Goal: Information Seeking & Learning: Find specific fact

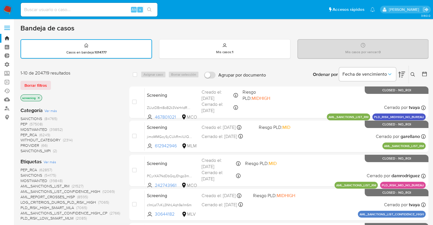
click at [11, 8] on img at bounding box center [8, 10] width 10 height 10
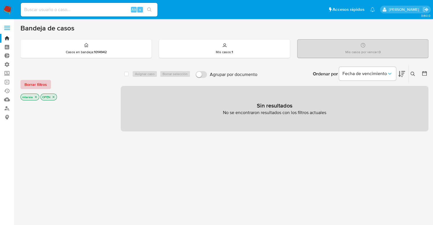
click at [49, 87] on button "Borrar filtros" at bounding box center [35, 84] width 30 height 9
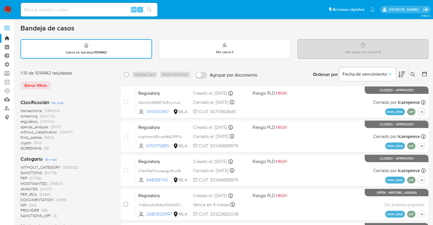
click at [397, 70] on div "Fecha de vencimiento" at bounding box center [372, 75] width 66 height 18
click at [400, 71] on icon at bounding box center [401, 74] width 7 height 7
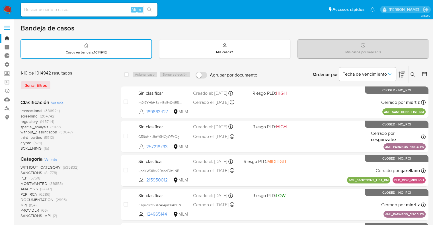
click at [22, 114] on span "screening" at bounding box center [28, 116] width 17 height 6
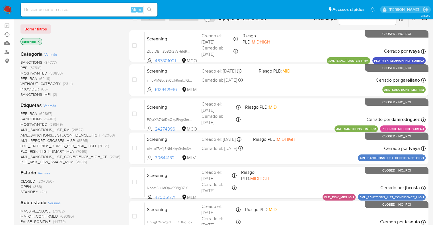
scroll to position [57, 0]
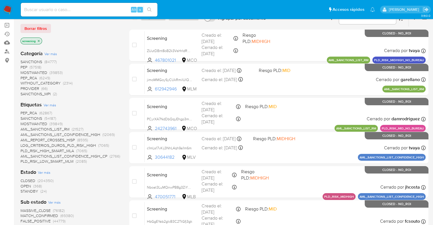
click at [26, 184] on span "OPEN" at bounding box center [25, 186] width 11 height 6
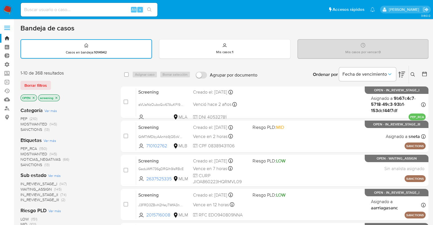
click at [69, 85] on div "Borrar filtros" at bounding box center [65, 85] width 91 height 9
click at [26, 164] on span "SANCTIONS" at bounding box center [31, 165] width 22 height 6
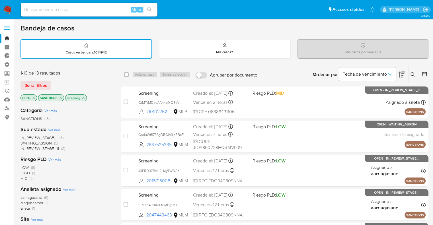
click at [76, 77] on div "1-10 de 13 resultados Borrar filtros OPEN SANCTIONS screening" at bounding box center [65, 86] width 91 height 32
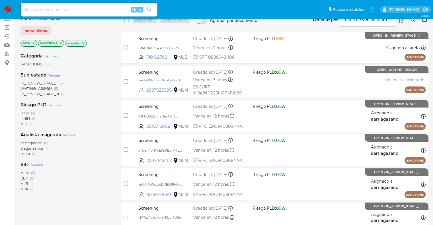
scroll to position [57, 0]
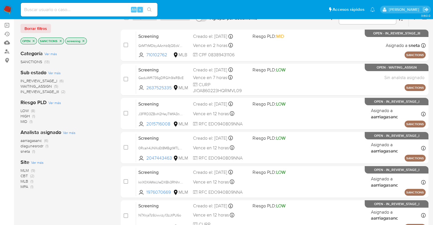
click at [24, 168] on span "MLM" at bounding box center [24, 171] width 8 height 6
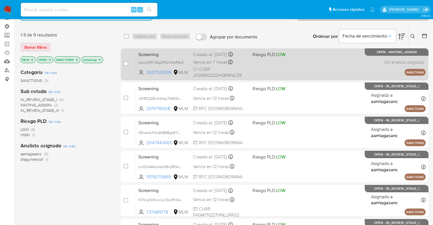
scroll to position [28, 0]
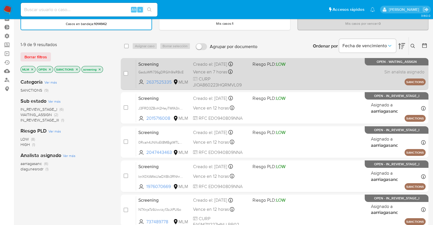
click at [167, 63] on span "Screening" at bounding box center [163, 63] width 50 height 7
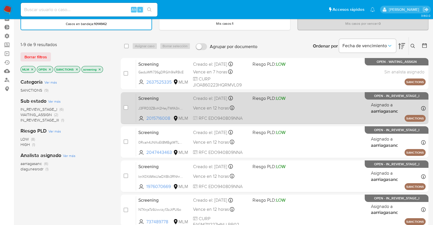
click at [175, 94] on span "Screening" at bounding box center [163, 97] width 50 height 7
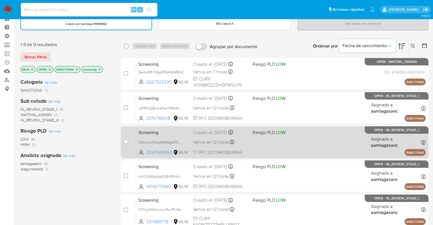
click at [159, 132] on span "Screening" at bounding box center [163, 131] width 50 height 7
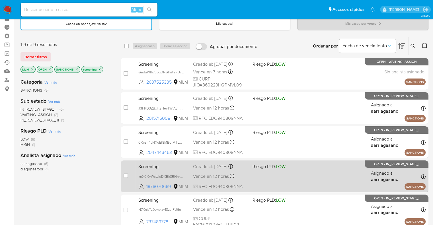
click at [168, 170] on span "Screening" at bounding box center [163, 165] width 50 height 7
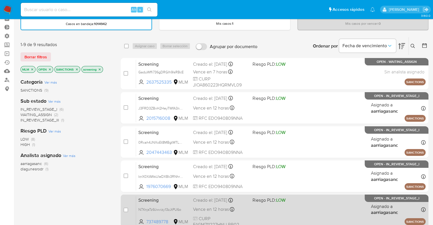
click at [170, 201] on span "Screening" at bounding box center [163, 199] width 50 height 7
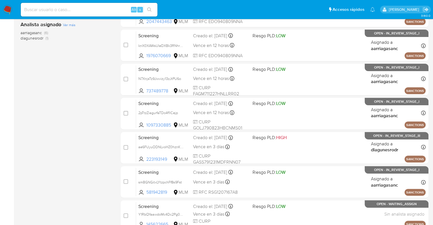
scroll to position [171, 0]
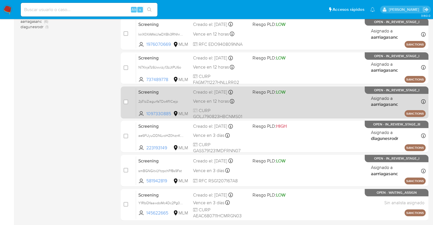
click at [170, 94] on span "Screening" at bounding box center [163, 91] width 50 height 7
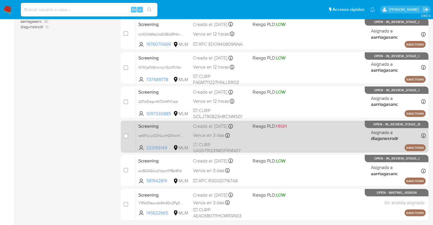
click at [175, 126] on span "Screening" at bounding box center [163, 125] width 50 height 7
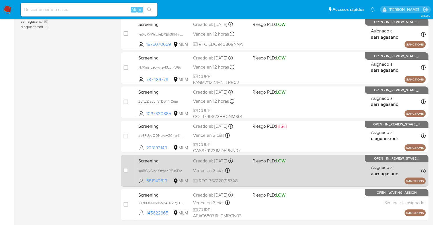
click at [166, 158] on span "Screening" at bounding box center [163, 160] width 50 height 7
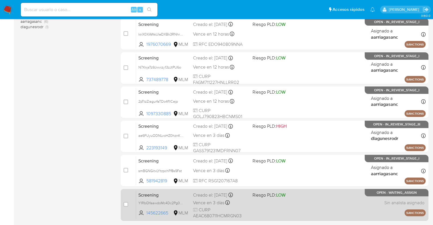
click at [173, 195] on span "Screening" at bounding box center [163, 194] width 50 height 7
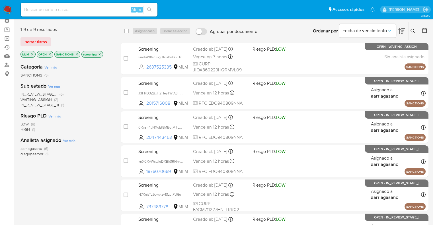
scroll to position [0, 0]
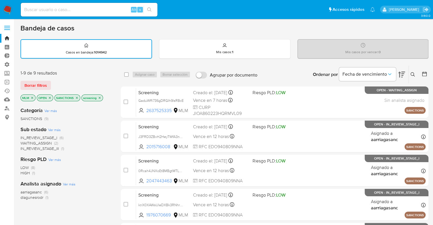
click at [138, 25] on div "Bandeja de casos" at bounding box center [224, 28] width 408 height 9
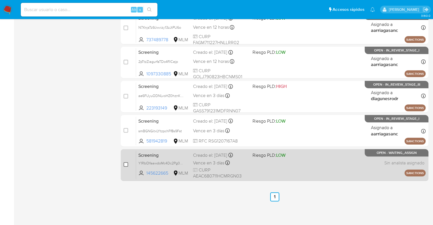
click at [126, 164] on input "checkbox" at bounding box center [125, 164] width 5 height 5
checkbox input "true"
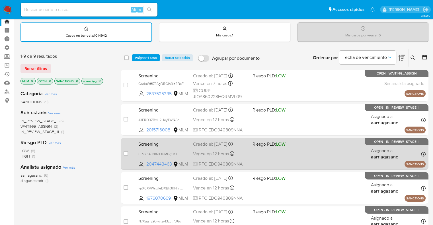
scroll to position [11, 0]
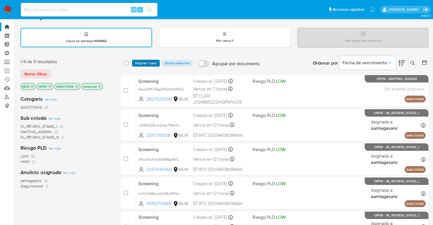
click at [156, 63] on span "Asignar 1 caso" at bounding box center [146, 63] width 22 height 6
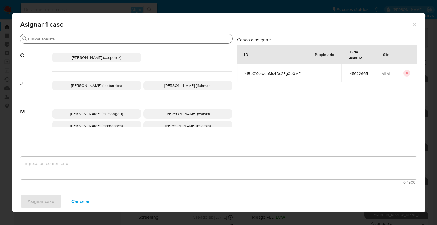
click at [142, 41] on input "Buscar" at bounding box center [129, 38] width 202 height 5
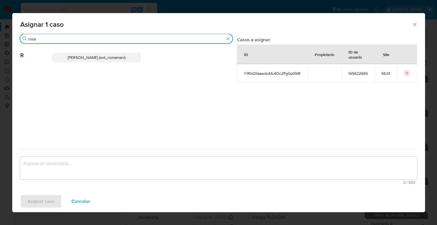
type input "rosa"
click at [131, 62] on p "Rosalia Mamani (ext_romamani)" at bounding box center [96, 58] width 89 height 10
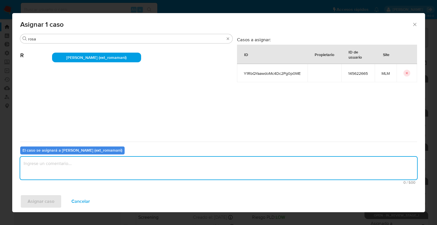
click at [86, 175] on textarea "assign-modal" at bounding box center [218, 168] width 397 height 23
drag, startPoint x: 74, startPoint y: 170, endPoint x: 0, endPoint y: 169, distance: 73.7
click at [0, 169] on div "Asignar 1 caso Buscar rosa R Rosalia Mamani (ext_romamani) Casos a asignar: ID …" at bounding box center [218, 112] width 437 height 225
type textarea "Asignación."
click at [55, 199] on button "Asignar caso" at bounding box center [41, 202] width 42 height 14
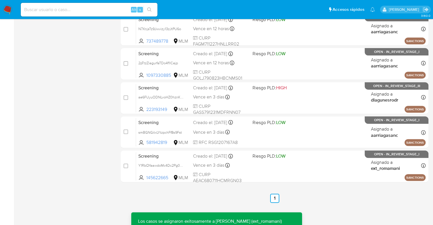
scroll to position [210, 0]
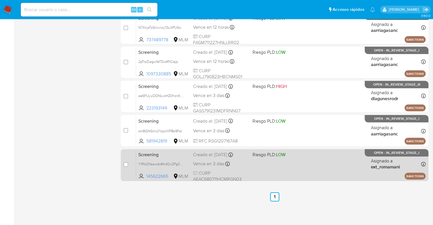
click at [172, 152] on span "Screening" at bounding box center [163, 153] width 50 height 7
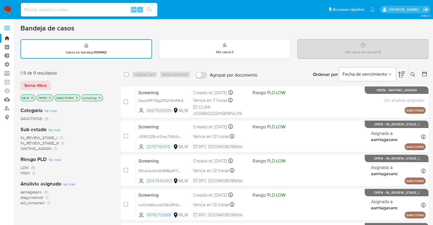
scroll to position [0, 0]
click at [32, 98] on icon "close-filter" at bounding box center [31, 97] width 3 height 3
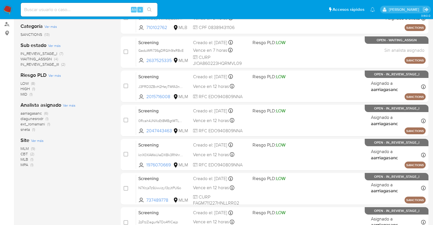
scroll to position [85, 0]
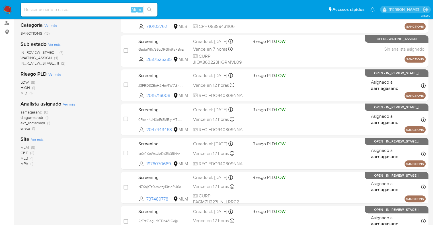
click at [24, 152] on span "CBT" at bounding box center [23, 153] width 7 height 6
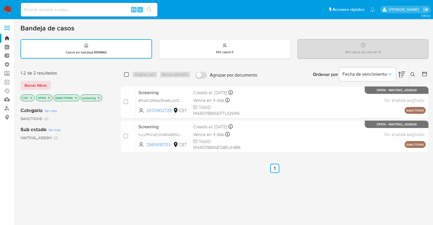
click at [127, 74] on input "checkbox" at bounding box center [126, 74] width 5 height 5
checkbox input "true"
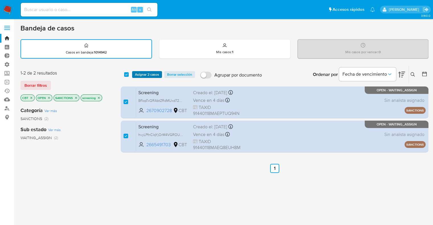
click at [134, 73] on button "Asignar 2 casos" at bounding box center [147, 74] width 30 height 7
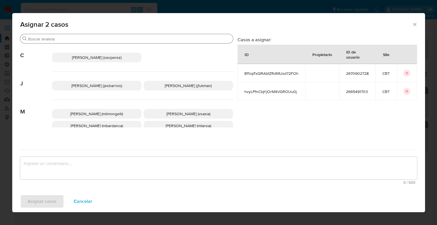
click at [114, 39] on input "Buscar" at bounding box center [129, 38] width 203 height 5
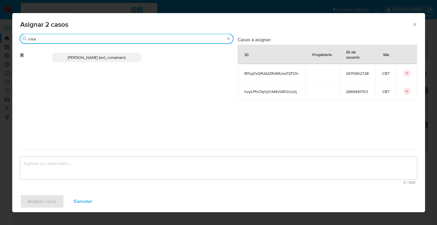
type input "rosa"
click at [134, 58] on p "Rosalia Mamani (ext_romamani)" at bounding box center [96, 58] width 89 height 10
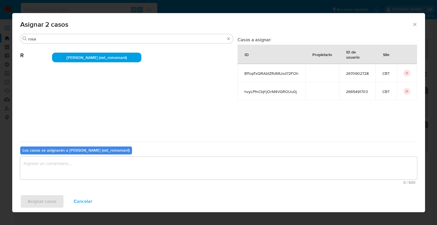
click at [111, 160] on textarea "assign-modal" at bounding box center [218, 168] width 397 height 23
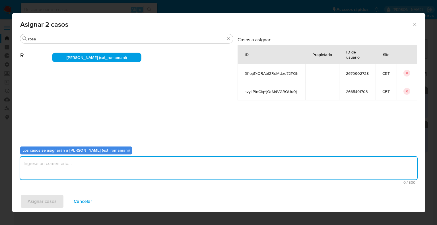
paste textarea "Asignación."
type textarea "Asignación."
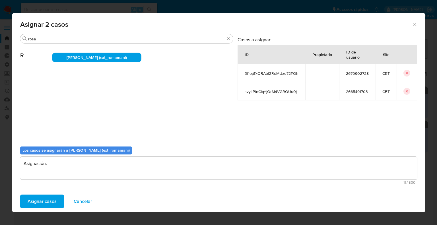
click at [58, 198] on button "Asignar casos" at bounding box center [42, 202] width 44 height 14
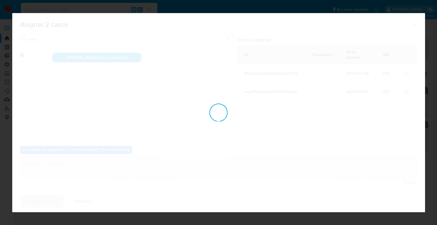
checkbox input "false"
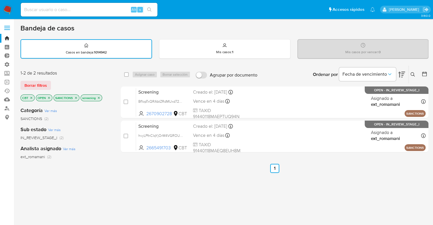
click at [31, 98] on icon "close-filter" at bounding box center [31, 97] width 3 height 3
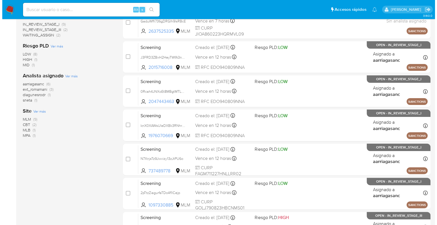
scroll to position [114, 0]
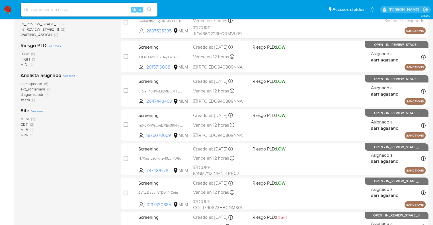
click at [32, 111] on span "Ver más" at bounding box center [37, 110] width 13 height 5
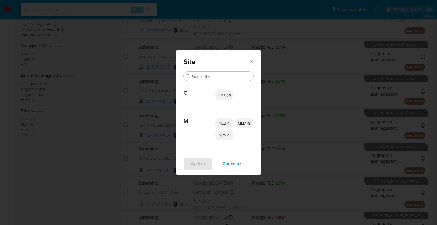
click at [223, 139] on p "MPA (1)" at bounding box center [224, 135] width 18 height 10
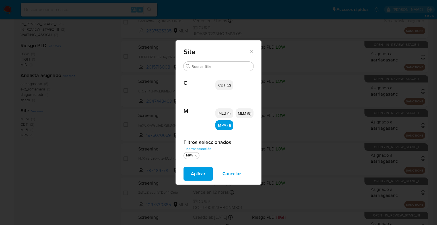
click at [208, 170] on button "Aplicar" at bounding box center [197, 174] width 29 height 14
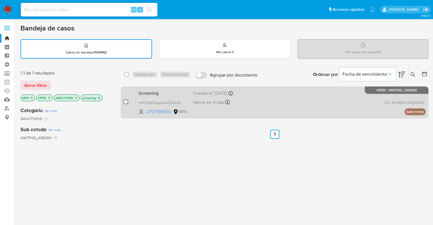
click at [127, 102] on input "checkbox" at bounding box center [125, 102] width 5 height 5
checkbox input "true"
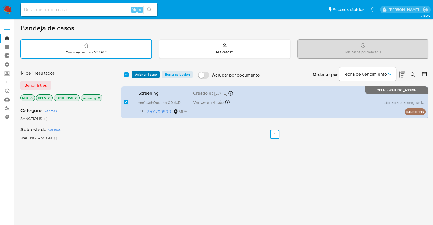
click at [157, 77] on button "Asignar 1 caso" at bounding box center [146, 74] width 28 height 7
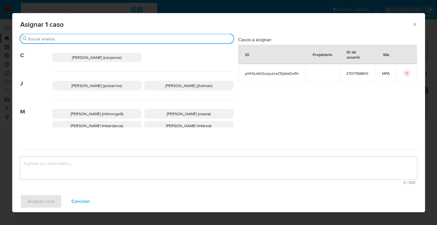
click at [127, 40] on input "Buscar" at bounding box center [129, 38] width 203 height 5
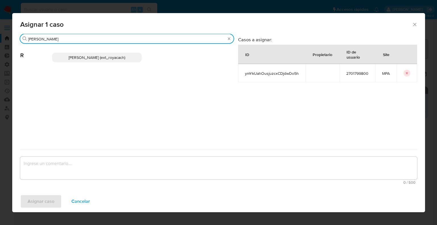
type input "romi"
click at [130, 60] on p "Romina Isabel Yacachury (ext_royacach)" at bounding box center [97, 58] width 90 height 10
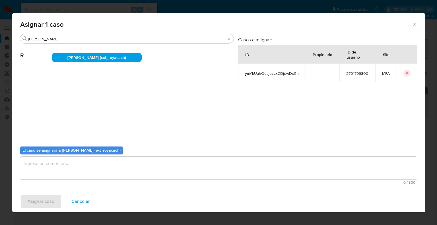
click at [107, 175] on textarea "assign-modal" at bounding box center [218, 168] width 397 height 23
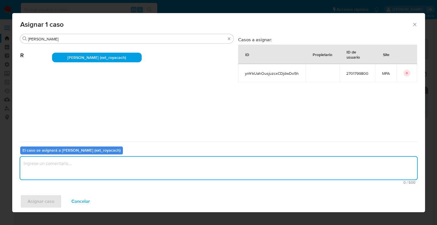
paste textarea "Asignación."
type textarea "Asignación."
click at [56, 208] on div "Asignar caso Cancelar" at bounding box center [218, 202] width 413 height 22
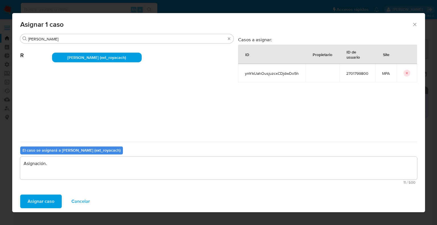
click at [57, 205] on button "Asignar caso" at bounding box center [41, 202] width 42 height 14
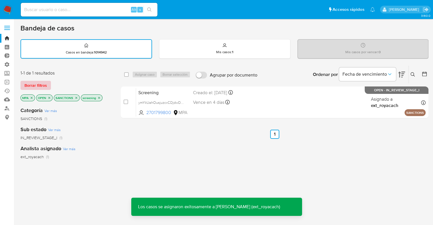
click at [48, 86] on button "Borrar filtros" at bounding box center [35, 85] width 30 height 9
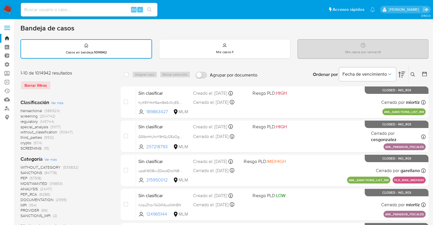
click at [22, 115] on span "screening" at bounding box center [28, 116] width 17 height 6
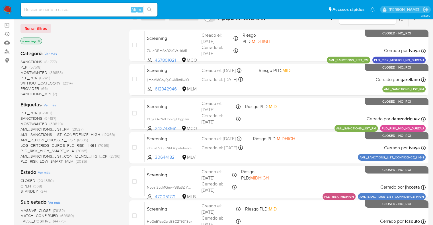
scroll to position [85, 0]
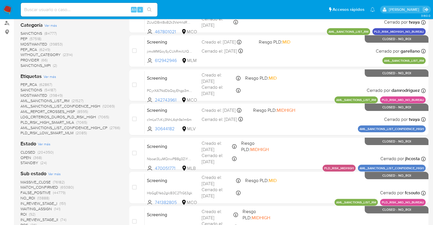
click at [24, 156] on span "OPEN" at bounding box center [25, 158] width 11 height 6
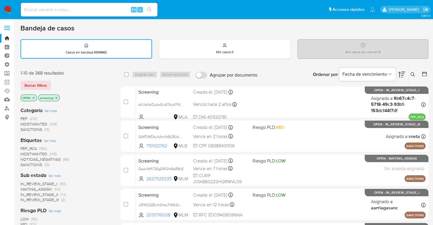
click at [24, 152] on span "MOSTWANTED" at bounding box center [33, 154] width 27 height 6
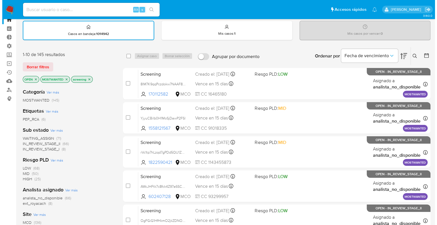
scroll to position [28, 0]
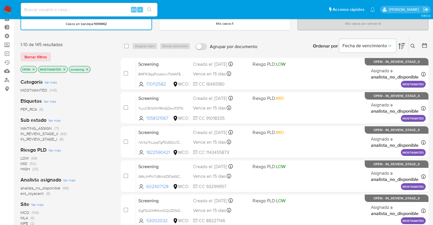
click at [24, 126] on span "WAITING_ASSIGN" at bounding box center [35, 128] width 31 height 6
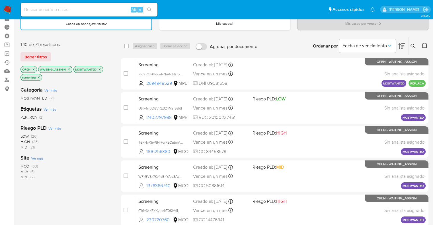
click at [34, 158] on span "Ver más" at bounding box center [37, 158] width 13 height 5
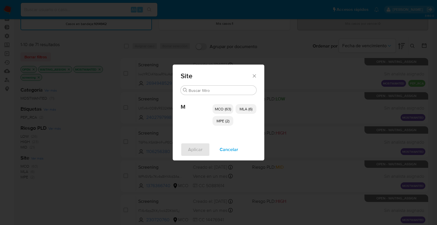
click at [220, 108] on span "MCO (63)" at bounding box center [223, 109] width 16 height 6
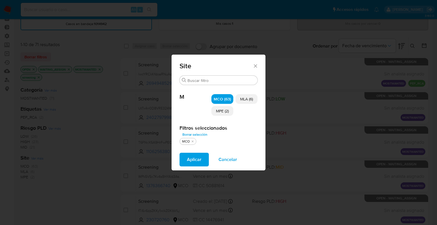
click at [220, 110] on span "MPE (2)" at bounding box center [222, 111] width 13 height 6
click at [206, 156] on button "Aplicar" at bounding box center [193, 160] width 29 height 14
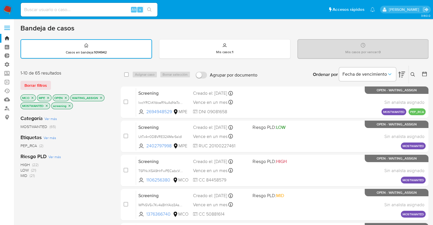
click at [126, 76] on input "checkbox" at bounding box center [126, 74] width 5 height 5
checkbox input "true"
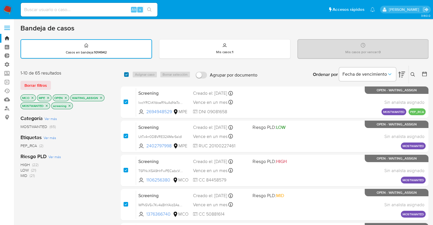
checkbox input "true"
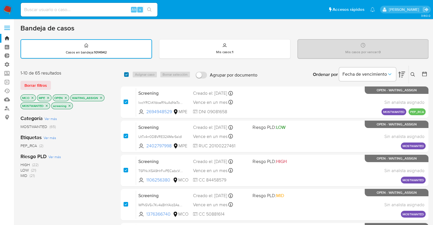
checkbox input "true"
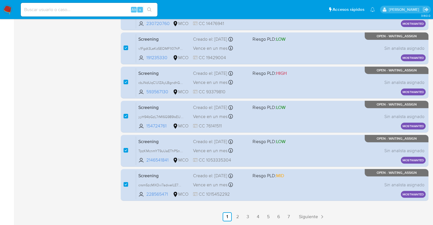
scroll to position [245, 0]
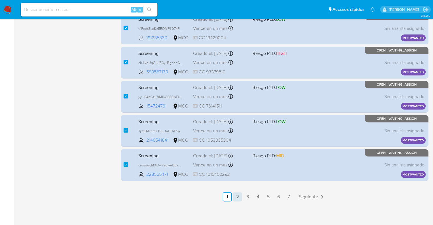
click at [238, 195] on link "2" at bounding box center [237, 196] width 9 height 9
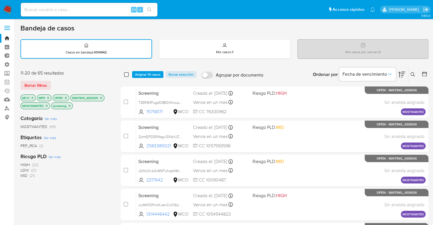
click at [127, 73] on input "checkbox" at bounding box center [126, 74] width 5 height 5
checkbox input "true"
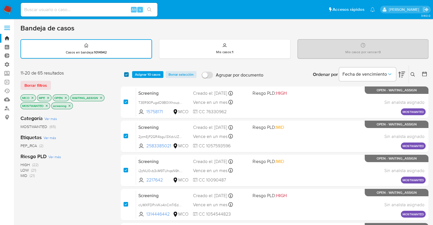
checkbox input "true"
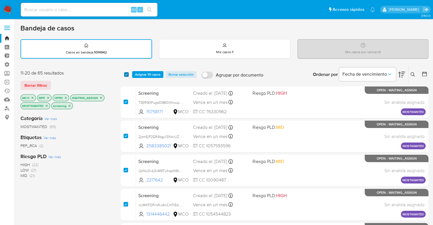
checkbox input "true"
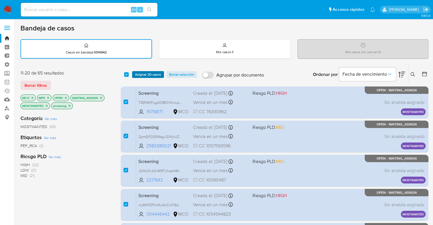
click at [141, 73] on span "Asignar 20 casos" at bounding box center [148, 75] width 26 height 6
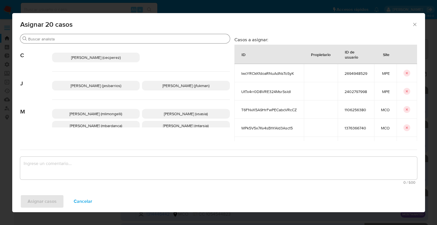
click at [113, 40] on input "Buscar" at bounding box center [127, 38] width 199 height 5
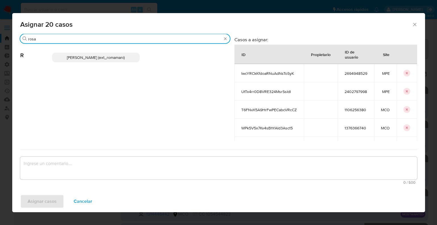
type input "rosa"
click at [116, 56] on span "Rosalia Mamani (ext_romamani)" at bounding box center [96, 58] width 58 height 6
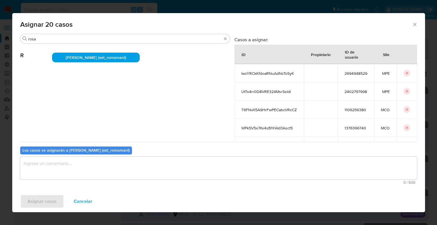
click at [71, 170] on textarea "assign-modal" at bounding box center [218, 168] width 397 height 23
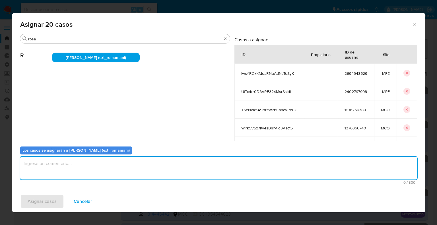
paste textarea "Asignación."
type textarea "Asignación."
click at [58, 197] on button "Asignar casos" at bounding box center [42, 202] width 44 height 14
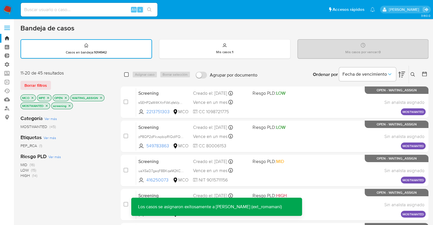
click at [127, 74] on input "checkbox" at bounding box center [126, 74] width 5 height 5
checkbox input "true"
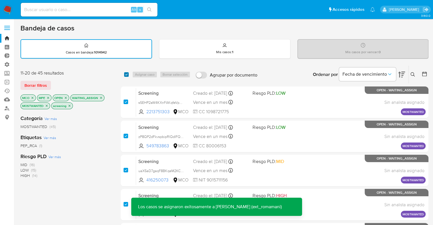
checkbox input "true"
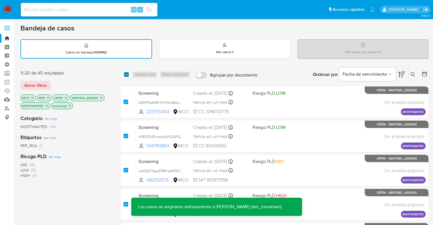
checkbox input "true"
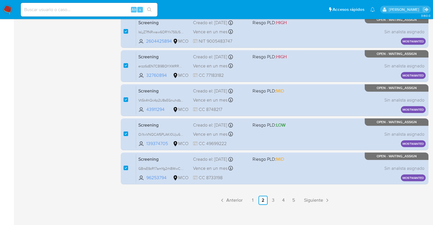
scroll to position [245, 0]
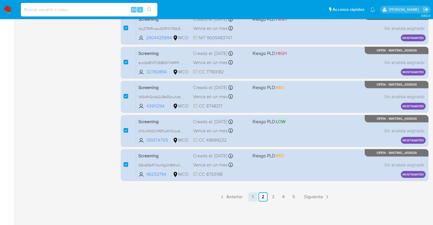
click at [251, 199] on link "1" at bounding box center [252, 196] width 9 height 9
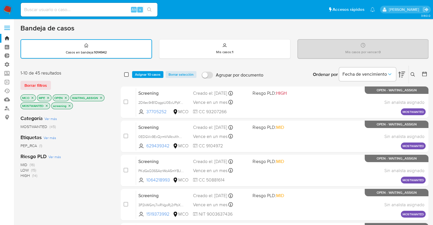
click at [128, 75] on input "checkbox" at bounding box center [126, 74] width 5 height 5
checkbox input "true"
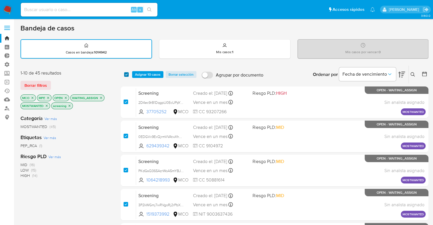
checkbox input "true"
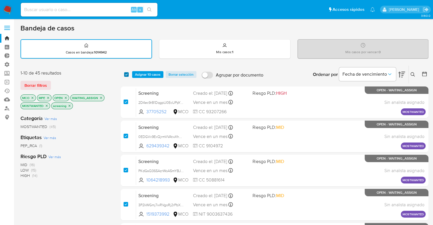
checkbox input "true"
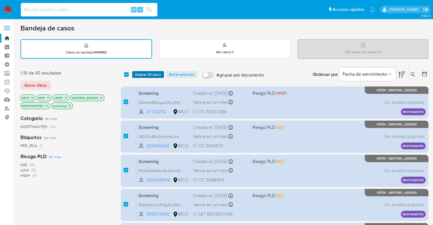
click at [135, 74] on span "Asignar 20 casos" at bounding box center [148, 75] width 26 height 6
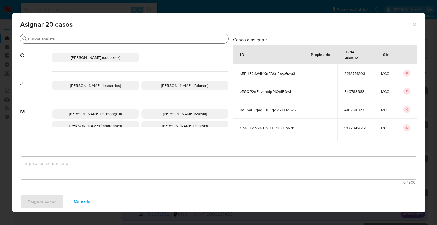
click at [107, 39] on input "Buscar" at bounding box center [127, 38] width 198 height 5
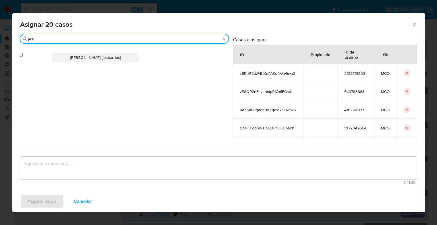
type input "jesi"
click at [128, 53] on p "Jesica Iris Barrios Leita (jesbarrios)" at bounding box center [95, 58] width 87 height 10
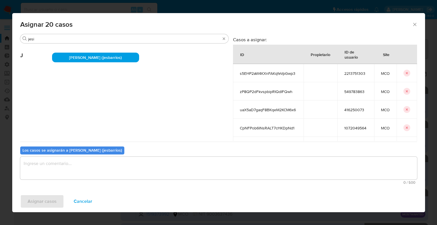
click at [99, 173] on textarea "assign-modal" at bounding box center [218, 168] width 397 height 23
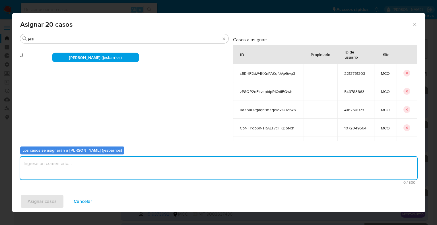
paste textarea "Asignación."
type textarea "Asignación."
click at [61, 198] on button "Asignar casos" at bounding box center [42, 202] width 44 height 14
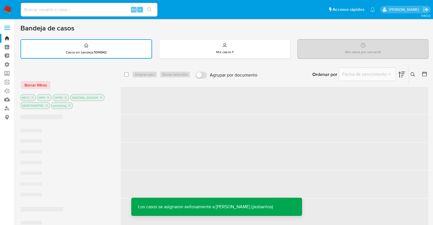
click at [46, 87] on div "Borrar filtros" at bounding box center [65, 84] width 91 height 9
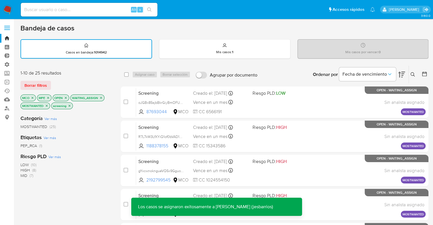
click at [46, 87] on span "Borrar filtros" at bounding box center [35, 85] width 22 height 8
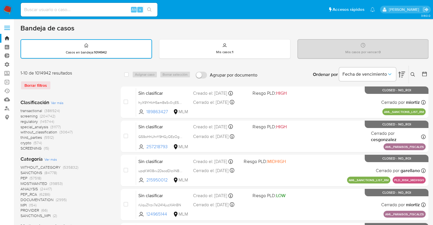
click at [22, 119] on span "regulatory" at bounding box center [28, 122] width 17 height 6
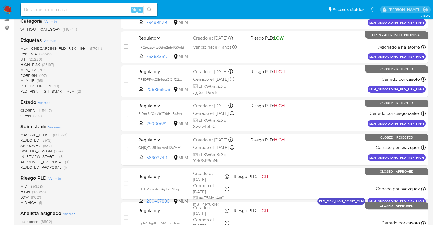
scroll to position [114, 0]
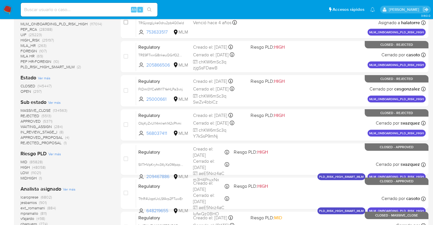
click at [23, 92] on span "OPEN" at bounding box center [25, 91] width 11 height 6
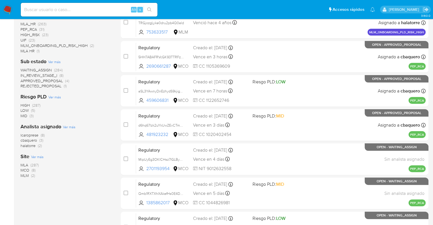
scroll to position [171, 0]
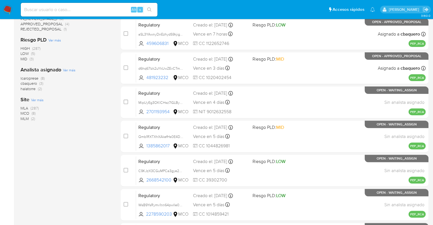
click at [24, 111] on span "MCO" at bounding box center [24, 113] width 9 height 6
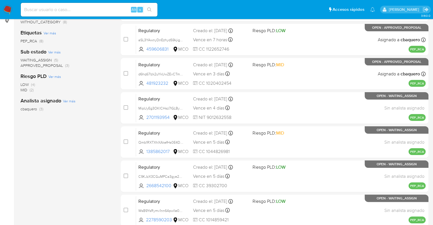
scroll to position [28, 0]
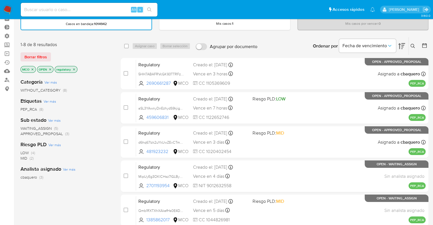
click at [25, 126] on span "WAITING_ASSIGN" at bounding box center [35, 128] width 31 height 6
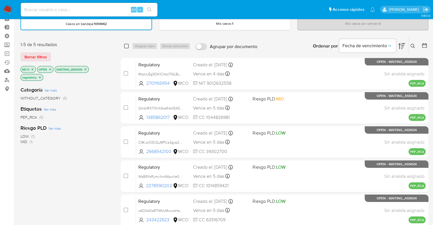
click at [126, 47] on input "checkbox" at bounding box center [126, 46] width 5 height 5
checkbox input "true"
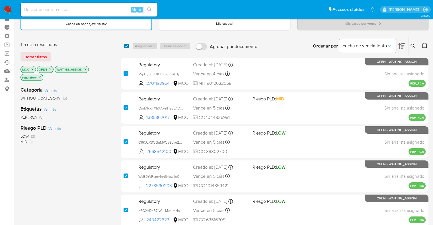
checkbox input "true"
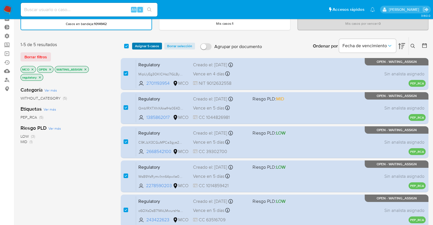
click at [137, 46] on span "Asignar 5 casos" at bounding box center [147, 46] width 24 height 6
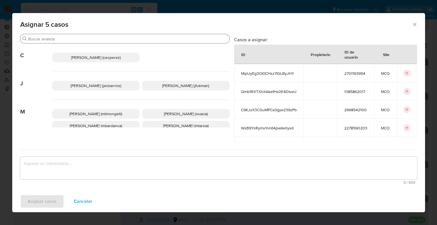
click at [98, 37] on input "Buscar" at bounding box center [127, 38] width 199 height 5
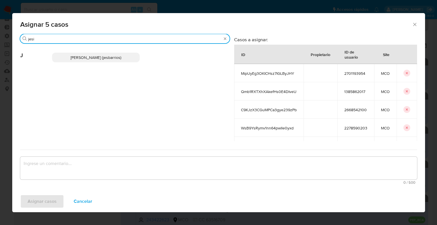
type input "jesi"
click at [129, 59] on p "Jesica Iris Barrios Leita (jesbarrios)" at bounding box center [96, 58] width 88 height 10
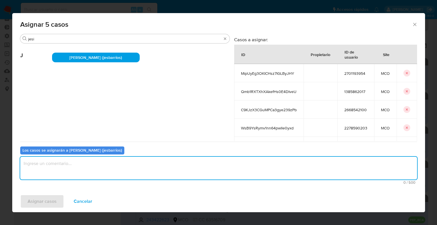
click at [93, 163] on textarea "assign-modal" at bounding box center [218, 168] width 397 height 23
paste textarea "Asignación."
type textarea "Asignación."
click at [60, 199] on button "Asignar casos" at bounding box center [42, 202] width 44 height 14
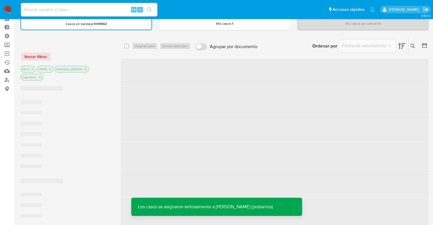
click at [69, 56] on div "Borrar filtros" at bounding box center [65, 56] width 91 height 9
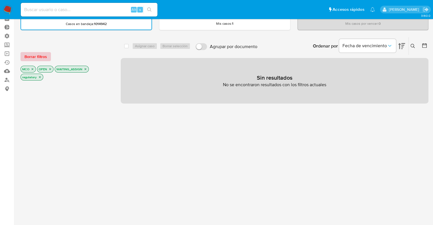
click at [46, 57] on span "Borrar filtros" at bounding box center [35, 57] width 22 height 8
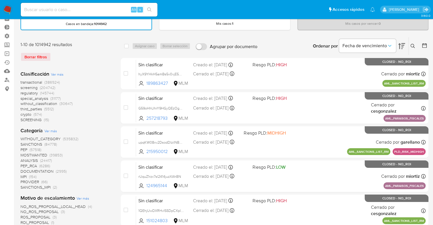
click at [22, 86] on span "screening" at bounding box center [28, 88] width 17 height 6
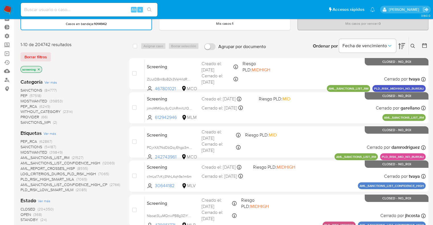
click at [24, 213] on span "OPEN" at bounding box center [25, 215] width 11 height 6
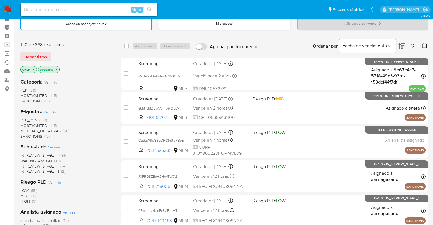
click at [23, 119] on span "PEP_RCA" at bounding box center [28, 120] width 16 height 6
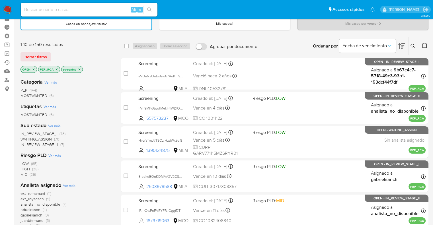
click at [67, 53] on div "Borrar filtros" at bounding box center [65, 56] width 91 height 9
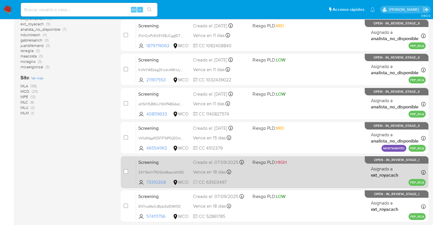
scroll to position [228, 0]
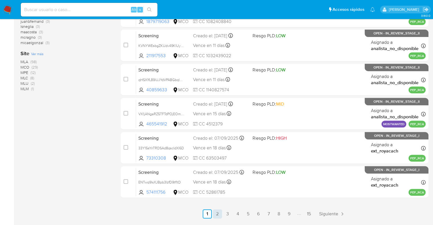
click at [218, 212] on link "2" at bounding box center [217, 213] width 9 height 9
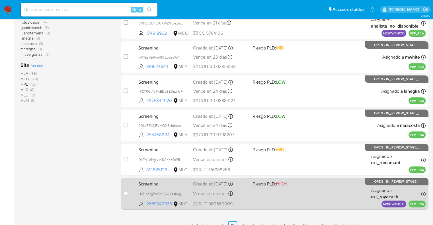
scroll to position [228, 0]
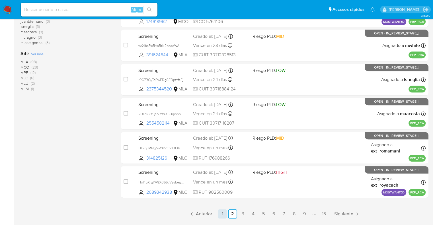
click at [220, 211] on link "1" at bounding box center [222, 213] width 9 height 9
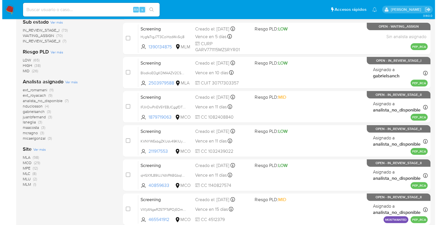
scroll to position [142, 0]
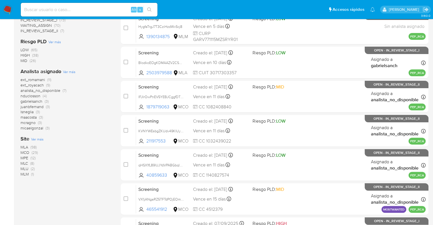
click at [32, 138] on span "Ver más" at bounding box center [37, 139] width 13 height 5
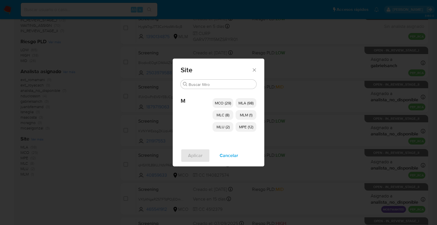
click at [213, 100] on p "MCO (29)" at bounding box center [222, 103] width 21 height 10
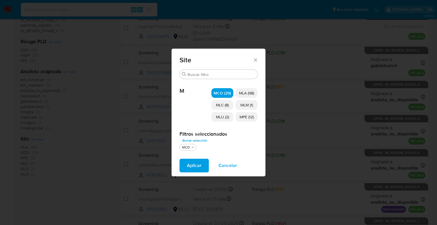
click at [213, 103] on p "MLC (8)" at bounding box center [222, 105] width 22 height 10
click at [217, 113] on p "MLU (2)" at bounding box center [222, 117] width 22 height 10
click at [246, 106] on span "MLM (1)" at bounding box center [246, 105] width 13 height 6
click at [242, 116] on span "MPE (12)" at bounding box center [246, 117] width 14 height 6
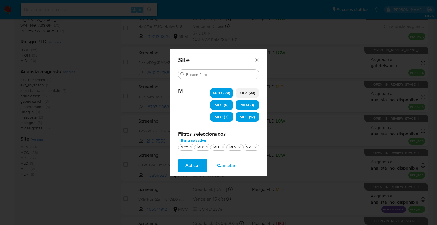
click at [203, 166] on button "Aplicar" at bounding box center [192, 166] width 29 height 14
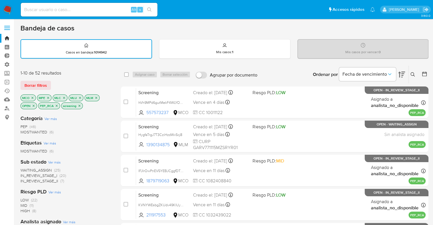
click at [26, 169] on span "WAITING_ASSIGN" at bounding box center [35, 170] width 31 height 6
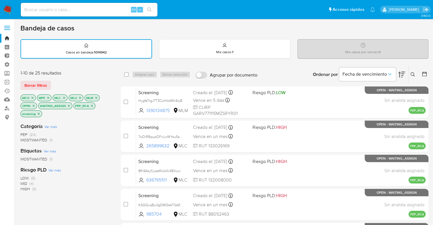
click at [106, 73] on div "1-10 de 25 resultados" at bounding box center [65, 73] width 91 height 6
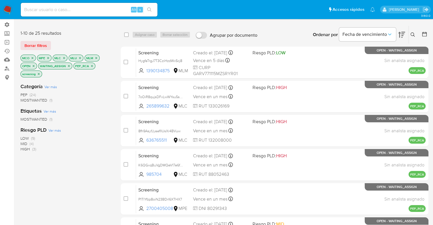
scroll to position [17, 0]
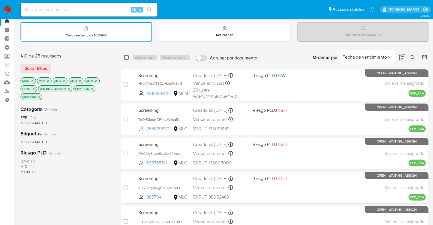
click at [126, 57] on input "checkbox" at bounding box center [126, 57] width 5 height 5
checkbox input "true"
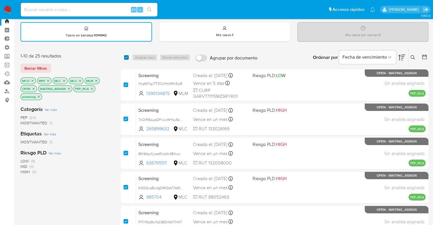
checkbox input "true"
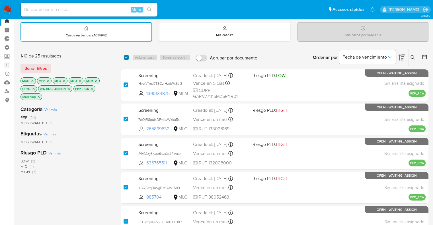
checkbox input "true"
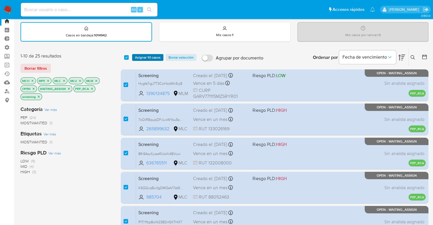
click at [141, 55] on span "Asignar 10 casos" at bounding box center [148, 58] width 26 height 6
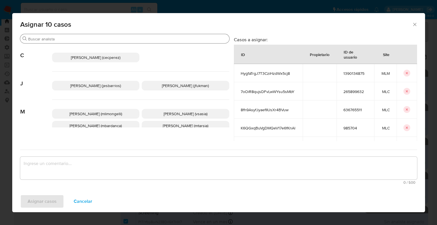
click at [111, 38] on input "Buscar" at bounding box center [127, 38] width 199 height 5
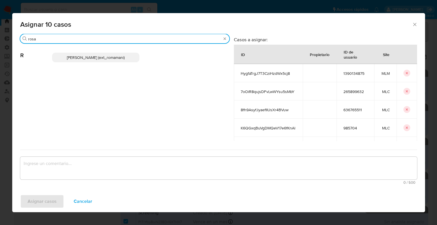
type input "rosa"
click at [125, 56] on p "Rosalia Mamani (ext_romamani)" at bounding box center [96, 58] width 88 height 10
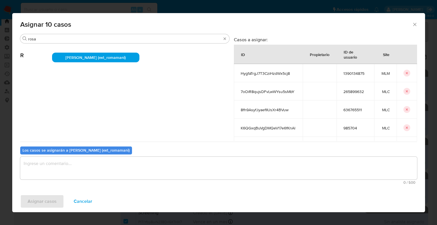
click at [86, 166] on textarea "assign-modal" at bounding box center [218, 168] width 397 height 23
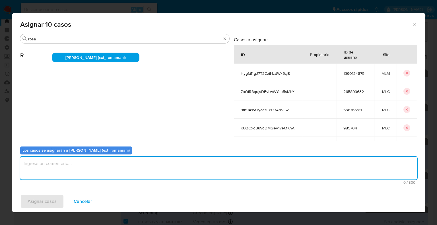
paste textarea "Asignación."
type textarea "Asignación."
click at [58, 198] on button "Asignar casos" at bounding box center [42, 202] width 44 height 14
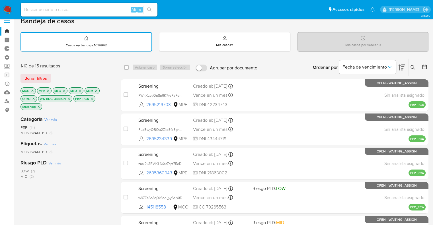
scroll to position [0, 0]
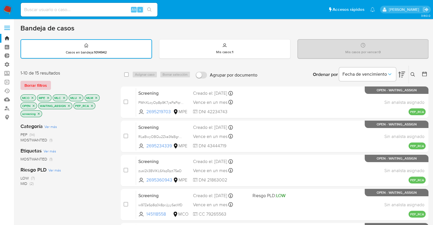
click at [45, 83] on span "Borrar filtros" at bounding box center [35, 85] width 22 height 8
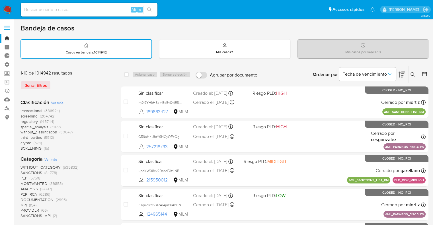
click at [24, 114] on span "screening" at bounding box center [28, 116] width 17 height 6
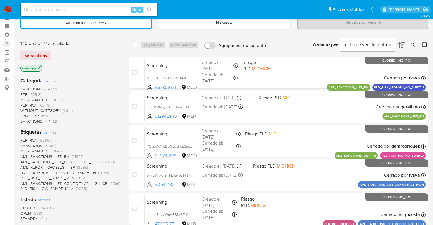
scroll to position [85, 0]
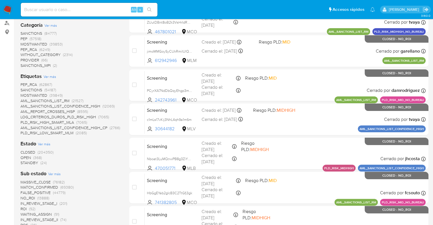
click at [22, 158] on span "OPEN" at bounding box center [25, 158] width 11 height 6
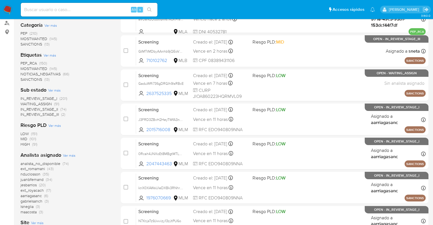
click at [25, 67] on span "MOSTWANTED" at bounding box center [33, 69] width 27 height 6
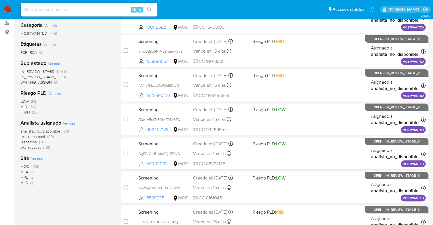
click at [24, 81] on span "WAITING_ASSIGN" at bounding box center [35, 82] width 31 height 6
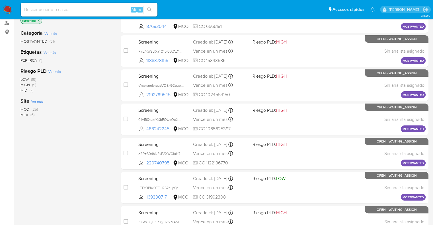
click at [23, 107] on span "MCO" at bounding box center [24, 109] width 9 height 6
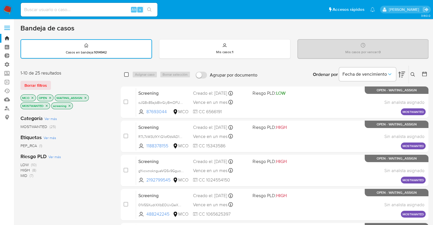
click at [124, 74] on input "checkbox" at bounding box center [126, 74] width 5 height 5
checkbox input "true"
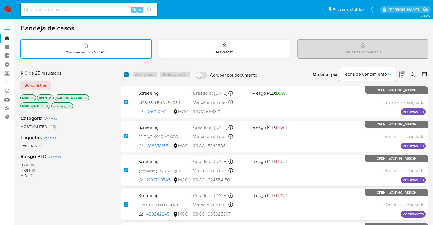
checkbox input "true"
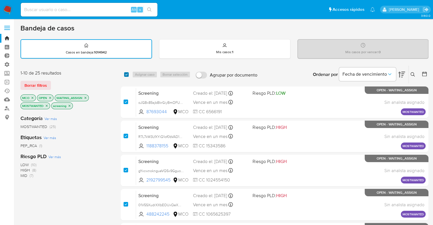
checkbox input "true"
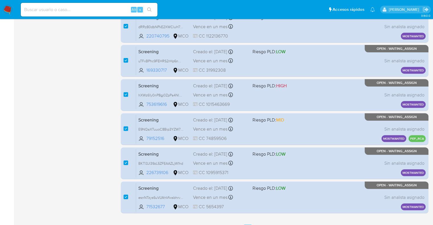
scroll to position [245, 0]
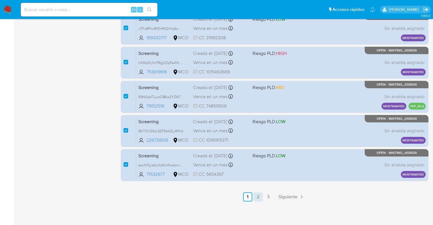
click at [257, 196] on link "2" at bounding box center [257, 196] width 9 height 9
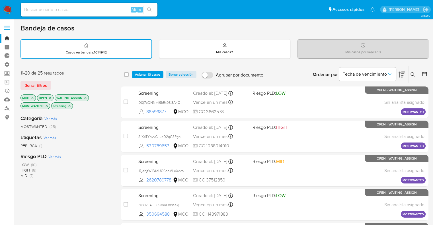
click at [129, 73] on div "select-all-cases-checkbox" at bounding box center [127, 74] width 7 height 7
click at [125, 74] on input "checkbox" at bounding box center [126, 74] width 5 height 5
checkbox input "true"
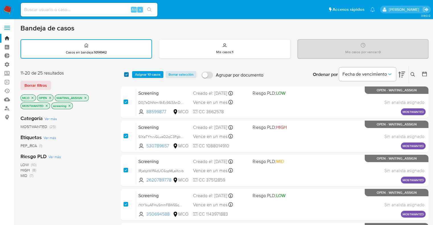
checkbox input "true"
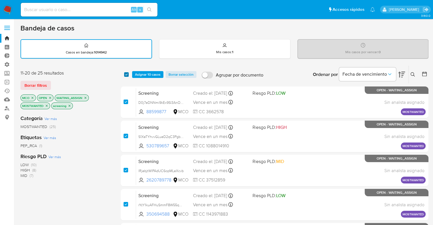
checkbox input "true"
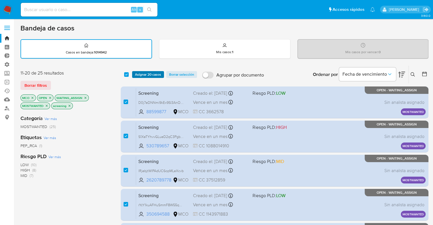
click at [141, 75] on span "Asignar 20 casos" at bounding box center [148, 75] width 26 height 6
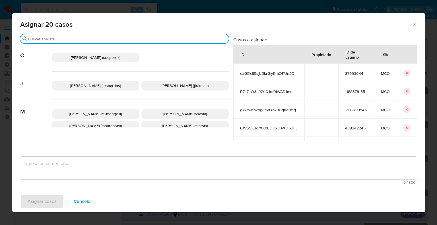
click at [103, 41] on input "Buscar" at bounding box center [127, 38] width 198 height 5
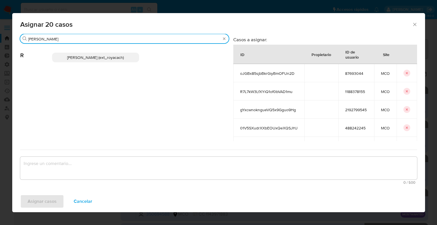
type input "romi"
click at [117, 55] on span "Romina Isabel Yacachury (ext_royacach)" at bounding box center [95, 58] width 57 height 6
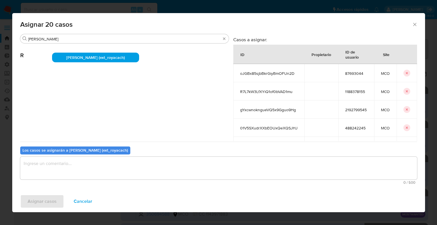
click at [113, 172] on textarea "assign-modal" at bounding box center [218, 168] width 397 height 23
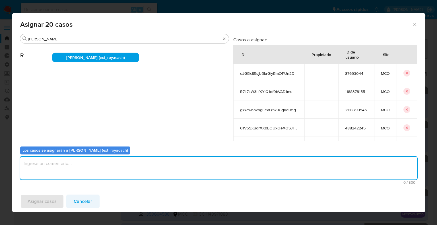
paste textarea "Asignación."
type textarea "Asignación."
click at [60, 204] on button "Asignar casos" at bounding box center [42, 202] width 44 height 14
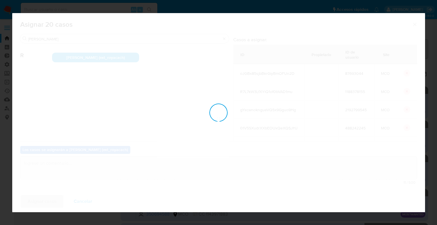
checkbox input "false"
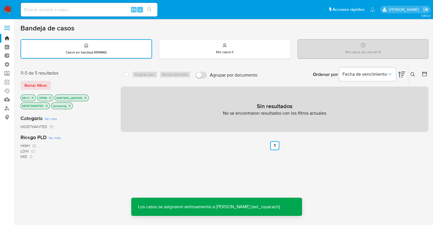
click at [45, 85] on span "Borrar filtros" at bounding box center [35, 85] width 22 height 8
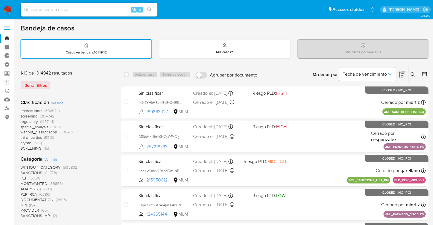
click at [23, 114] on span "screening" at bounding box center [28, 116] width 17 height 6
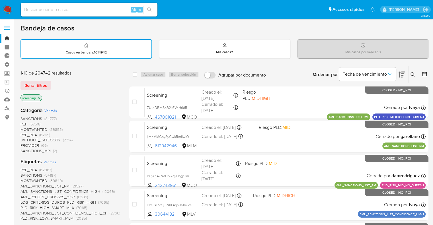
scroll to position [28, 0]
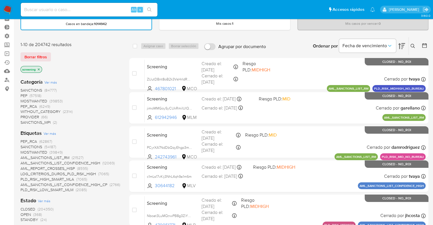
click at [24, 215] on span "OPEN" at bounding box center [25, 215] width 11 height 6
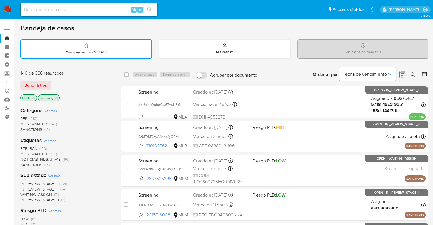
click at [82, 74] on div "1-10 de 368 resultados" at bounding box center [65, 73] width 91 height 6
click at [65, 75] on div "1-10 de 368 resultados" at bounding box center [65, 73] width 91 height 6
click at [90, 78] on div "1-10 de 368 resultados Borrar filtros OPEN screening" at bounding box center [65, 86] width 91 height 32
click at [75, 83] on div "Borrar filtros" at bounding box center [65, 85] width 91 height 9
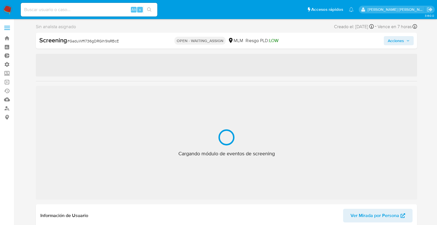
select select "10"
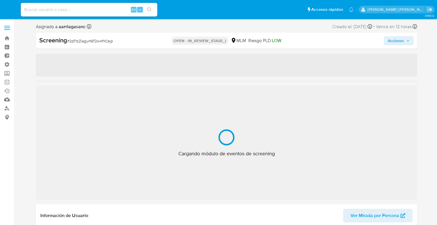
select select "10"
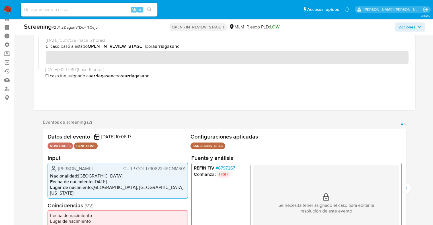
scroll to position [28, 0]
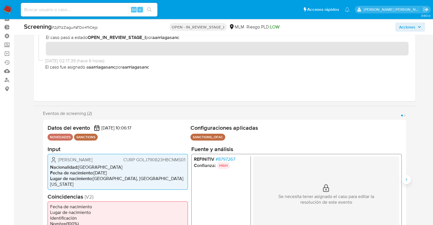
click at [406, 179] on button "Siguiente" at bounding box center [405, 179] width 9 height 9
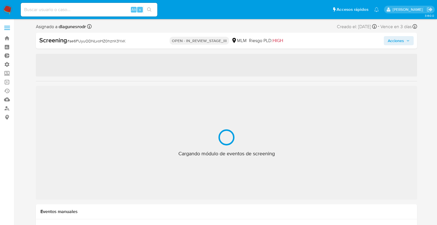
select select "10"
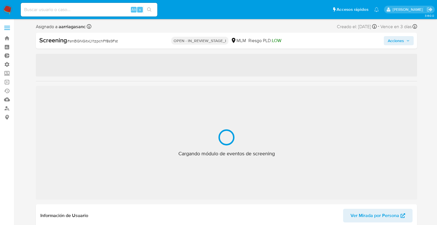
select select "10"
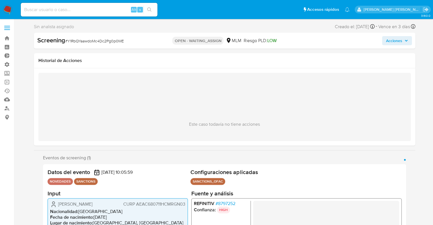
click at [71, 41] on span "# Y1RbQYaawdoMc4Dc2Pg0p0ME" at bounding box center [94, 41] width 59 height 6
copy span "Y1RbQYaawdoMc4Dc2Pg0p0ME"
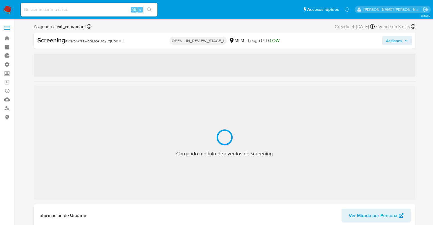
select select "10"
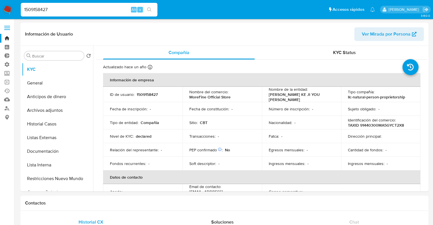
select select "10"
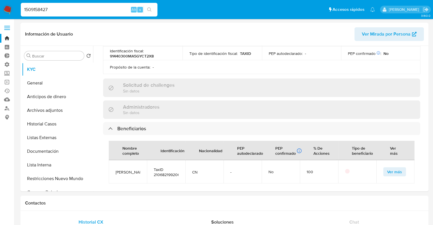
click at [94, 9] on input "1509158427" at bounding box center [89, 9] width 137 height 7
type input "2434665805"
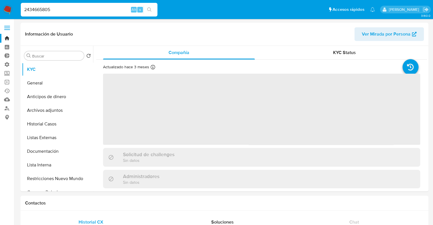
select select "10"
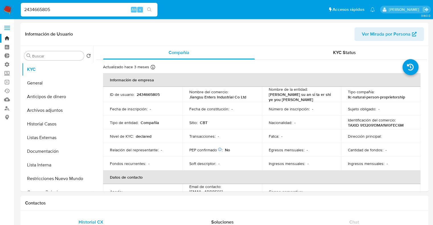
click at [109, 12] on input "2434665805" at bounding box center [89, 9] width 137 height 7
click at [187, 36] on header "Información de Usuario Ver Mirada por Persona" at bounding box center [224, 34] width 398 height 14
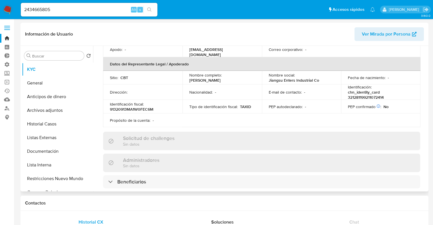
scroll to position [199, 0]
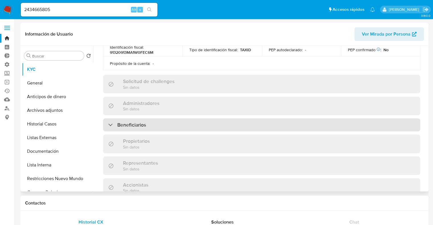
click at [166, 127] on div "Beneficiarios" at bounding box center [261, 124] width 317 height 13
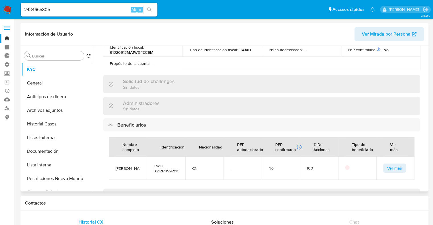
click at [384, 164] on button "Ver más" at bounding box center [394, 168] width 23 height 9
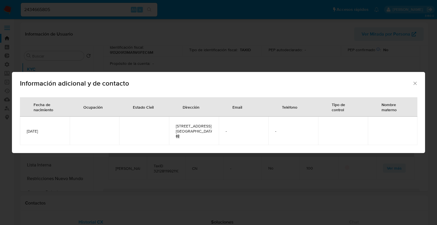
drag, startPoint x: 50, startPoint y: 134, endPoint x: 25, endPoint y: 133, distance: 24.8
click at [25, 133] on td "1992-11-07" at bounding box center [45, 131] width 50 height 28
copy span "1992-11-07"
click at [415, 84] on icon "Cerrar" at bounding box center [415, 83] width 6 height 6
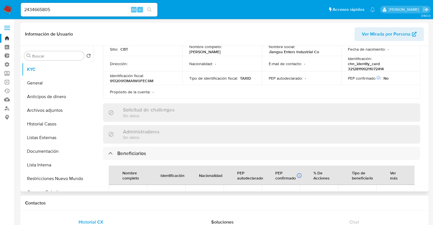
scroll to position [142, 0]
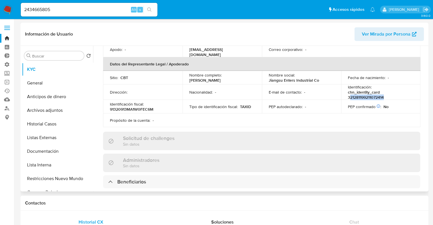
drag, startPoint x: 347, startPoint y: 95, endPoint x: 392, endPoint y: 96, distance: 45.2
click at [392, 96] on p "chn_identity_card 321281199211072414" at bounding box center [379, 95] width 63 height 10
click at [348, 98] on p "chn_identity_card 321281199211072414" at bounding box center [379, 95] width 63 height 10
drag, startPoint x: 346, startPoint y: 97, endPoint x: 384, endPoint y: 95, distance: 38.7
click at [384, 95] on td "Identificación : chn_identity_card 321281199211072414" at bounding box center [380, 91] width 79 height 15
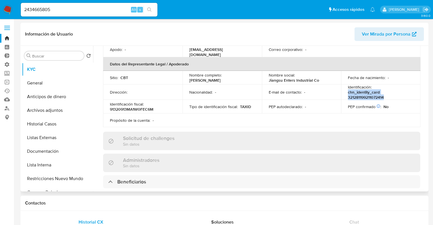
click at [384, 95] on p "chn_identity_card 321281199211072414" at bounding box center [379, 95] width 63 height 10
drag, startPoint x: 384, startPoint y: 95, endPoint x: 346, endPoint y: 97, distance: 37.6
click at [348, 97] on p "chn_identity_card 321281199211072414" at bounding box center [379, 95] width 63 height 10
copy p "321281199211072414"
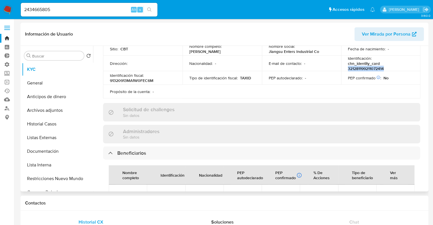
scroll to position [199, 0]
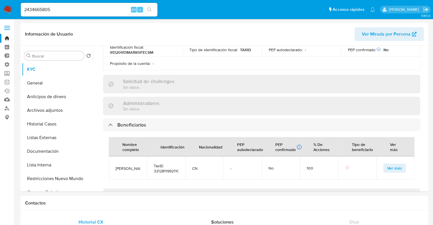
click at [113, 9] on input "2434665805" at bounding box center [89, 9] width 137 height 7
paste input "655336161"
type input "2655336161"
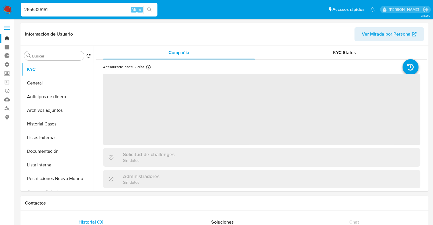
select select "10"
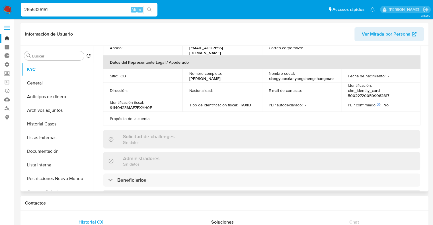
scroll to position [199, 0]
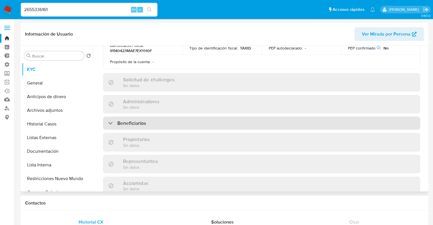
click at [182, 125] on div "Beneficiarios" at bounding box center [261, 123] width 317 height 13
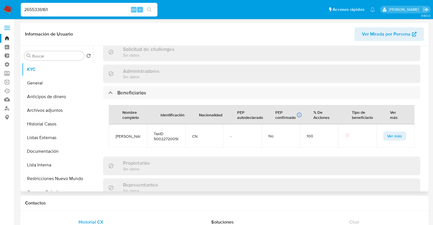
scroll to position [256, 0]
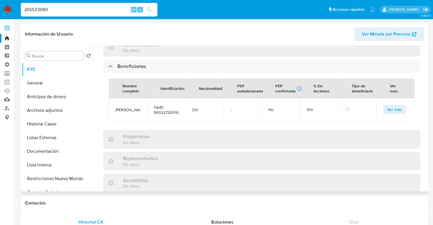
click at [383, 109] on button "Ver más" at bounding box center [394, 109] width 23 height 9
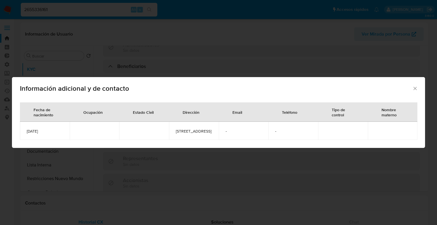
drag, startPoint x: 51, startPoint y: 134, endPoint x: 19, endPoint y: 134, distance: 32.4
click at [19, 134] on div "Fecha de nacimiento Ocupación Estado Civil Dirección Email Teléfono Tipo de con…" at bounding box center [218, 123] width 413 height 50
click at [63, 132] on td "2005-09-06" at bounding box center [45, 131] width 50 height 18
click at [50, 132] on span "2005-09-06" at bounding box center [45, 131] width 36 height 5
drag, startPoint x: 26, startPoint y: 131, endPoint x: 51, endPoint y: 131, distance: 24.7
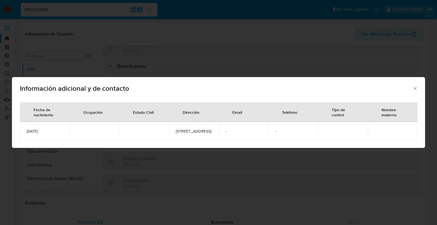
click at [51, 131] on span "2005-09-06" at bounding box center [45, 131] width 36 height 5
copy span "2005-09-06"
click at [413, 86] on icon "Cerrar" at bounding box center [415, 89] width 6 height 6
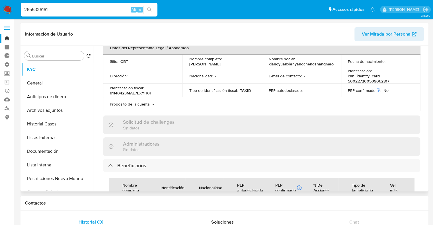
scroll to position [142, 0]
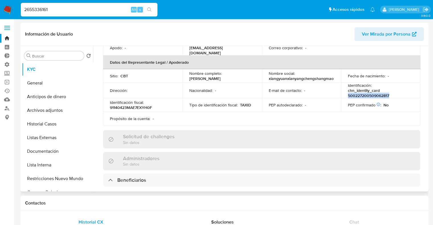
drag, startPoint x: 346, startPoint y: 94, endPoint x: 389, endPoint y: 94, distance: 43.0
click at [389, 94] on p "chn_identity_card 500227200509062817" at bounding box center [379, 93] width 63 height 10
copy p "500227200509062817"
click at [69, 10] on input "2655336161" at bounding box center [89, 9] width 137 height 7
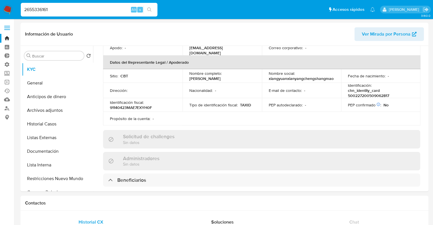
paste input "542632298"
type input "2542632298"
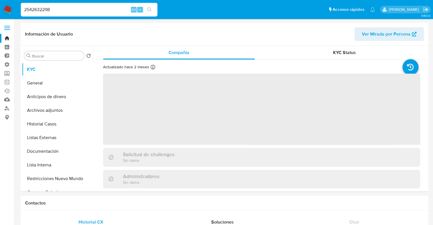
select select "10"
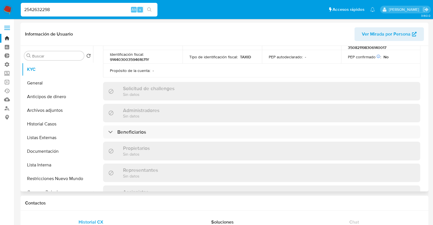
scroll to position [199, 0]
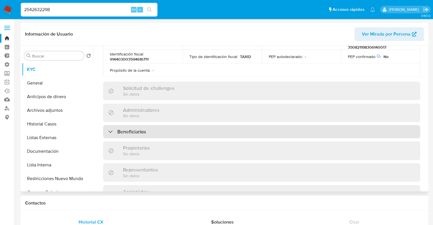
click at [165, 125] on div "Beneficiarios" at bounding box center [261, 131] width 317 height 13
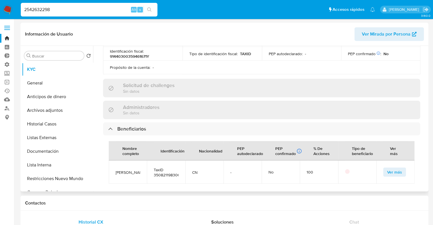
scroll to position [228, 0]
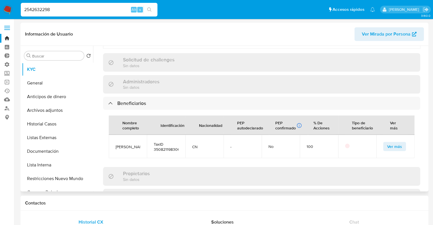
click at [383, 142] on button "Ver más" at bounding box center [394, 146] width 23 height 9
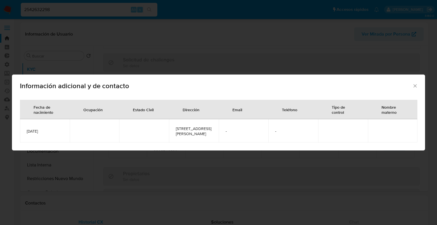
drag, startPoint x: 62, startPoint y: 134, endPoint x: 20, endPoint y: 132, distance: 41.8
click at [20, 132] on td "1983-06-14" at bounding box center [45, 130] width 50 height 23
copy span "1983-06-14"
click at [416, 85] on icon "Cerrar" at bounding box center [415, 86] width 6 height 6
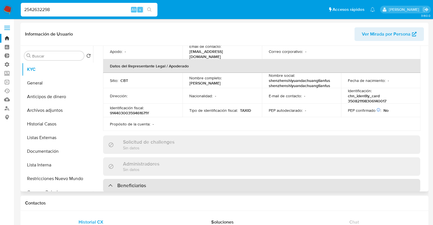
scroll to position [142, 0]
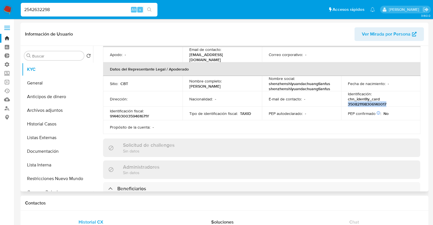
drag, startPoint x: 346, startPoint y: 97, endPoint x: 400, endPoint y: 97, distance: 53.8
click at [400, 97] on p "chn_identity_card 350821198306140017" at bounding box center [379, 101] width 63 height 10
copy p "350821198306140017"
click at [102, 9] on input "2542632298" at bounding box center [89, 9] width 137 height 7
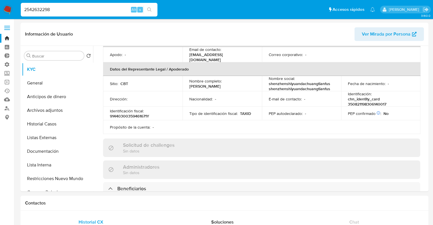
paste input "80883464"
type input "2580883464"
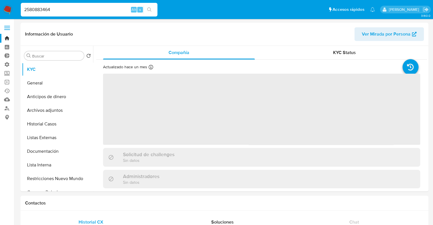
select select "10"
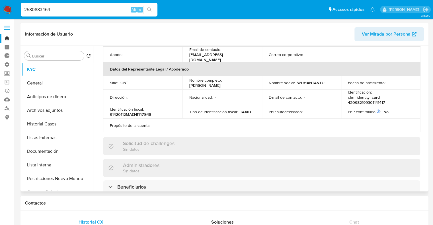
scroll to position [199, 0]
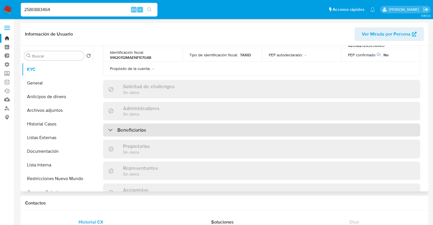
click at [153, 123] on div "Beneficiarios" at bounding box center [261, 129] width 317 height 13
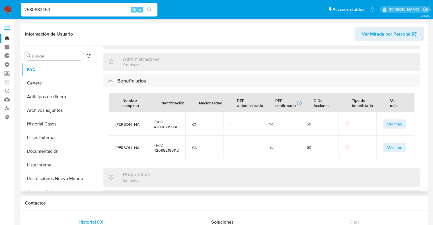
scroll to position [257, 0]
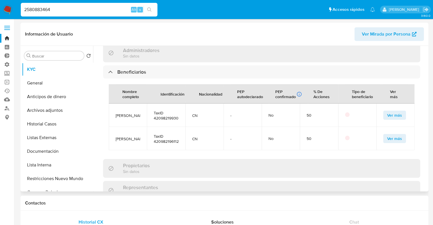
click at [387, 135] on span "Ver más" at bounding box center [394, 139] width 15 height 8
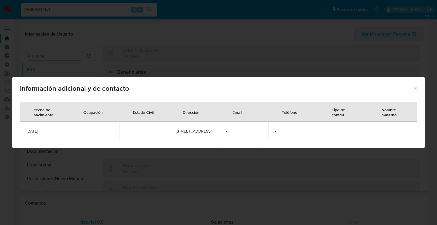
drag, startPoint x: 49, startPoint y: 132, endPoint x: 24, endPoint y: 133, distance: 25.1
click at [24, 133] on td "1961-12-26" at bounding box center [45, 131] width 50 height 18
copy span "1961-12-26"
click at [415, 86] on icon "Cerrar" at bounding box center [415, 89] width 6 height 6
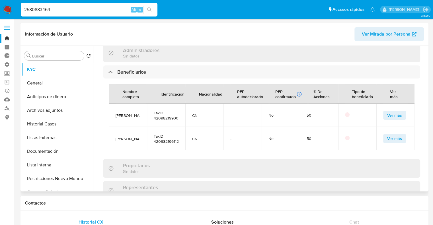
click at [157, 135] on span "TaxID 420982196112261416" at bounding box center [166, 139] width 24 height 10
copy span "420982196112261416"
click at [80, 13] on div "2580883464 Alt s" at bounding box center [89, 10] width 137 height 14
click at [85, 11] on input "2580883464" at bounding box center [89, 9] width 137 height 7
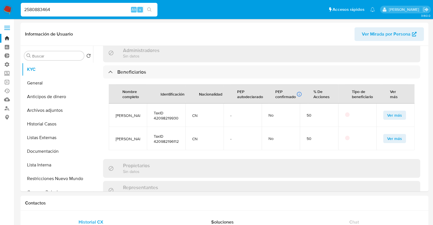
click at [85, 11] on input "2580883464" at bounding box center [89, 9] width 137 height 7
paste input "2569342518"
click at [85, 11] on input "25808834642569342518" at bounding box center [89, 9] width 137 height 7
paste input
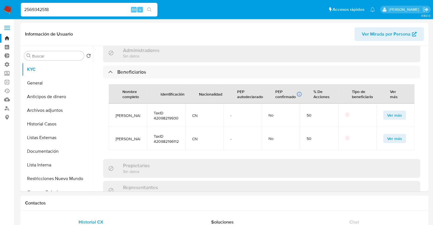
type input "2569342518"
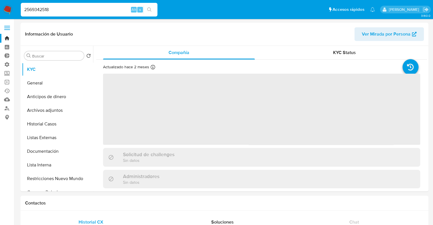
select select "10"
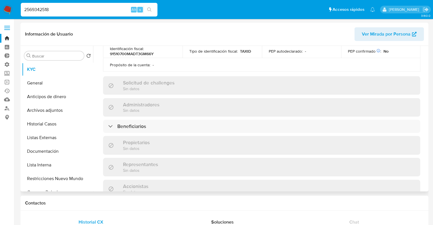
scroll to position [199, 0]
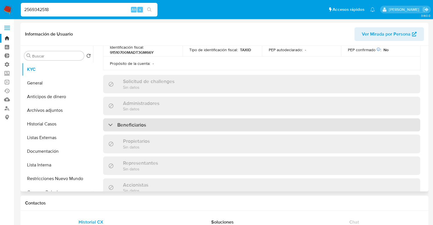
click at [146, 127] on div "Beneficiarios" at bounding box center [261, 124] width 317 height 13
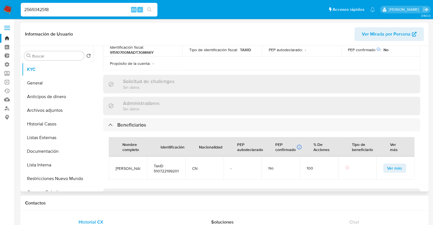
click at [383, 164] on button "Ver más" at bounding box center [394, 168] width 23 height 9
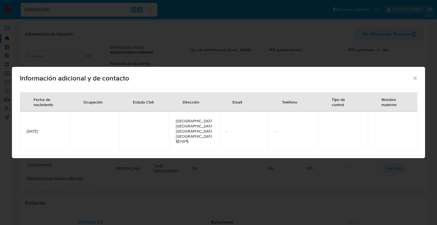
drag, startPoint x: 57, startPoint y: 132, endPoint x: 25, endPoint y: 133, distance: 31.9
click at [25, 133] on td "1992-01-05" at bounding box center [45, 130] width 50 height 39
copy span "1992-01-05"
click at [413, 81] on icon "Cerrar" at bounding box center [415, 78] width 6 height 6
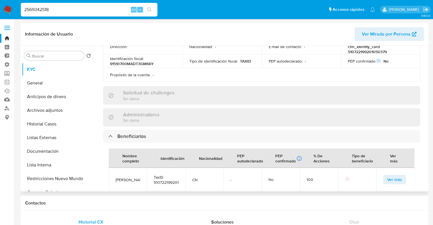
scroll to position [171, 0]
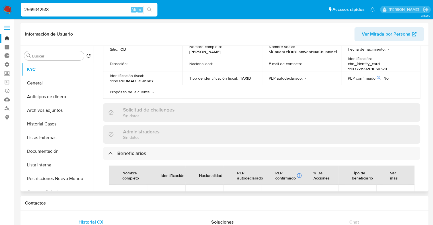
click at [348, 67] on p "chn_identity_card 510722199201050379" at bounding box center [379, 66] width 63 height 10
copy p "510722199201050379"
click at [97, 6] on input "2569342518" at bounding box center [89, 9] width 137 height 7
click at [97, 7] on input "2569342518" at bounding box center [89, 9] width 137 height 7
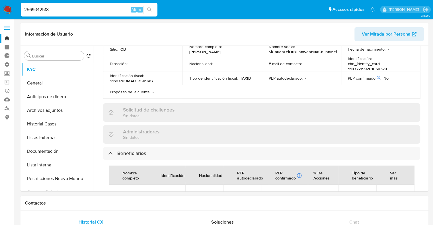
click at [97, 7] on input "2569342518" at bounding box center [89, 9] width 137 height 7
paste input "602961375"
type input "2602961375"
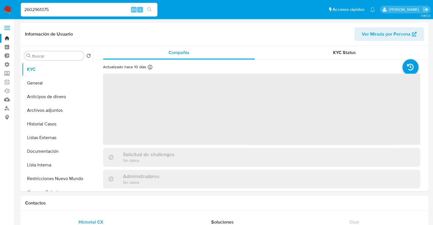
select select "10"
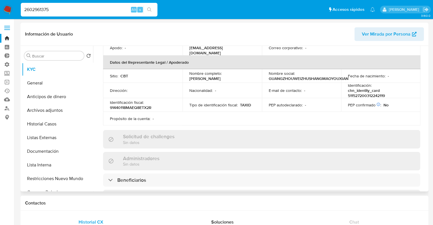
scroll to position [171, 0]
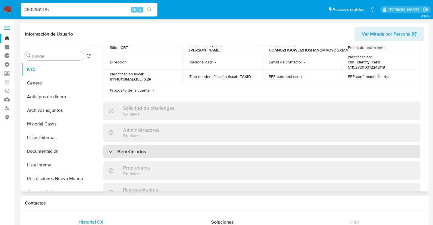
click at [148, 152] on div "Beneficiarios" at bounding box center [261, 151] width 317 height 13
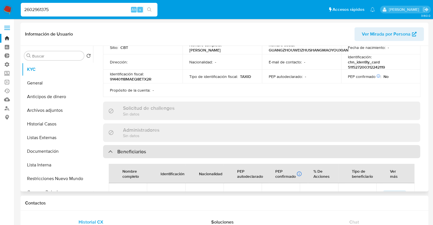
scroll to position [199, 0]
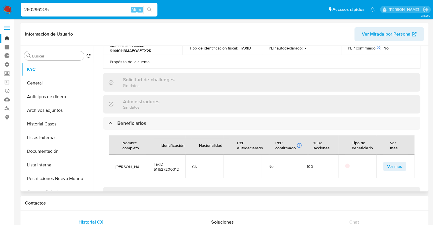
click at [387, 163] on span "Ver más" at bounding box center [394, 166] width 15 height 8
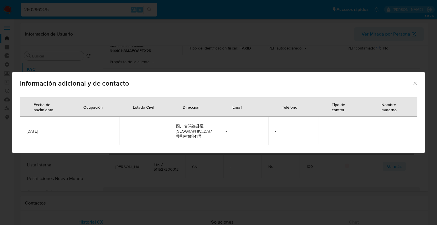
drag, startPoint x: 25, startPoint y: 132, endPoint x: 55, endPoint y: 129, distance: 30.3
click at [55, 129] on td "2003-12-24" at bounding box center [45, 131] width 50 height 28
click at [412, 83] on span "Información adicional y de contacto" at bounding box center [216, 83] width 392 height 7
click at [412, 83] on icon "Cerrar" at bounding box center [415, 83] width 6 height 6
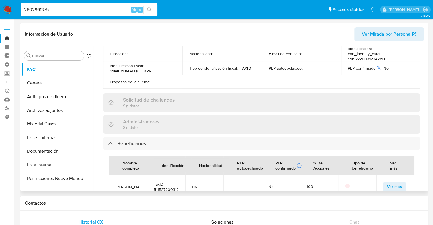
scroll to position [142, 0]
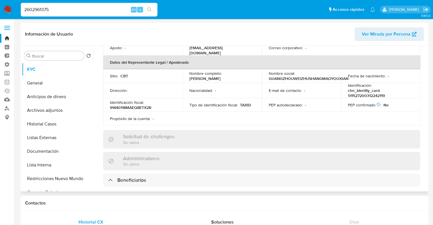
click at [348, 93] on p "chn_identity_card 511527200312242119" at bounding box center [379, 93] width 63 height 10
click at [82, 9] on input "2602961375" at bounding box center [89, 9] width 137 height 7
paste input "567643412"
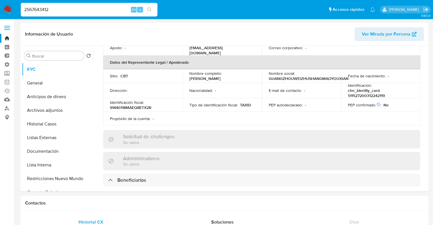
type input "2567643412"
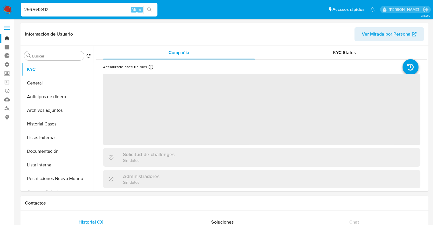
select select "10"
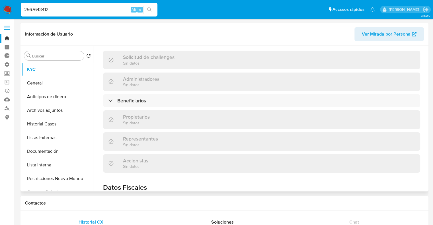
scroll to position [228, 0]
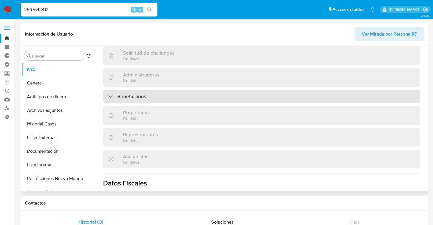
click at [145, 93] on h3 "Beneficiarios" at bounding box center [131, 96] width 29 height 6
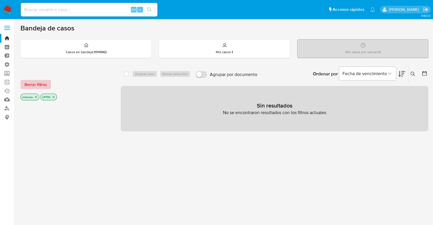
click at [45, 83] on span "Borrar filtros" at bounding box center [35, 84] width 22 height 8
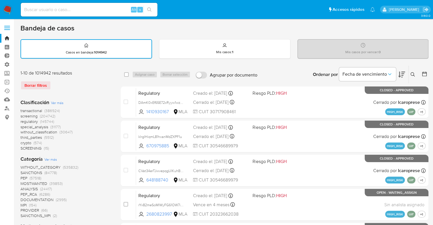
click at [23, 116] on span "screening" at bounding box center [28, 116] width 17 height 6
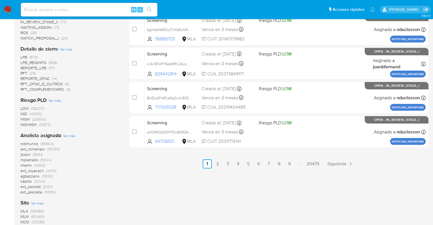
scroll to position [341, 0]
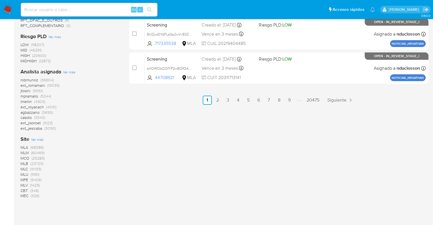
click at [21, 189] on span "CBT" at bounding box center [23, 191] width 7 height 6
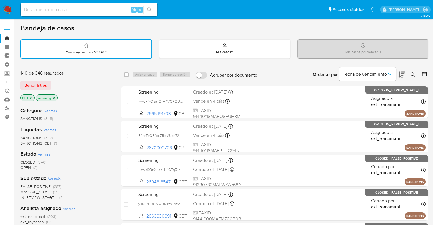
click at [25, 160] on span "CLOSED" at bounding box center [27, 162] width 15 height 6
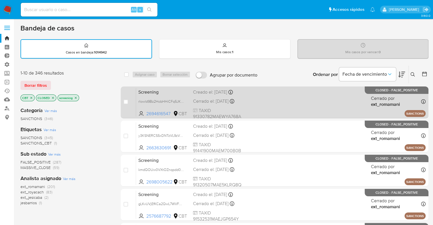
click at [296, 96] on div "Screening rlowld9Bz2HobHHiCFq5JKB3 2694616547 CBT Creado el: 18/09/2025 Creado …" at bounding box center [280, 102] width 289 height 29
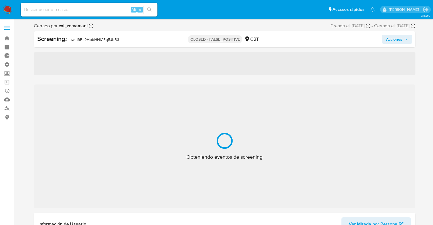
select select "10"
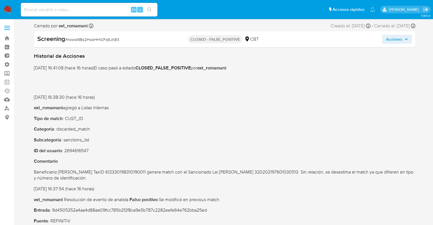
scroll to position [28, 0]
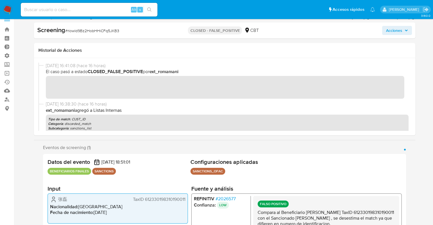
scroll to position [0, 0]
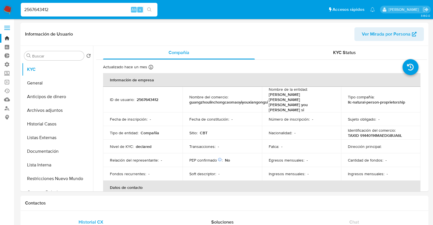
select select "10"
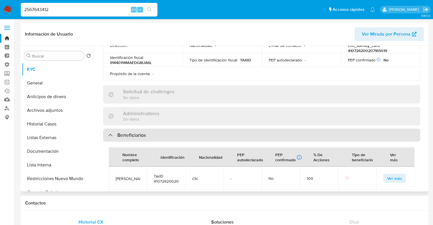
scroll to position [199, 0]
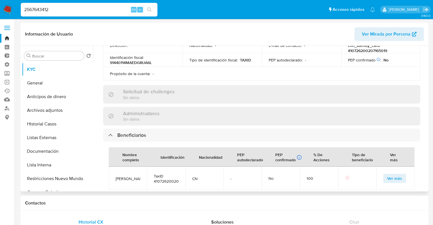
click at [384, 174] on button "Ver más" at bounding box center [394, 178] width 23 height 9
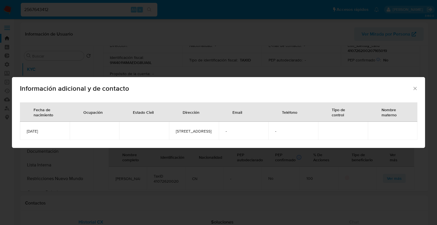
drag, startPoint x: 26, startPoint y: 133, endPoint x: 60, endPoint y: 134, distance: 33.8
click at [60, 134] on td "2002-07-16" at bounding box center [45, 131] width 50 height 18
copy span "2002-07-16"
click at [46, 137] on td "2002-07-16" at bounding box center [45, 131] width 50 height 18
drag, startPoint x: 26, startPoint y: 132, endPoint x: 68, endPoint y: 131, distance: 41.2
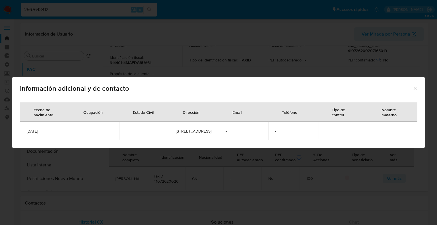
click at [68, 131] on td "2002-07-16" at bounding box center [45, 131] width 50 height 18
copy span "2002-07-16"
click at [415, 87] on icon "Cerrar" at bounding box center [414, 88] width 3 height 3
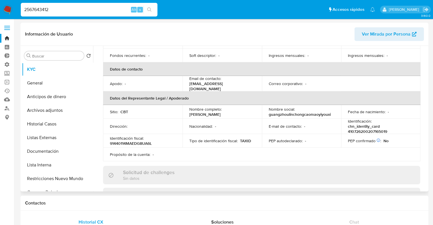
scroll to position [114, 0]
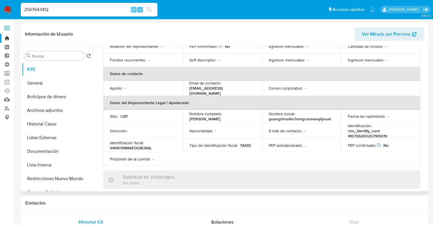
click at [348, 128] on p "chn_identity_card 410726200207165019" at bounding box center [379, 133] width 63 height 10
copy p "410726200207165019"
click at [96, 7] on input "2567643412" at bounding box center [89, 9] width 137 height 7
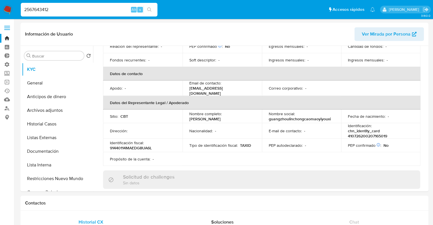
paste input "388697083"
type input "2388697083"
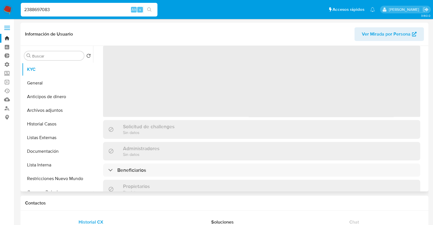
select select "10"
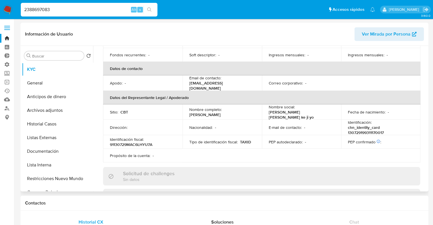
scroll to position [237, 0]
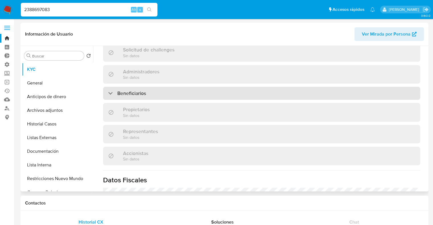
click at [164, 89] on div "Beneficiarios" at bounding box center [261, 93] width 317 height 13
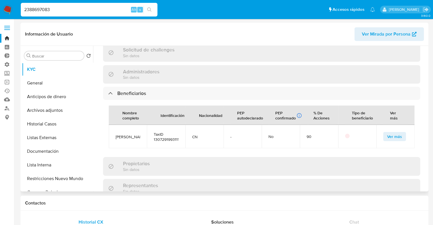
click at [387, 133] on span "Ver más" at bounding box center [394, 137] width 15 height 8
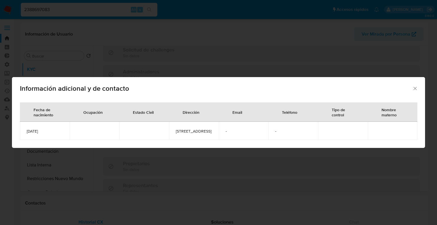
drag, startPoint x: 60, startPoint y: 134, endPoint x: 20, endPoint y: 134, distance: 39.8
click at [20, 134] on td "1993-11-17" at bounding box center [45, 131] width 50 height 18
copy span "1993-11-17"
click at [415, 84] on div "Información adicional y de contacto" at bounding box center [218, 87] width 413 height 21
click at [415, 87] on icon "Cerrar" at bounding box center [414, 88] width 3 height 3
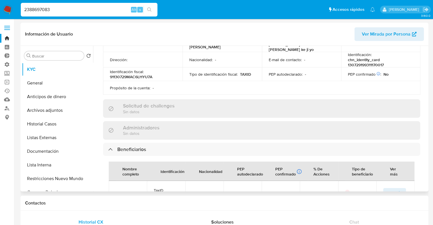
scroll to position [152, 0]
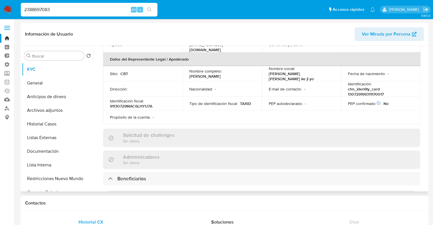
click at [348, 88] on p "chn_identity_card 130729199311170017" at bounding box center [379, 91] width 63 height 10
copy p "130729199311170017"
click at [63, 15] on div "2388697083 Alt s" at bounding box center [89, 10] width 137 height 14
click at [63, 10] on input "2388697083" at bounding box center [89, 9] width 137 height 7
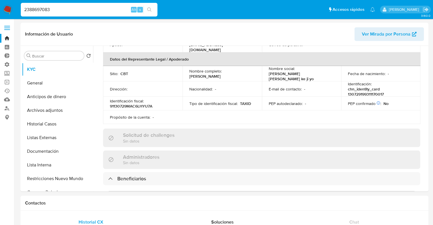
click at [63, 10] on input "2388697083" at bounding box center [89, 9] width 137 height 7
paste input "63113314"
type input "2631133143"
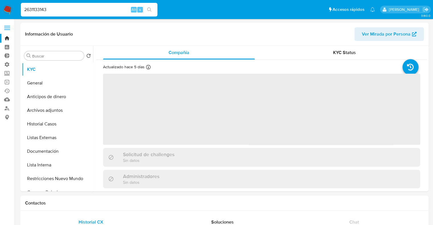
select select "10"
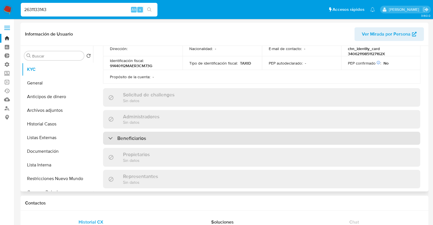
scroll to position [199, 0]
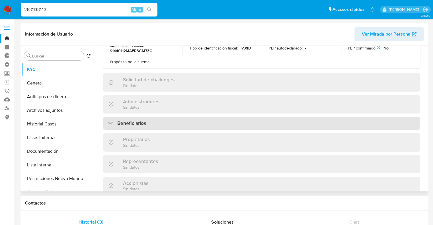
click at [161, 121] on div "Beneficiarios" at bounding box center [261, 123] width 317 height 13
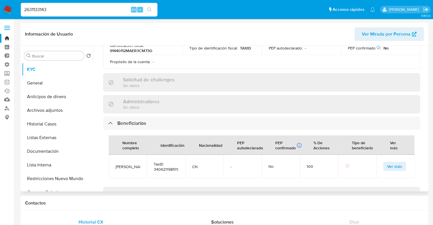
click at [387, 165] on span "Ver más" at bounding box center [394, 166] width 15 height 8
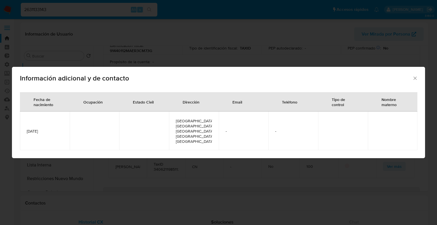
drag, startPoint x: 26, startPoint y: 132, endPoint x: 60, endPoint y: 134, distance: 34.2
click at [60, 134] on td "1985-11-27" at bounding box center [45, 130] width 50 height 39
copy span "1985-11-27"
click at [412, 82] on div "Información adicional y de contacto" at bounding box center [218, 77] width 413 height 21
click at [414, 81] on icon "Cerrar" at bounding box center [415, 78] width 6 height 6
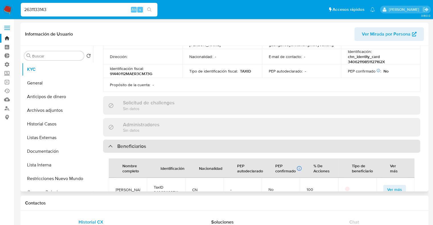
scroll to position [142, 0]
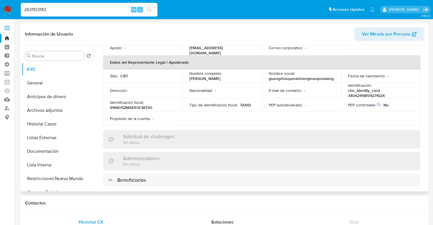
click at [348, 95] on p "chn_identity_card 34062119851127162X" at bounding box center [379, 93] width 63 height 10
copy p "34062119851127162X"
click at [98, 7] on input "2631133143" at bounding box center [89, 9] width 137 height 7
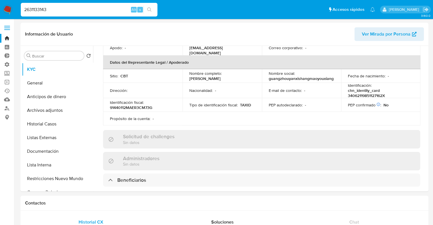
paste input "146984446"
type input "2146984446"
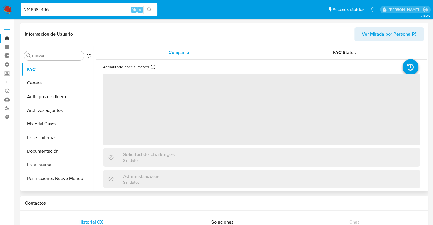
select select "10"
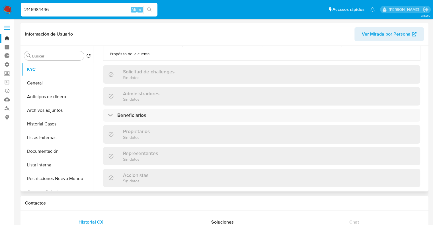
scroll to position [228, 0]
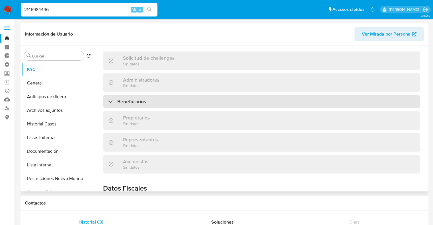
click at [155, 95] on div "Beneficiarios" at bounding box center [261, 101] width 317 height 13
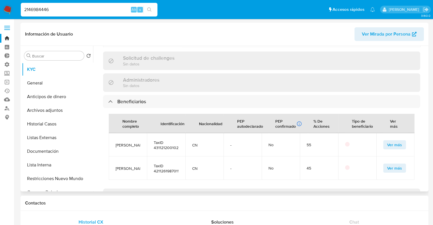
click at [387, 164] on span "Ver más" at bounding box center [394, 168] width 15 height 8
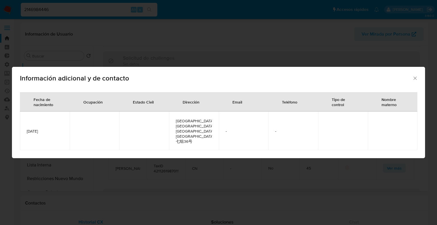
drag, startPoint x: 26, startPoint y: 133, endPoint x: 57, endPoint y: 133, distance: 30.7
click at [57, 133] on span "1987-01-10" at bounding box center [45, 131] width 36 height 5
copy span "1987-01-10"
click at [25, 131] on td "1987-01-10" at bounding box center [45, 130] width 50 height 39
drag, startPoint x: 25, startPoint y: 131, endPoint x: 53, endPoint y: 132, distance: 28.5
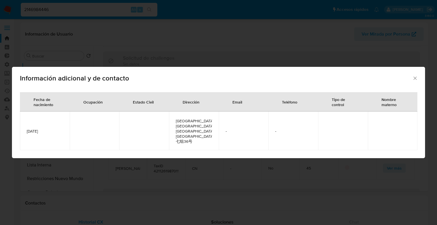
click at [53, 132] on td "1987-01-10" at bounding box center [45, 130] width 50 height 39
click at [416, 80] on icon "Cerrar" at bounding box center [414, 78] width 3 height 3
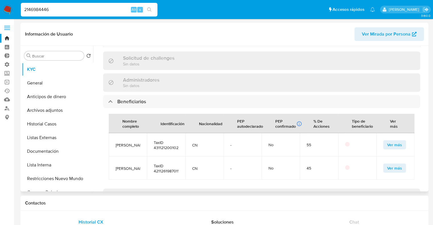
click at [155, 165] on span "TaxID 421126198701103139" at bounding box center [166, 168] width 24 height 10
copy span "421126198701103139"
click at [84, 8] on input "2146984446" at bounding box center [89, 9] width 137 height 7
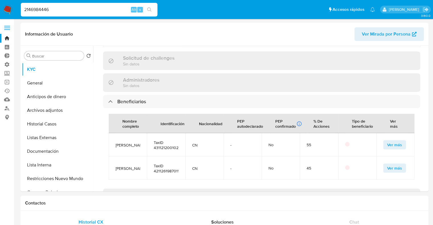
paste input "6506822"
type input "2650682246"
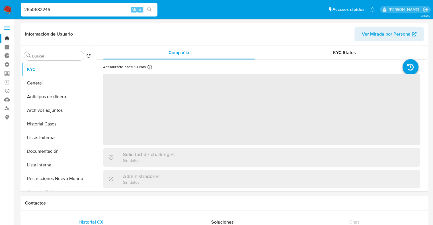
select select "10"
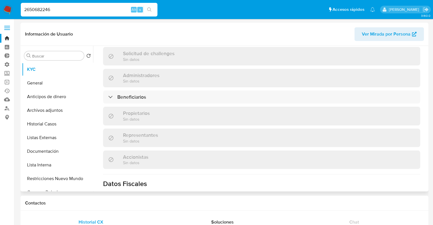
scroll to position [228, 0]
click at [161, 101] on div "Información de empresa ID de usuario : 2650682246 Nombre del comercio : XIANBOC…" at bounding box center [261, 48] width 317 height 404
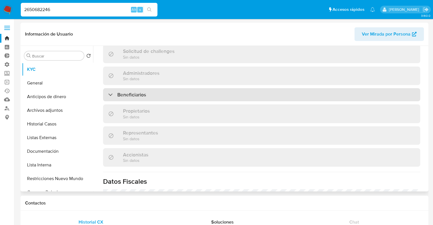
click at [160, 95] on div "Beneficiarios" at bounding box center [261, 94] width 317 height 13
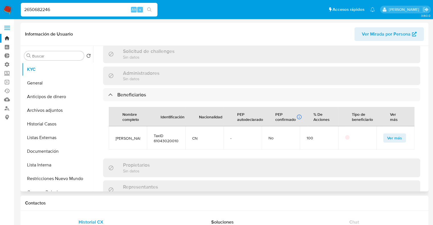
click at [383, 136] on button "Ver más" at bounding box center [394, 137] width 23 height 9
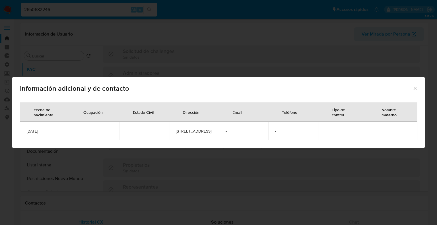
drag, startPoint x: 51, startPoint y: 134, endPoint x: 26, endPoint y: 135, distance: 25.0
click at [26, 135] on td "2001-03-19" at bounding box center [45, 131] width 50 height 18
copy span "2001-03-19"
click at [44, 136] on td "2001-03-19" at bounding box center [45, 131] width 50 height 18
drag, startPoint x: 50, startPoint y: 131, endPoint x: 22, endPoint y: 132, distance: 28.7
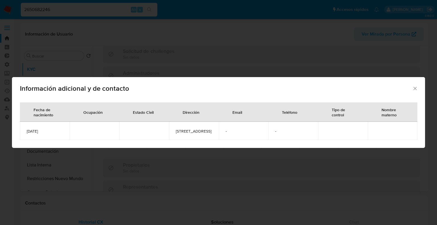
click at [22, 132] on td "2001-03-19" at bounding box center [45, 131] width 50 height 18
click at [413, 86] on icon "Cerrar" at bounding box center [415, 89] width 6 height 6
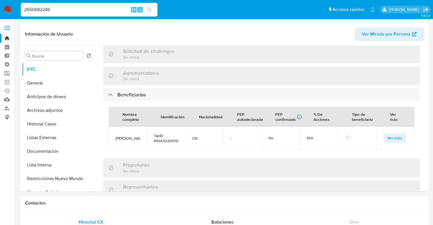
click at [117, 12] on input "2650682246" at bounding box center [89, 9] width 137 height 7
paste input "564355703"
type input "2564355703"
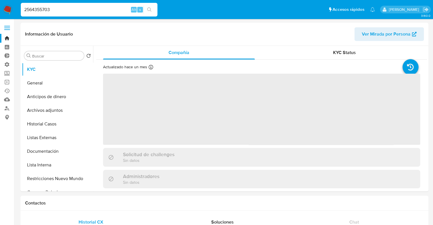
select select "10"
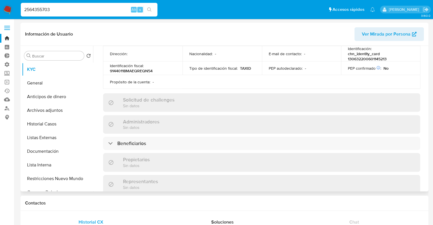
scroll to position [199, 0]
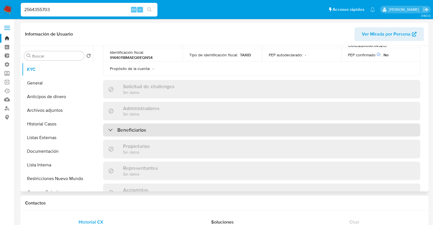
click at [125, 123] on div "Beneficiarios" at bounding box center [261, 129] width 317 height 13
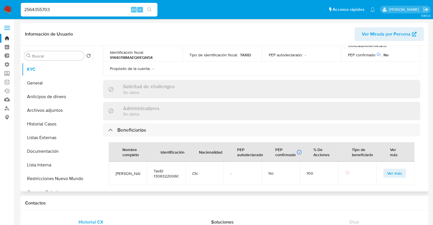
click at [387, 169] on span "Ver más" at bounding box center [394, 173] width 15 height 8
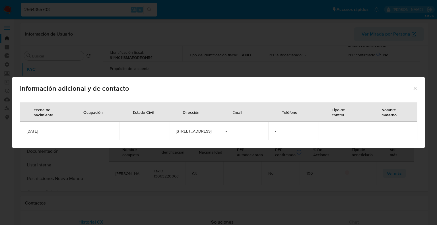
drag, startPoint x: 51, startPoint y: 133, endPoint x: 26, endPoint y: 133, distance: 24.2
click at [27, 133] on span "2006-01-14" at bounding box center [45, 131] width 36 height 5
click at [416, 86] on icon "Cerrar" at bounding box center [415, 89] width 6 height 6
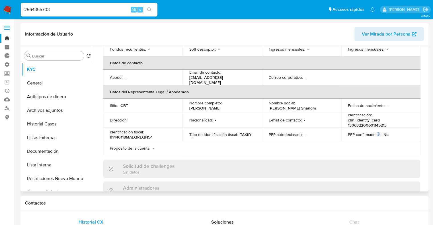
scroll to position [114, 0]
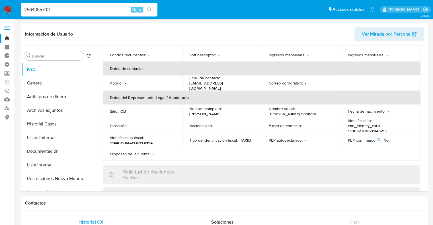
click at [80, 13] on input "2564355703" at bounding box center [89, 9] width 137 height 7
paste input "426348469"
type input "2426348469"
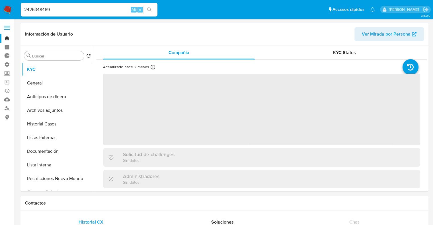
select select "10"
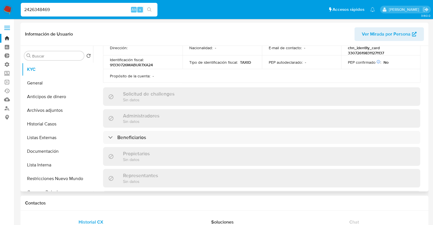
scroll to position [199, 0]
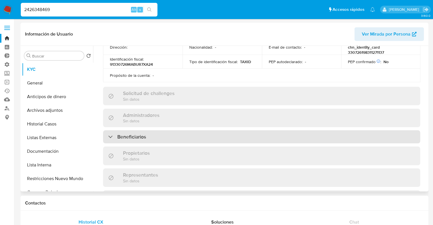
click at [118, 134] on h3 "Beneficiarios" at bounding box center [131, 137] width 29 height 6
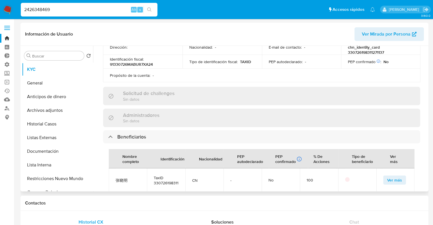
click at [383, 175] on button "Ver más" at bounding box center [394, 179] width 23 height 9
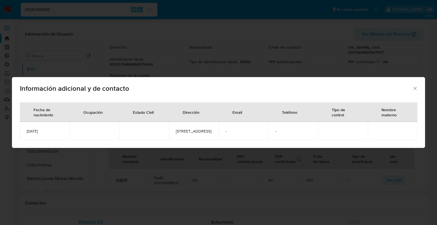
drag, startPoint x: 24, startPoint y: 131, endPoint x: 53, endPoint y: 133, distance: 29.4
click at [53, 133] on td "1983-11-27" at bounding box center [45, 131] width 50 height 18
click at [416, 88] on icon "Cerrar" at bounding box center [415, 89] width 6 height 6
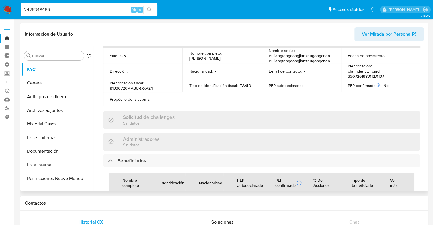
scroll to position [142, 0]
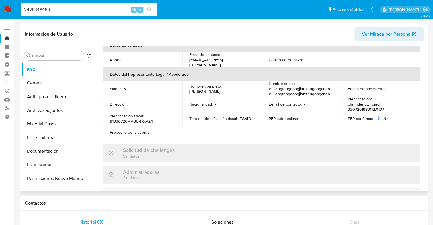
click at [348, 102] on p "chn_identity_card 330726198311271137" at bounding box center [379, 107] width 63 height 10
click at [97, 13] on input "2426348469" at bounding box center [89, 9] width 137 height 7
paste input "623478593"
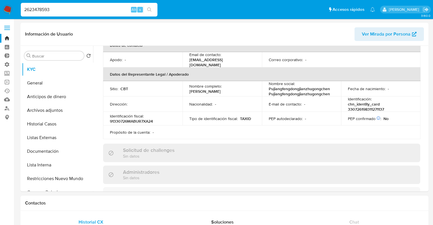
type input "2623478593"
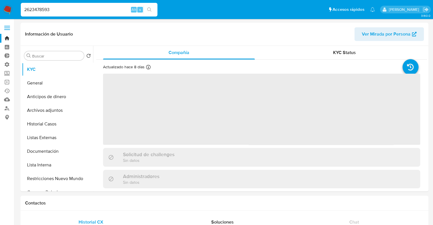
select select "10"
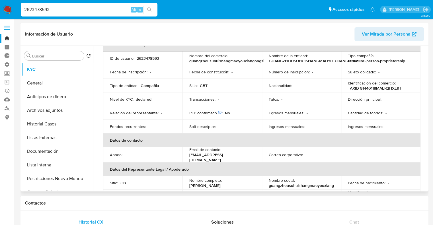
scroll to position [142, 0]
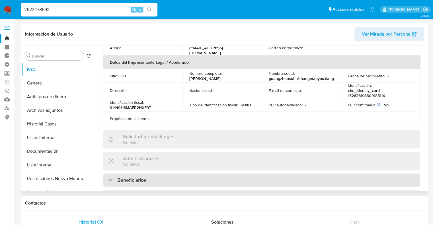
click at [116, 179] on div "Beneficiarios" at bounding box center [127, 180] width 38 height 6
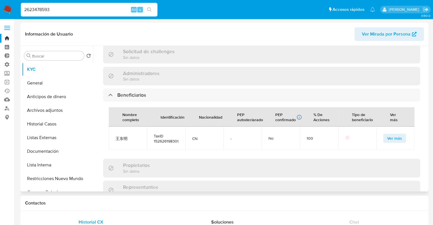
scroll to position [228, 0]
click at [384, 137] on button "Ver más" at bounding box center [394, 137] width 23 height 9
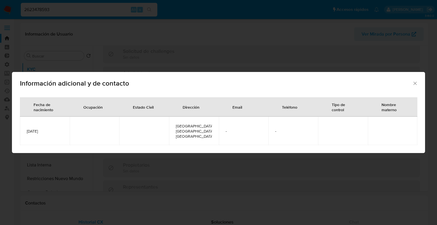
drag, startPoint x: 54, startPoint y: 134, endPoint x: 20, endPoint y: 133, distance: 34.1
click at [20, 133] on td "1983-09-18" at bounding box center [45, 131] width 50 height 28
click at [415, 86] on icon "Cerrar" at bounding box center [415, 83] width 6 height 6
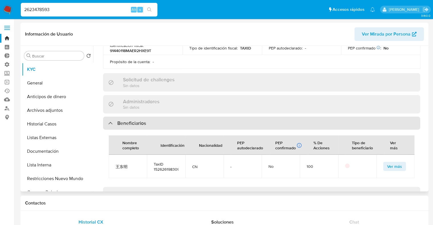
scroll to position [142, 0]
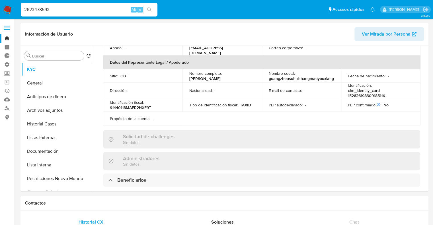
click at [121, 9] on input "2623478593" at bounding box center [89, 9] width 137 height 7
paste input "496863515"
type input "2496863515"
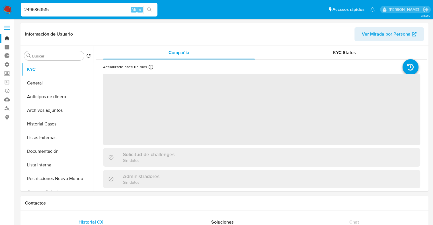
select select "10"
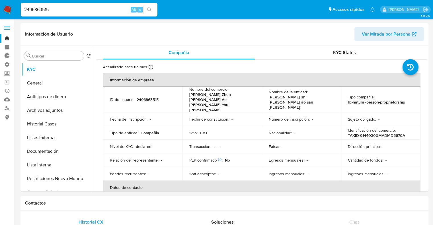
select select "10"
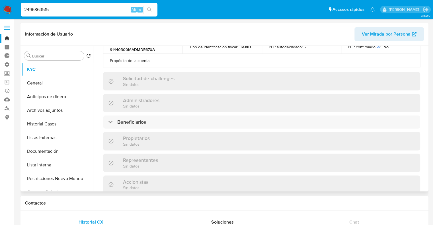
scroll to position [228, 0]
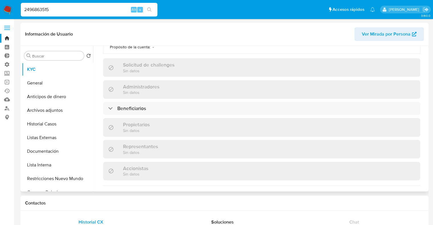
click at [145, 103] on div "Información de empresa ID de usuario : 2496863515 Nombre del comercio : Shen Zh…" at bounding box center [261, 54] width 317 height 417
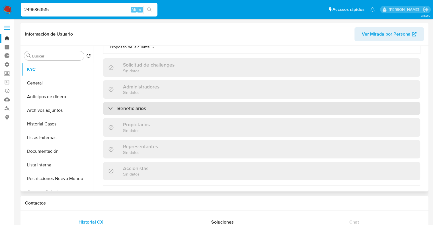
click at [149, 102] on div "Beneficiarios" at bounding box center [261, 108] width 317 height 13
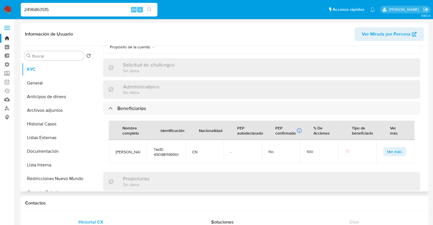
click at [387, 148] on span "Ver más" at bounding box center [394, 152] width 15 height 8
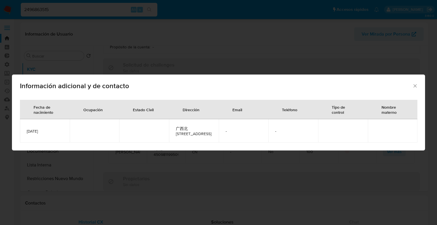
drag, startPoint x: 61, startPoint y: 135, endPoint x: 20, endPoint y: 136, distance: 41.5
click at [20, 136] on td "[DATE]" at bounding box center [45, 130] width 50 height 23
copy span "[DATE]"
click at [415, 87] on icon "Cerrar" at bounding box center [415, 86] width 6 height 6
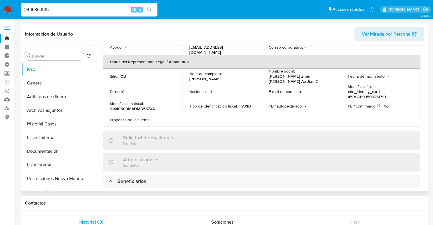
scroll to position [142, 0]
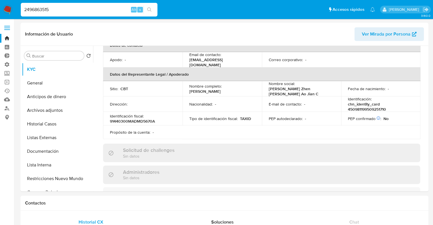
click at [99, 12] on input "2496863515" at bounding box center [89, 9] width 137 height 7
paste input "042912004"
type input "2042912004"
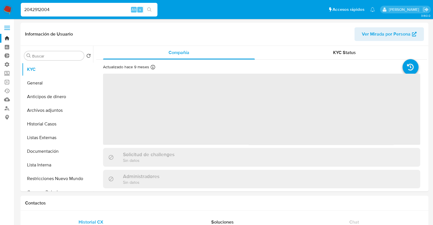
select select "10"
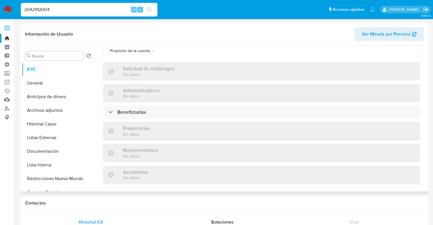
scroll to position [228, 0]
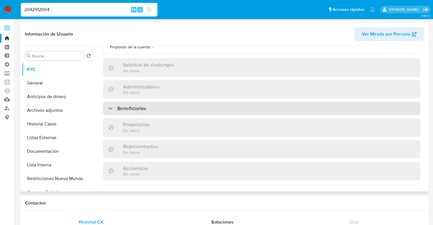
click at [149, 102] on div "Beneficiarios" at bounding box center [261, 108] width 317 height 13
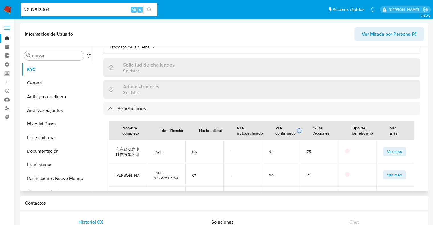
click at [383, 170] on button "Ver más" at bounding box center [394, 174] width 23 height 9
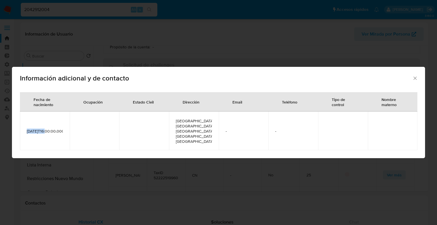
drag, startPoint x: 31, startPoint y: 134, endPoint x: 26, endPoint y: 129, distance: 6.8
click at [26, 129] on td "[DATE]T16:00:00.000Z" at bounding box center [45, 130] width 50 height 39
copy span "[DATE]"
click at [415, 81] on icon "Cerrar" at bounding box center [415, 78] width 6 height 6
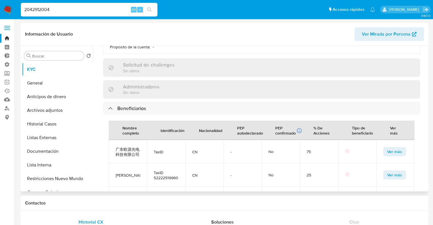
scroll to position [199, 0]
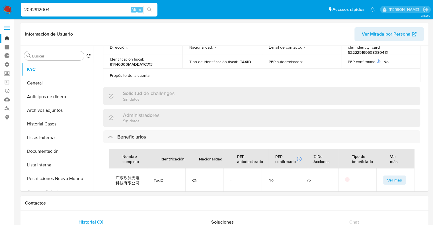
click at [90, 7] on input "2042912004" at bounding box center [89, 9] width 137 height 7
paste input "487712423"
type input "2487712423"
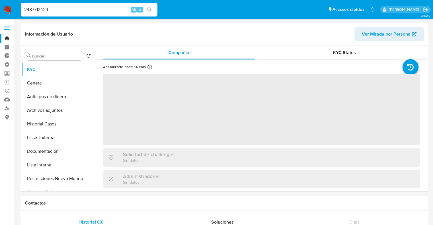
select select "10"
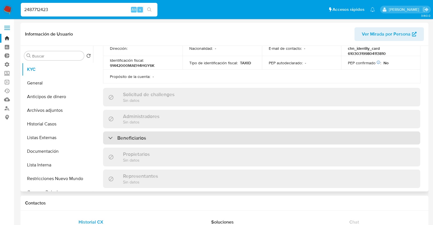
scroll to position [199, 0]
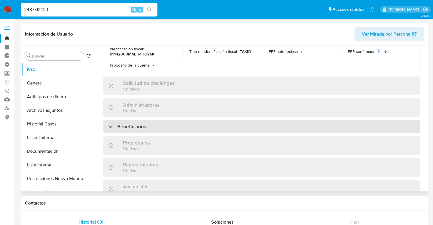
click at [156, 124] on div "Beneficiarios" at bounding box center [261, 126] width 317 height 13
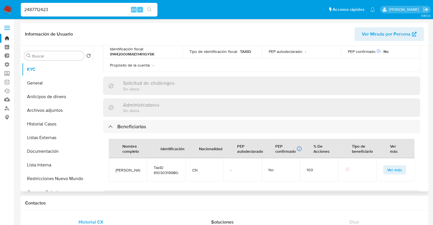
click at [383, 168] on button "Ver más" at bounding box center [394, 169] width 23 height 9
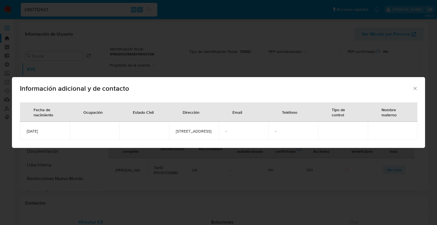
drag, startPoint x: 55, startPoint y: 136, endPoint x: 22, endPoint y: 132, distance: 32.4
click at [22, 132] on td "[DATE]" at bounding box center [45, 131] width 50 height 18
copy span "[DATE]"
click at [415, 86] on icon "Cerrar" at bounding box center [415, 89] width 6 height 6
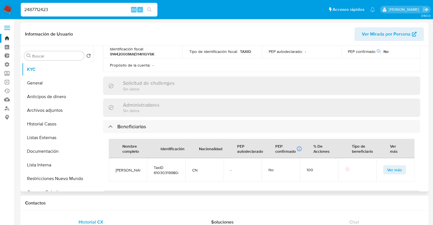
scroll to position [171, 0]
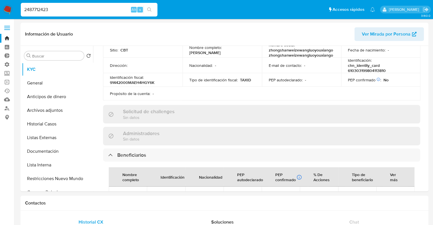
click at [82, 13] on div "2487712423 Alt s" at bounding box center [89, 10] width 137 height 14
click at [82, 9] on input "2487712423" at bounding box center [89, 9] width 137 height 7
paste input "344062288"
type input "2344062288"
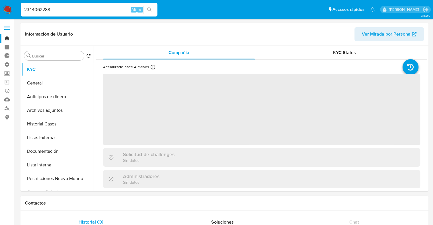
select select "10"
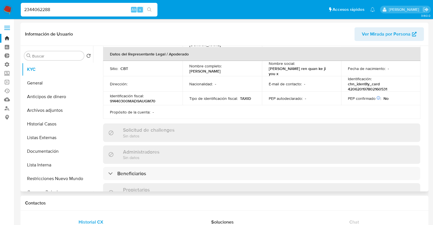
scroll to position [171, 0]
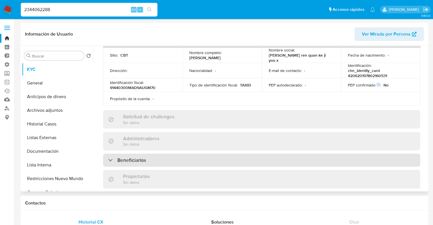
click at [156, 154] on div "Beneficiarios" at bounding box center [261, 160] width 317 height 13
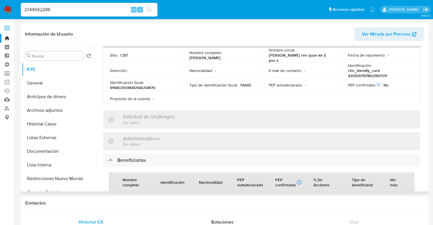
scroll to position [228, 0]
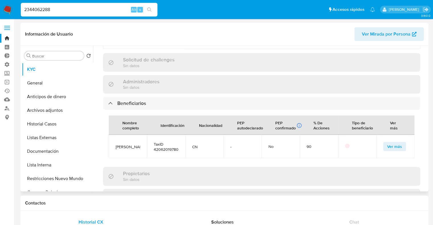
click at [383, 142] on button "Ver más" at bounding box center [394, 146] width 23 height 9
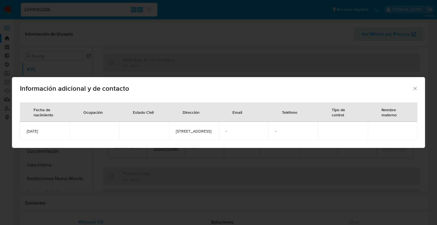
drag, startPoint x: 55, startPoint y: 135, endPoint x: 20, endPoint y: 133, distance: 34.2
click at [20, 133] on td "[DATE]" at bounding box center [45, 131] width 50 height 18
copy span "[DATE]"
click at [100, 10] on div "Información adicional y de contacto Fecha de nacimiento Ocupación Estado Civil …" at bounding box center [218, 112] width 437 height 225
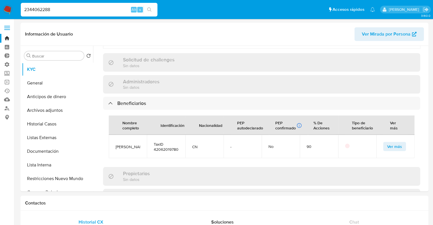
click at [86, 10] on input "2344062288" at bounding box center [89, 9] width 137 height 7
paste input "503773134"
type input "2503773134"
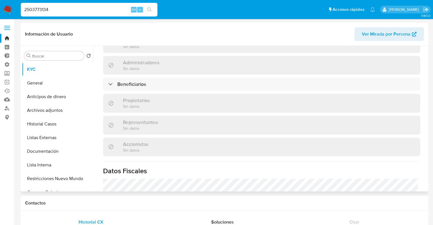
select select "10"
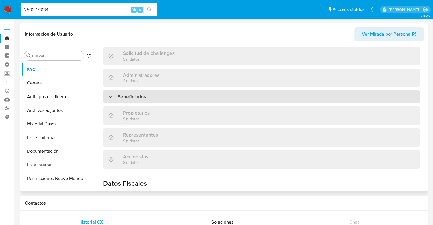
click at [157, 90] on div "Beneficiarios" at bounding box center [261, 96] width 317 height 13
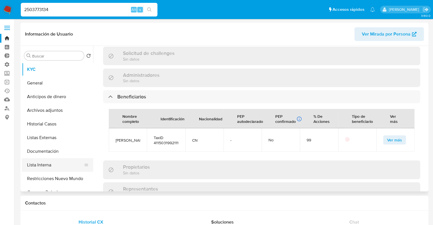
click at [67, 166] on button "Lista Interna" at bounding box center [55, 165] width 67 height 14
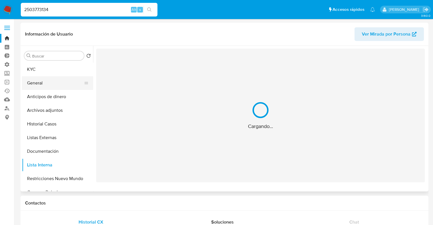
scroll to position [0, 0]
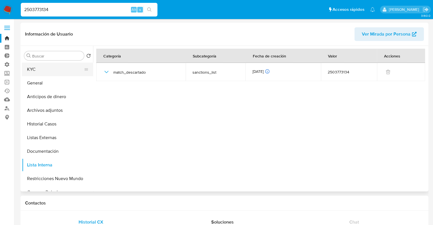
click at [62, 68] on button "KYC" at bounding box center [55, 70] width 67 height 14
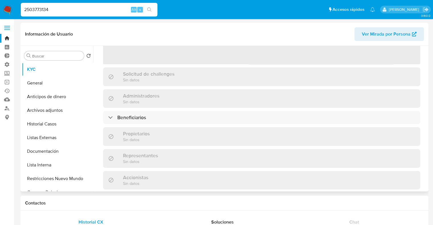
scroll to position [85, 0]
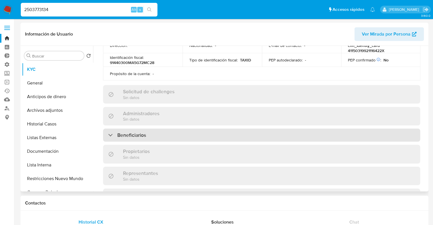
click at [150, 129] on div "Beneficiarios" at bounding box center [261, 135] width 317 height 13
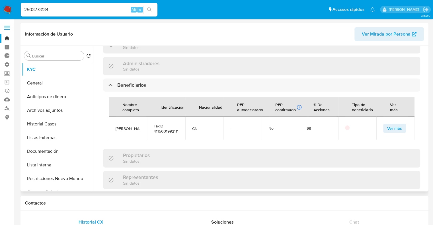
scroll to position [256, 0]
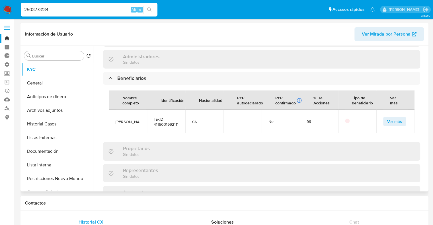
click at [383, 117] on button "Ver más" at bounding box center [394, 121] width 23 height 9
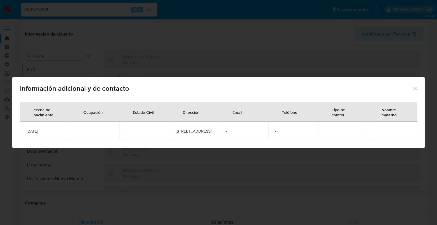
drag, startPoint x: 55, startPoint y: 134, endPoint x: 22, endPoint y: 133, distance: 33.6
click at [22, 133] on td "[DATE]" at bounding box center [45, 131] width 50 height 18
copy span "[DATE]"
click at [417, 86] on icon "Cerrar" at bounding box center [415, 89] width 6 height 6
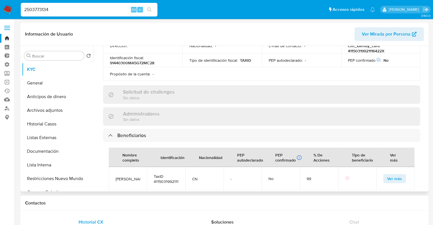
scroll to position [199, 0]
click at [102, 11] on input "2503773134" at bounding box center [89, 9] width 137 height 7
paste input "1509158427"
type input "1509158427"
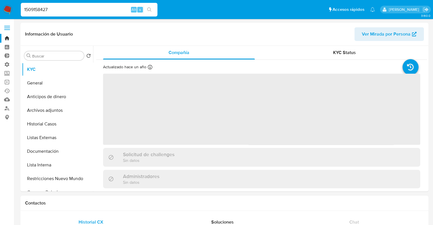
select select "10"
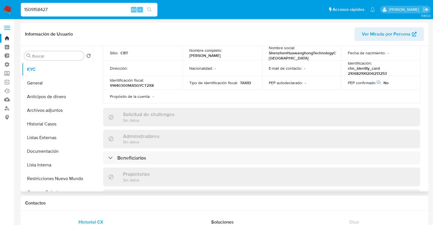
scroll to position [171, 0]
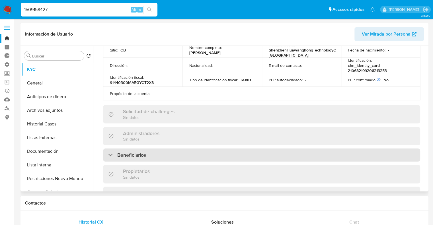
click at [186, 149] on div "Beneficiarios" at bounding box center [261, 154] width 317 height 13
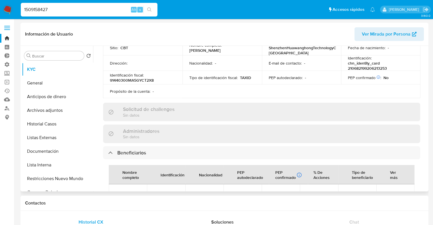
scroll to position [142, 0]
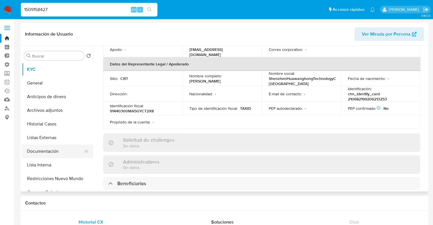
click at [60, 152] on button "Documentación" at bounding box center [55, 151] width 67 height 14
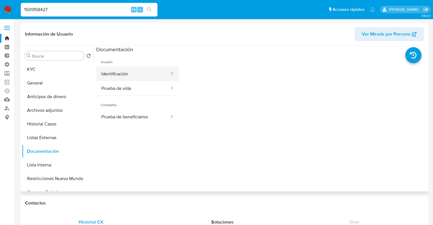
click at [141, 76] on button "Identificación" at bounding box center [133, 74] width 74 height 15
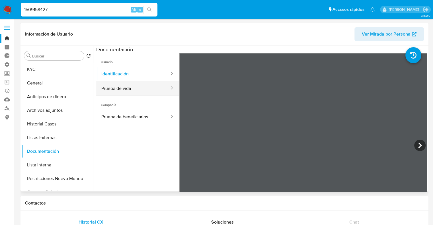
click at [144, 89] on button "Prueba de vida" at bounding box center [133, 88] width 74 height 15
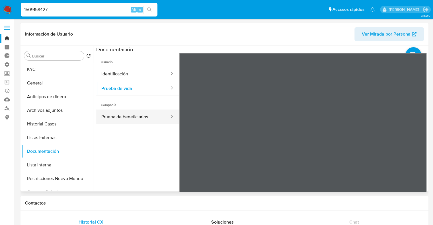
click at [165, 113] on div at bounding box center [169, 116] width 9 height 7
click at [46, 70] on button "KYC" at bounding box center [55, 70] width 67 height 14
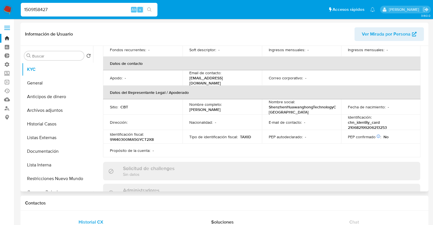
scroll to position [199, 0]
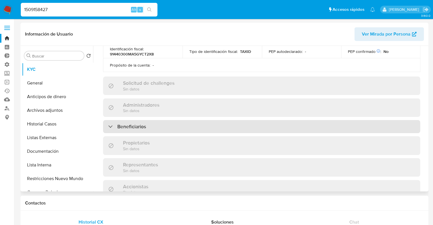
click at [160, 120] on div "Beneficiarios" at bounding box center [261, 126] width 317 height 13
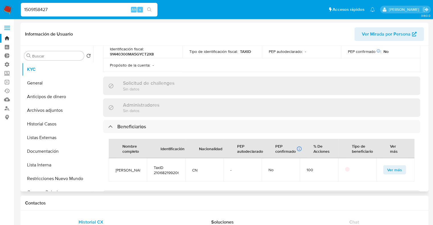
click at [383, 169] on button "Ver más" at bounding box center [394, 169] width 23 height 9
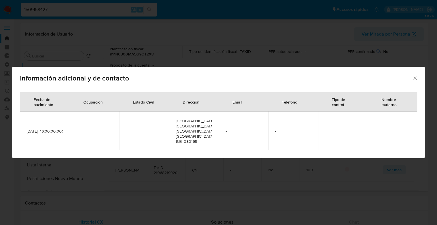
click at [416, 81] on icon "Cerrar" at bounding box center [415, 78] width 6 height 6
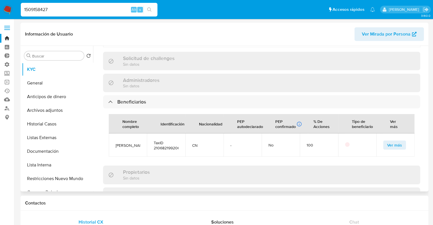
scroll to position [228, 0]
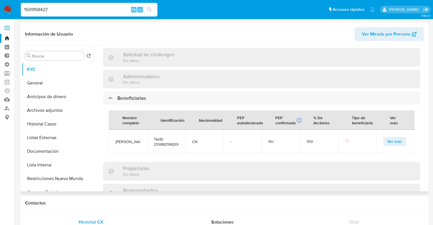
click at [383, 138] on button "Ver más" at bounding box center [394, 141] width 23 height 9
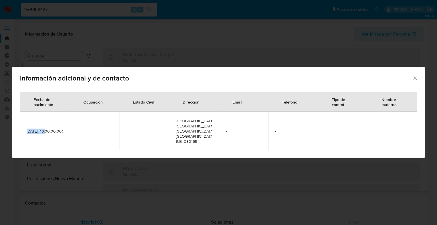
drag, startPoint x: 31, startPoint y: 133, endPoint x: 21, endPoint y: 128, distance: 11.5
click at [21, 128] on td "1992-06-20T16:00:00.000Z" at bounding box center [45, 130] width 50 height 39
copy span "1992-06-20"
click at [415, 81] on icon "Cerrar" at bounding box center [415, 78] width 6 height 6
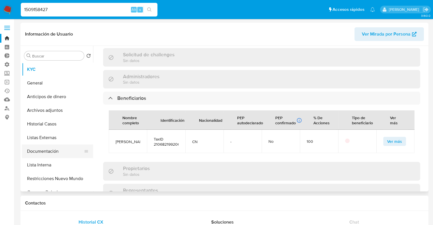
click at [57, 152] on button "Documentación" at bounding box center [55, 151] width 67 height 14
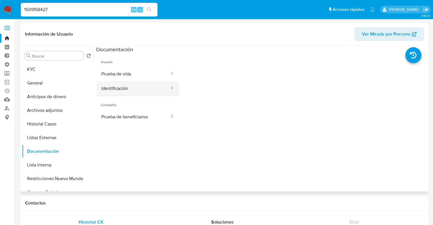
click at [131, 91] on button "Identificación" at bounding box center [133, 88] width 74 height 15
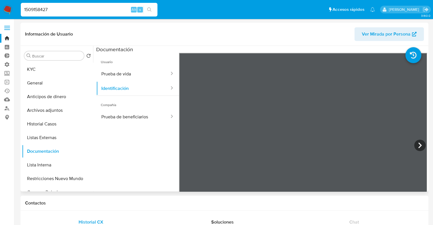
scroll to position [57, 0]
click at [42, 72] on button "KYC" at bounding box center [55, 70] width 67 height 14
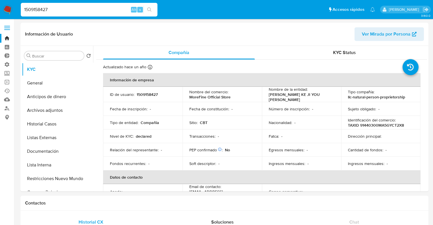
click at [114, 9] on input "1509158427" at bounding box center [89, 9] width 137 height 7
paste input "2026907432"
type input "2026907432"
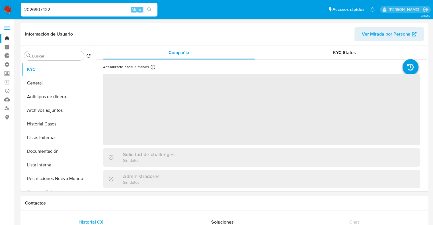
select select "10"
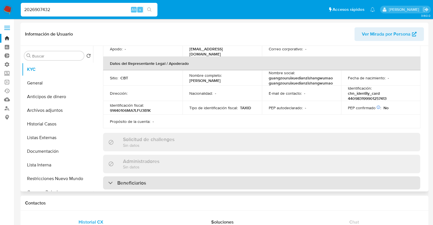
scroll to position [199, 0]
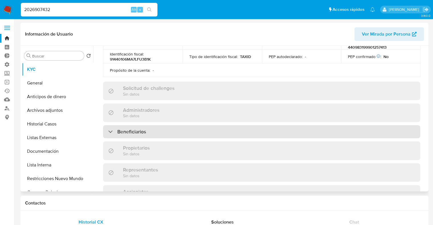
click at [146, 129] on h3 "Beneficiarios" at bounding box center [131, 132] width 29 height 6
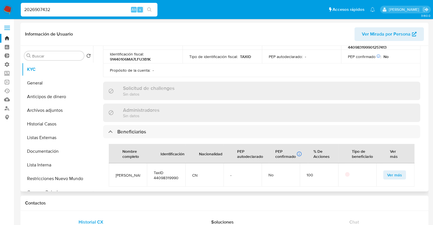
click at [387, 171] on span "Ver más" at bounding box center [394, 175] width 15 height 8
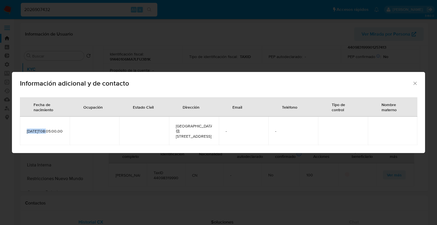
drag, startPoint x: 32, startPoint y: 135, endPoint x: 20, endPoint y: 128, distance: 12.9
click at [20, 128] on td "1999-01-25T08:05:00.000Z" at bounding box center [45, 131] width 50 height 28
copy span "[DATE]"
click at [417, 85] on icon "Cerrar" at bounding box center [415, 83] width 6 height 6
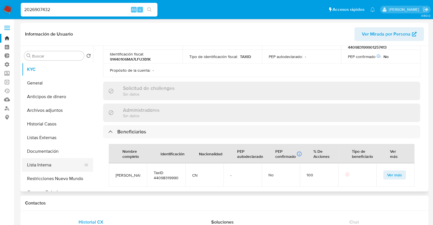
click at [59, 160] on button "Lista Interna" at bounding box center [55, 165] width 67 height 14
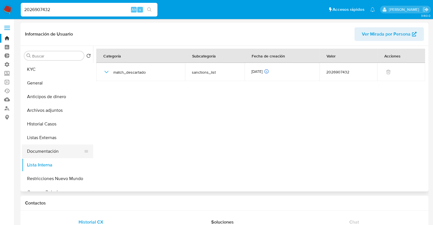
click at [64, 150] on button "Documentación" at bounding box center [55, 151] width 67 height 14
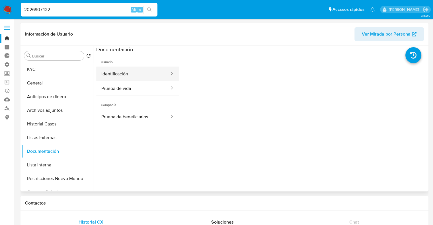
click at [139, 76] on button "Identificación" at bounding box center [133, 74] width 74 height 15
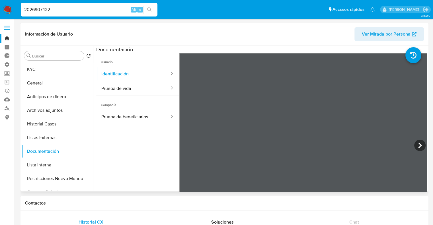
scroll to position [35, 0]
click at [63, 70] on button "KYC" at bounding box center [55, 70] width 67 height 14
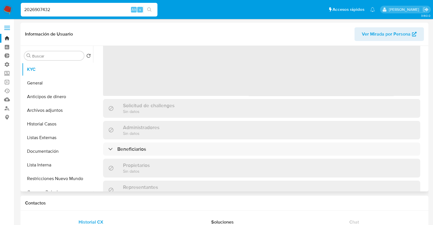
scroll to position [57, 0]
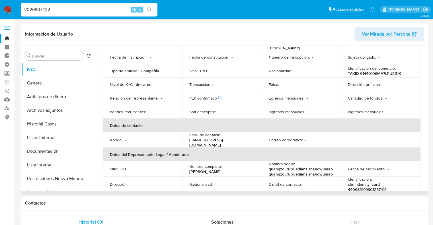
click at [158, 148] on th "Datos del Representante Legal / Apoderado" at bounding box center [261, 155] width 317 height 14
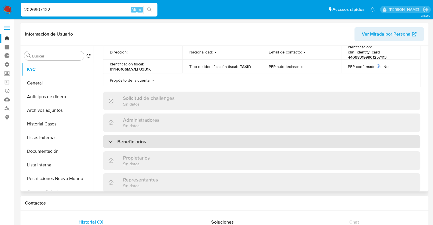
scroll to position [199, 0]
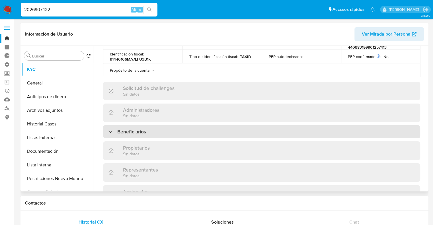
click at [159, 125] on div "Beneficiarios" at bounding box center [261, 131] width 317 height 13
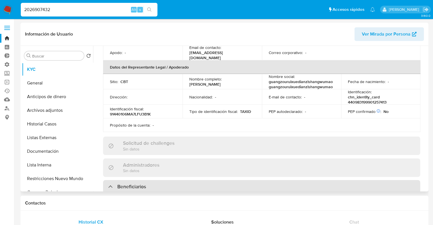
scroll to position [142, 0]
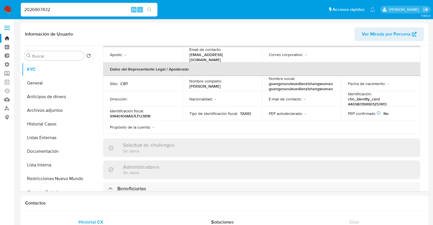
click at [117, 12] on input "2026907432" at bounding box center [89, 9] width 137 height 7
paste input "311641040"
type input "2311641040"
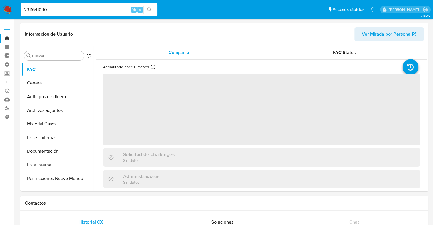
select select "10"
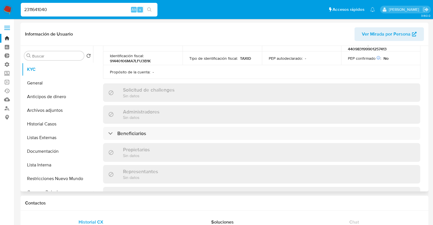
scroll to position [228, 0]
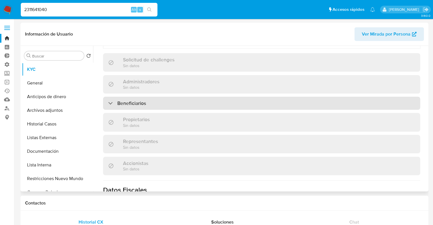
click at [164, 102] on div "Beneficiarios" at bounding box center [261, 103] width 317 height 13
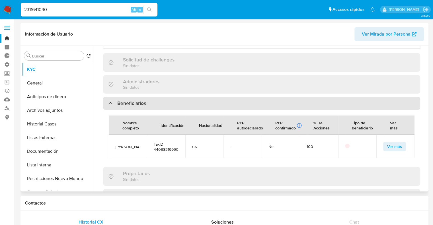
scroll to position [199, 0]
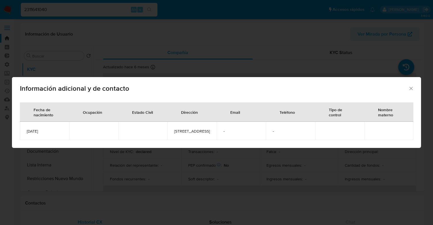
select select "10"
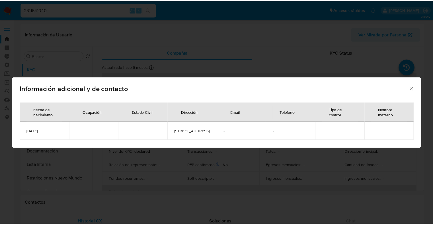
scroll to position [199, 0]
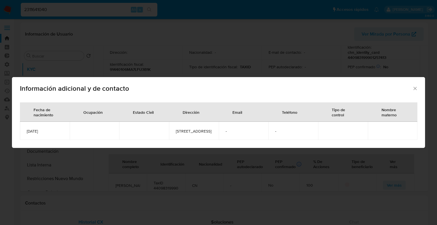
drag, startPoint x: 53, startPoint y: 133, endPoint x: 20, endPoint y: 133, distance: 33.6
click at [20, 133] on td "[DATE]" at bounding box center [45, 131] width 50 height 18
copy span "[DATE]"
click at [113, 5] on div "Información adicional y de contacto Fecha de nacimiento Ocupación Estado Civil …" at bounding box center [218, 112] width 437 height 225
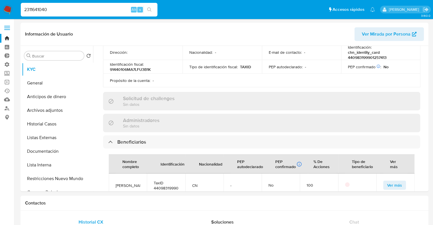
click at [113, 7] on input "2311641040" at bounding box center [89, 9] width 137 height 7
paste input "641944705"
type input "2641944705"
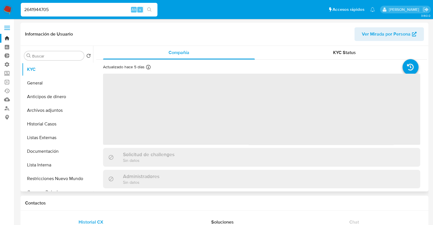
select select "10"
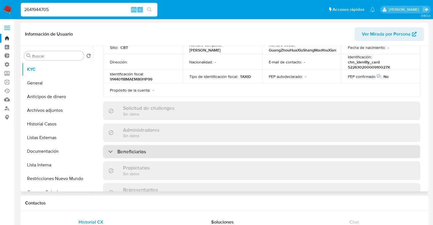
click at [159, 152] on div "Beneficiarios" at bounding box center [261, 151] width 317 height 13
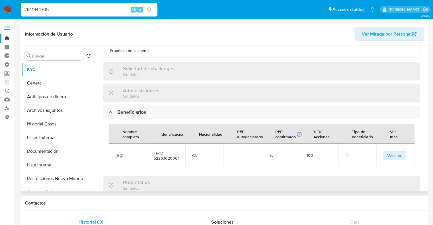
scroll to position [228, 0]
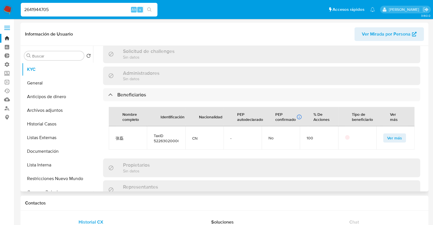
click at [383, 134] on button "Ver más" at bounding box center [394, 137] width 23 height 9
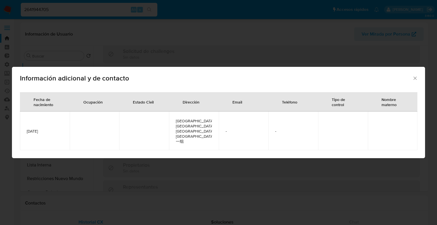
drag, startPoint x: 26, startPoint y: 132, endPoint x: 58, endPoint y: 134, distance: 31.9
click at [58, 134] on td "[DATE]" at bounding box center [45, 130] width 50 height 39
copy span "[DATE]"
click at [413, 81] on icon "Cerrar" at bounding box center [415, 78] width 6 height 6
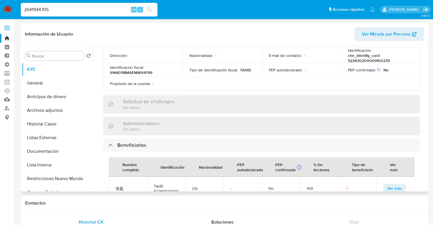
scroll to position [171, 0]
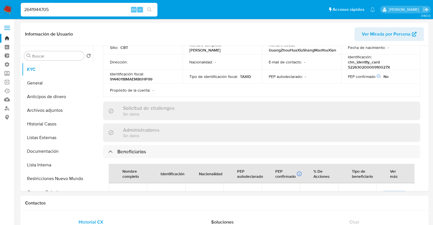
click at [348, 67] on p "chn_identity_card 52263020000910027X" at bounding box center [379, 64] width 63 height 10
copy p "52263020000910027X"
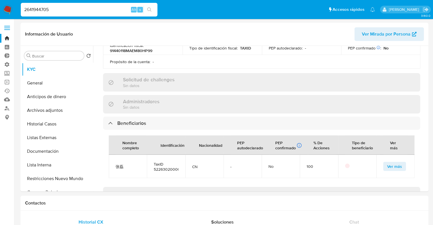
click at [90, 11] on input "2641944705" at bounding box center [89, 9] width 137 height 7
paste input "457508729"
type input "2457508729"
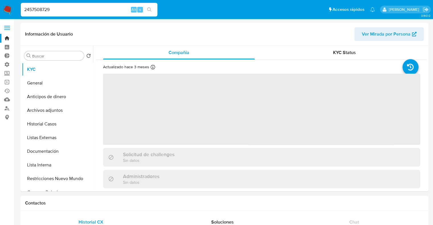
select select "10"
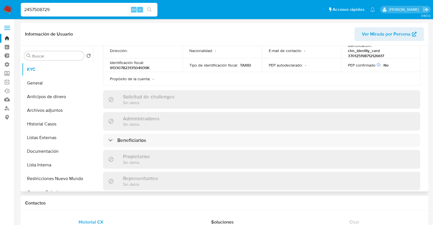
scroll to position [199, 0]
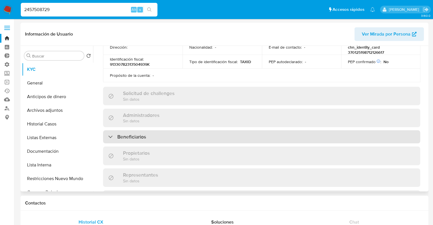
click at [151, 130] on div "Beneficiarios" at bounding box center [261, 136] width 317 height 13
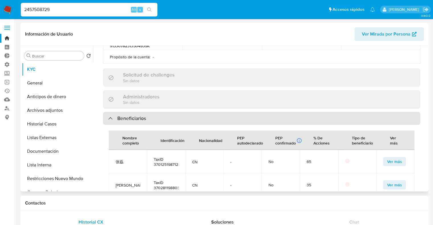
scroll to position [228, 0]
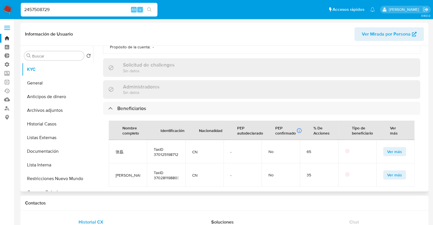
click at [383, 147] on button "Ver más" at bounding box center [394, 151] width 23 height 9
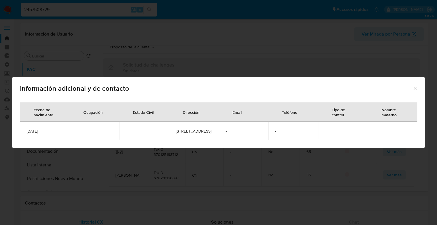
drag, startPoint x: 24, startPoint y: 132, endPoint x: 54, endPoint y: 130, distance: 29.9
click at [54, 130] on td "[DATE]" at bounding box center [45, 131] width 50 height 18
copy span "[DATE]"
click at [414, 89] on div "Información adicional y de contacto" at bounding box center [218, 87] width 413 height 21
click at [414, 88] on icon "Cerrar" at bounding box center [415, 89] width 6 height 6
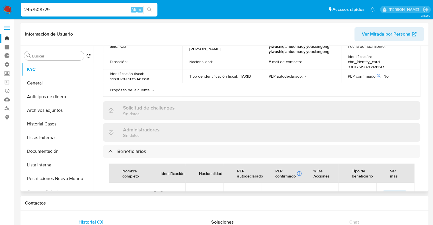
scroll to position [171, 0]
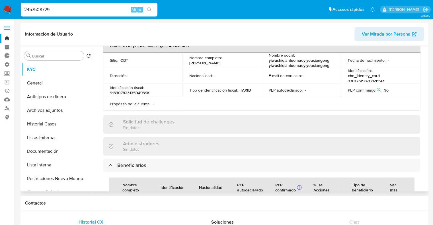
click at [348, 73] on p "chn_identity_card 370125198712126617" at bounding box center [379, 78] width 63 height 10
copy p "370125198712126617"
click at [102, 7] on input "2457508729" at bounding box center [89, 9] width 137 height 7
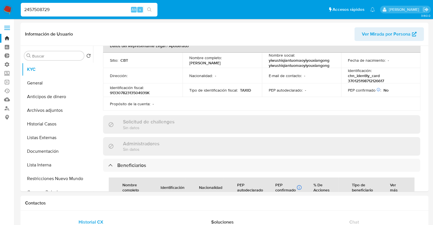
paste input "543170421"
type input "2543170421"
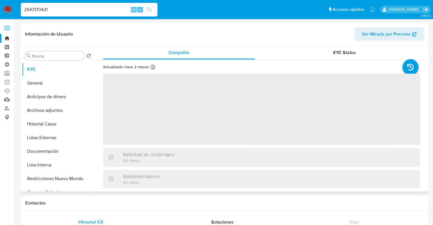
select select "10"
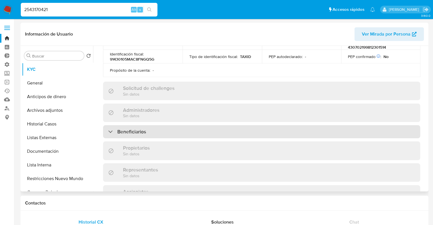
click at [170, 126] on div "Beneficiarios" at bounding box center [261, 131] width 317 height 13
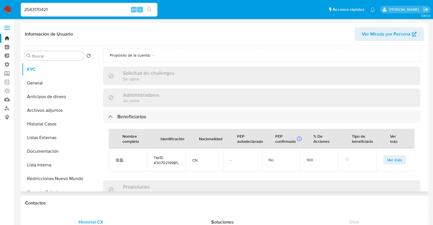
scroll to position [228, 0]
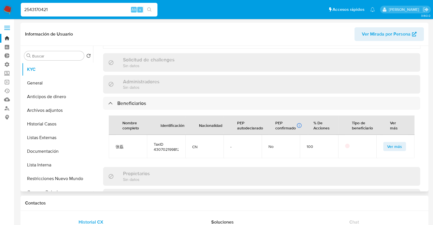
click at [383, 142] on button "Ver más" at bounding box center [394, 146] width 23 height 9
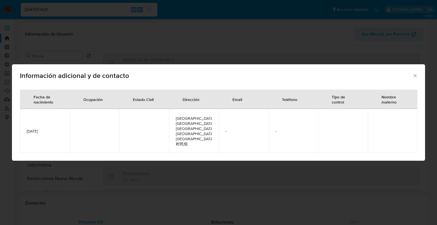
drag, startPoint x: 24, startPoint y: 131, endPoint x: 57, endPoint y: 131, distance: 33.3
click at [57, 131] on td "[DATE]" at bounding box center [45, 131] width 50 height 44
copy span "[DATE]"
click at [415, 79] on icon "Cerrar" at bounding box center [415, 76] width 6 height 6
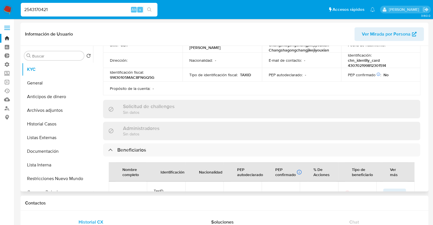
scroll to position [171, 0]
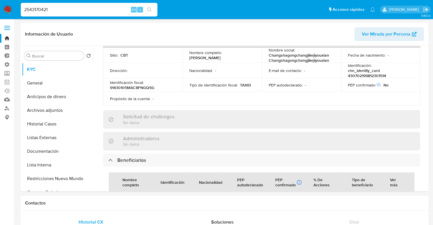
click at [348, 68] on p "chn_identity_card 430702199812301514" at bounding box center [379, 73] width 63 height 10
copy p "430702199812301514"
click at [100, 12] on input "2543170421" at bounding box center [89, 9] width 137 height 7
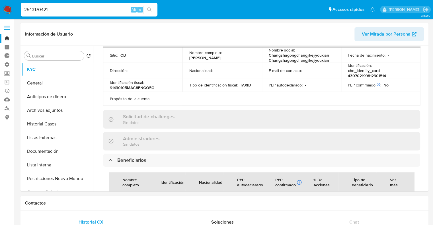
paste input "492749396"
type input "2492749396"
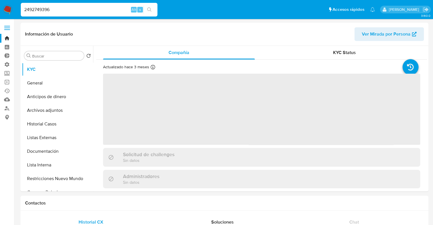
select select "10"
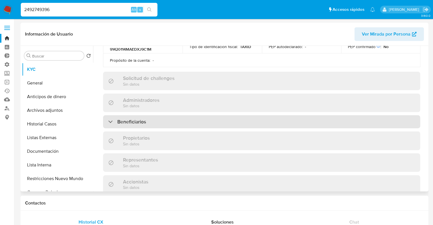
scroll to position [228, 0]
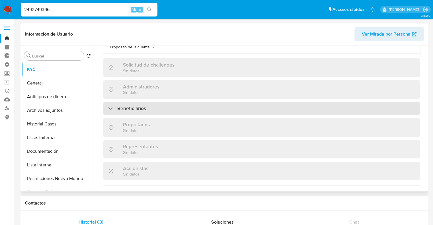
click at [158, 102] on div "Beneficiarios" at bounding box center [261, 108] width 317 height 13
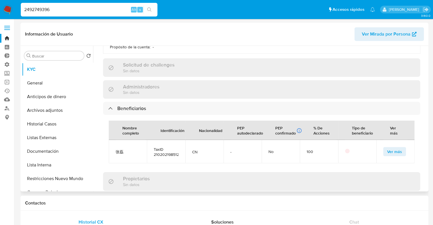
click at [384, 147] on button "Ver más" at bounding box center [394, 151] width 23 height 9
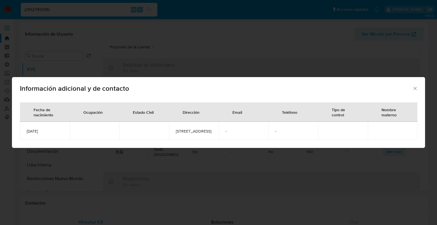
drag, startPoint x: 57, startPoint y: 131, endPoint x: 17, endPoint y: 132, distance: 40.1
click at [17, 132] on div "Fecha de nacimiento Ocupación Estado Civil Dirección Email Teléfono Tipo de con…" at bounding box center [218, 123] width 413 height 50
click at [47, 134] on td "1985-12-08" at bounding box center [45, 131] width 50 height 18
drag, startPoint x: 47, startPoint y: 134, endPoint x: 24, endPoint y: 132, distance: 23.1
click at [24, 132] on td "1985-12-08" at bounding box center [45, 131] width 50 height 18
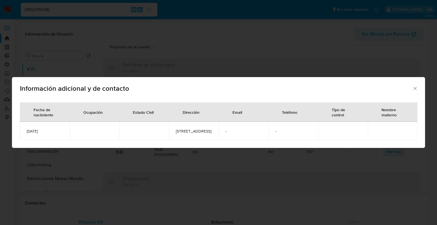
copy span "1985-12-08"
click at [61, 136] on td "1985-12-08" at bounding box center [45, 131] width 50 height 18
drag, startPoint x: 53, startPoint y: 133, endPoint x: 25, endPoint y: 134, distance: 28.2
click at [25, 134] on td "1985-12-08" at bounding box center [45, 131] width 50 height 18
copy span "1985-12-08"
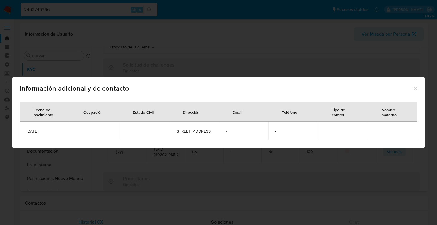
click at [414, 87] on icon "Cerrar" at bounding box center [414, 88] width 3 height 3
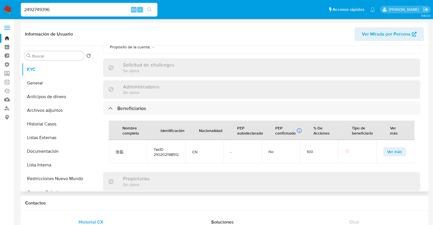
scroll to position [142, 0]
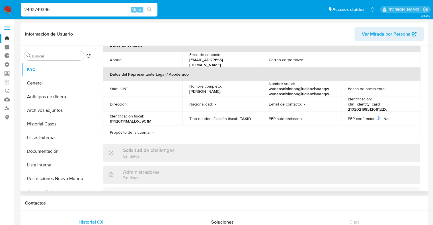
click at [348, 102] on p "chn_identity_card 21020219851208122X" at bounding box center [379, 107] width 63 height 10
copy p "21020219851208122X"
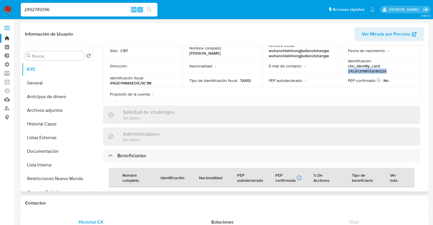
scroll to position [171, 0]
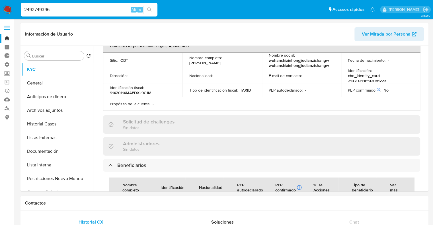
click at [93, 10] on input "2492749396" at bounding box center [89, 9] width 137 height 7
paste input "509598724"
type input "2509598724"
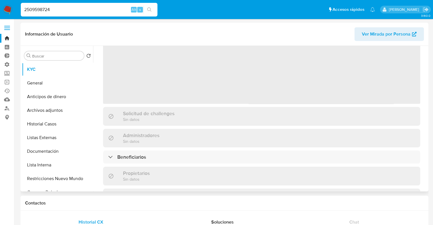
select select "10"
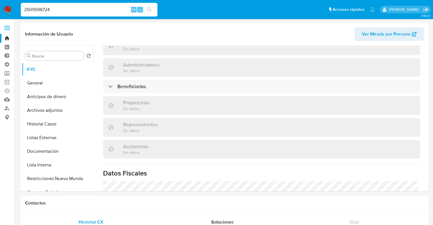
scroll to position [237, 0]
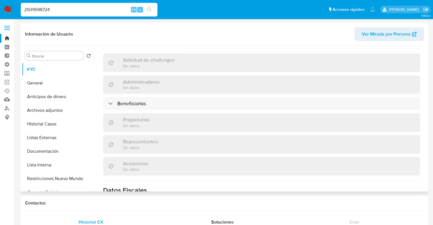
click at [162, 92] on div "Información de empresa ID de usuario : 2509598724 Nombre del comercio : yi wu s…" at bounding box center [261, 47] width 317 height 422
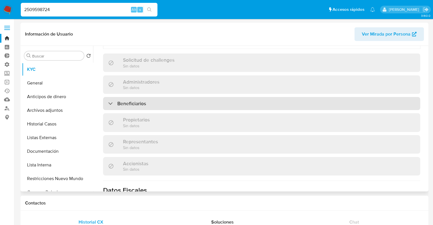
click at [162, 97] on div "Beneficiarios" at bounding box center [261, 103] width 317 height 13
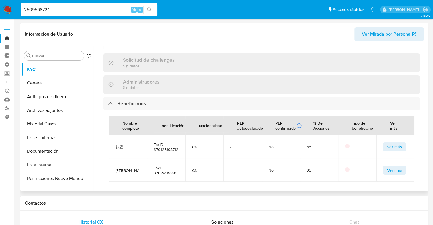
click at [387, 143] on span "Ver más" at bounding box center [394, 147] width 15 height 8
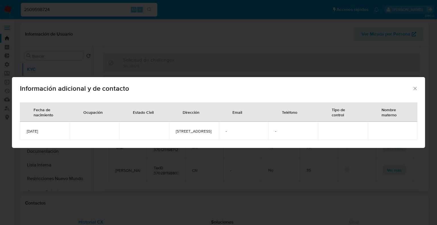
drag, startPoint x: 55, startPoint y: 131, endPoint x: 21, endPoint y: 133, distance: 33.3
click at [21, 133] on td "1987-12-12" at bounding box center [45, 131] width 50 height 18
click at [416, 87] on icon "Cerrar" at bounding box center [414, 88] width 3 height 3
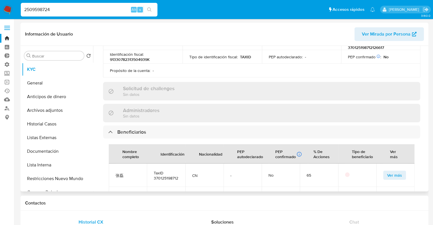
scroll to position [181, 0]
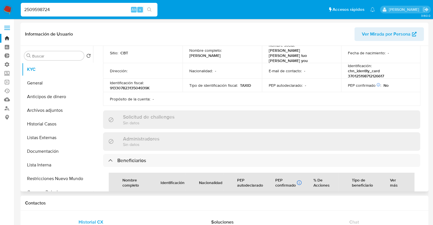
click at [348, 68] on p "chn_identity_card 370125198712126617" at bounding box center [379, 73] width 63 height 10
click at [76, 9] on input "2509598724" at bounding box center [89, 9] width 137 height 7
paste input "74643"
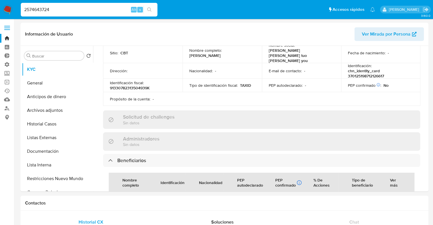
type input "2574643724"
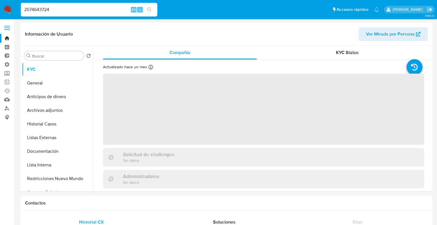
select select "10"
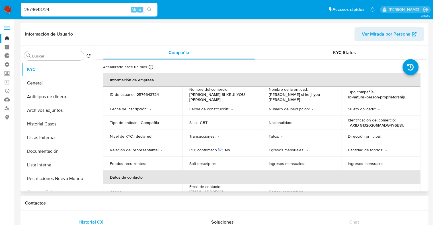
scroll to position [142, 0]
select select "10"
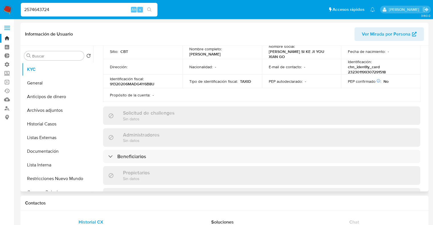
scroll to position [199, 0]
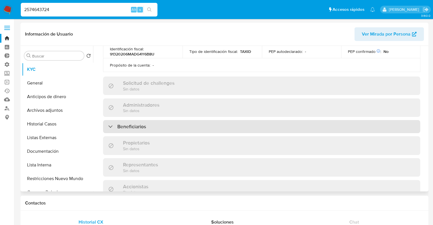
click at [159, 123] on div "Beneficiarios" at bounding box center [261, 126] width 317 height 13
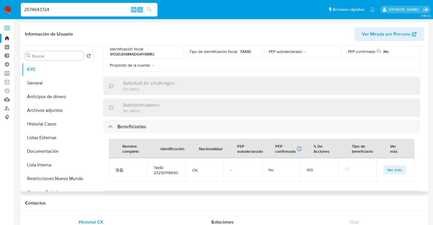
click at [383, 166] on button "Ver más" at bounding box center [394, 169] width 23 height 9
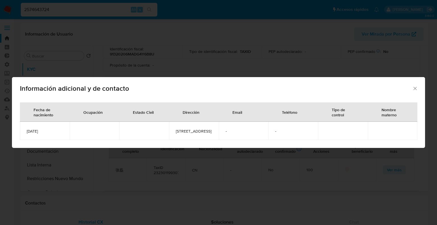
drag, startPoint x: 56, startPoint y: 132, endPoint x: 22, endPoint y: 133, distance: 34.1
click at [22, 133] on td "[DATE]" at bounding box center [45, 131] width 50 height 18
copy span "[DATE]"
click at [415, 82] on div "Información adicional y de contacto" at bounding box center [218, 87] width 413 height 21
click at [415, 86] on icon "Cerrar" at bounding box center [415, 89] width 6 height 6
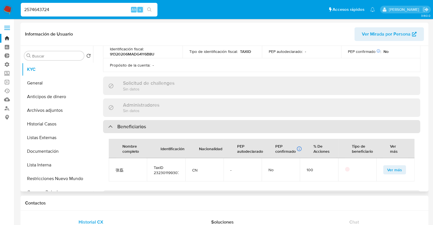
scroll to position [171, 0]
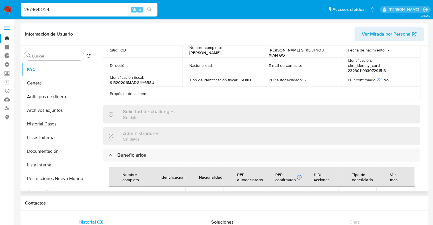
click at [348, 69] on p "chn_identity_card 232301199307291518" at bounding box center [379, 68] width 63 height 10
copy p "232301199307291518"
click at [107, 12] on input "2574643724" at bounding box center [89, 9] width 137 height 7
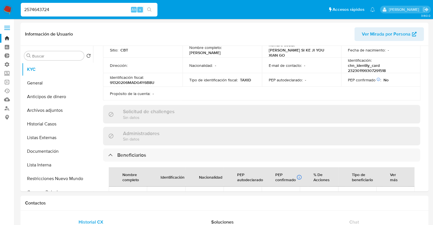
paste input "224670351"
type input "2224670351"
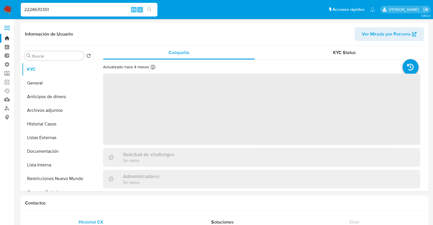
select select "10"
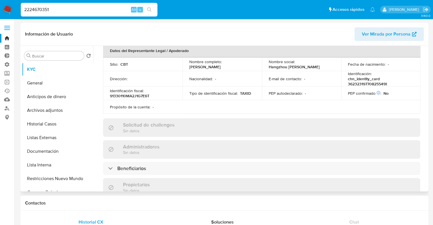
scroll to position [171, 0]
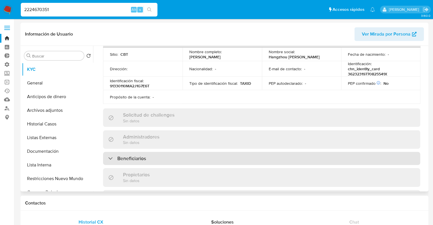
click at [175, 152] on div "Beneficiarios" at bounding box center [261, 158] width 317 height 13
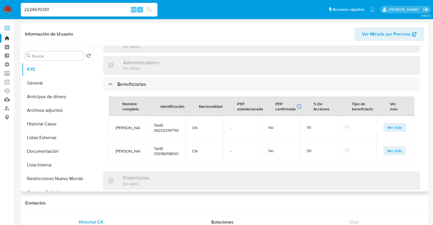
scroll to position [256, 0]
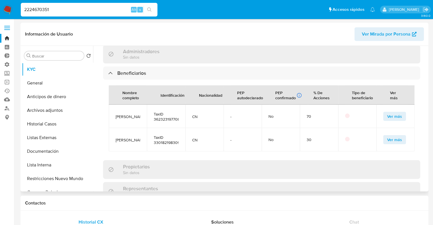
click at [382, 137] on td "Ver más" at bounding box center [395, 139] width 38 height 23
click at [387, 136] on span "Ver más" at bounding box center [394, 140] width 15 height 8
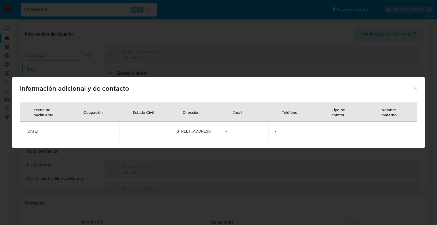
drag, startPoint x: 55, startPoint y: 132, endPoint x: 25, endPoint y: 134, distance: 30.5
click at [25, 134] on td "[DATE]" at bounding box center [45, 131] width 50 height 18
copy span "[DATE]"
click at [414, 87] on icon "Cerrar" at bounding box center [415, 89] width 6 height 6
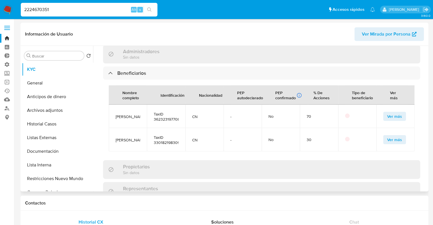
click at [156, 135] on span "TaxID 330182198309274329" at bounding box center [166, 140] width 24 height 10
copy span "330182198309274329"
click at [113, 7] on input "2224670351" at bounding box center [89, 9] width 137 height 7
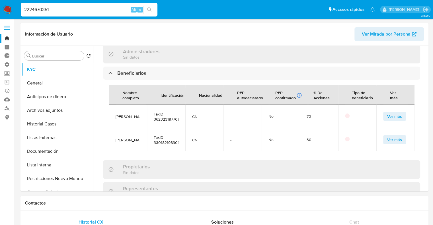
paste input "449102863"
type input "2449102863"
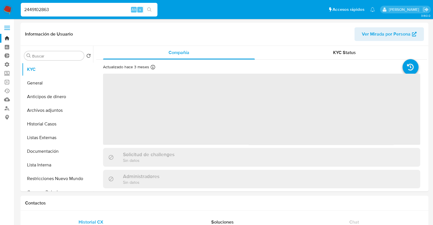
select select "10"
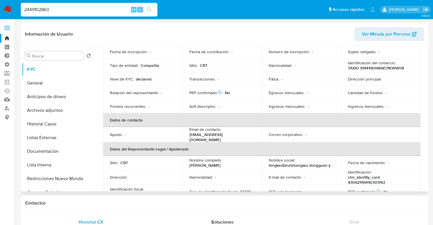
scroll to position [171, 0]
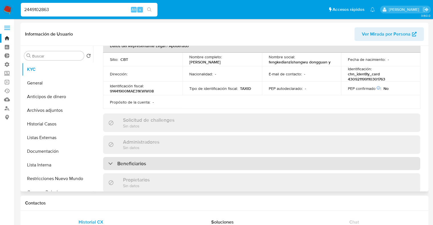
click at [146, 160] on h3 "Beneficiarios" at bounding box center [131, 163] width 29 height 6
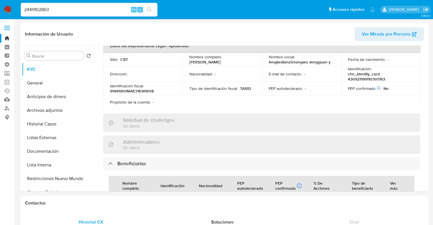
scroll to position [247, 0]
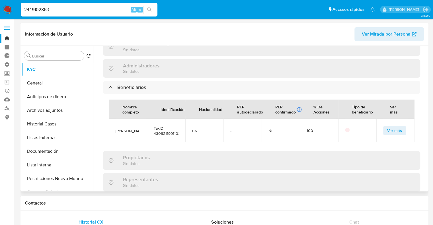
click at [384, 126] on button "Ver más" at bounding box center [394, 130] width 23 height 9
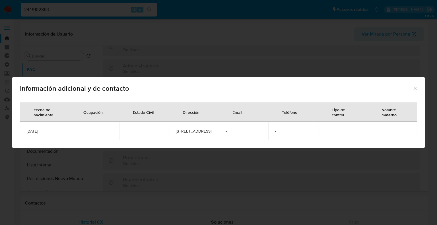
drag, startPoint x: 50, startPoint y: 132, endPoint x: 22, endPoint y: 130, distance: 28.5
click at [22, 130] on td "[DATE]" at bounding box center [45, 131] width 50 height 18
copy span "[DATE]"
click at [413, 86] on icon "Cerrar" at bounding box center [415, 89] width 6 height 6
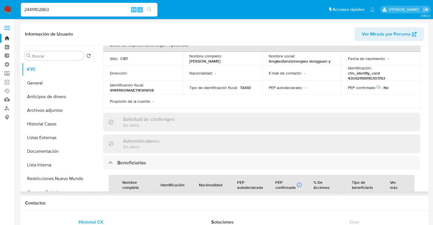
scroll to position [162, 0]
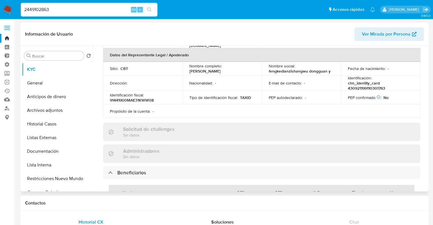
click at [349, 80] on p "chn_identity_card 430921199110301763" at bounding box center [379, 85] width 63 height 10
copy p "430921199110301763"
click at [108, 5] on div "2449102863 Alt s" at bounding box center [89, 10] width 137 height 14
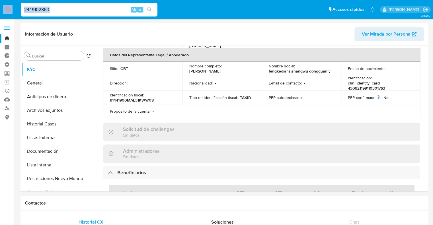
click at [110, 9] on input "2449102863" at bounding box center [89, 9] width 137 height 7
paste input "576800110"
type input "2576800110"
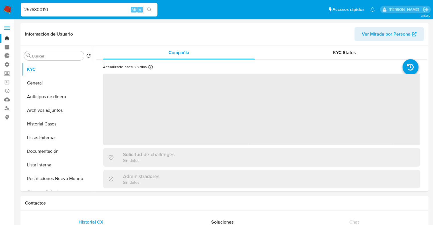
select select "10"
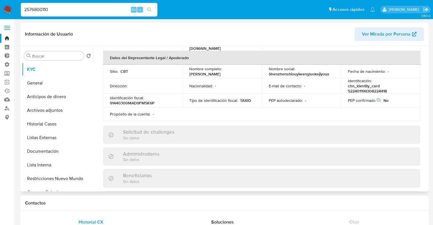
scroll to position [142, 0]
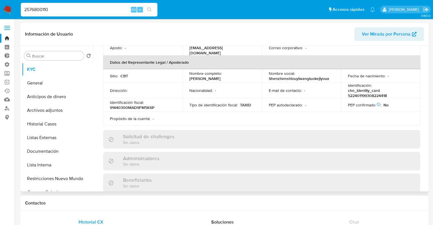
click at [348, 95] on p "chn_identity_card 522401199308224418" at bounding box center [379, 93] width 63 height 10
copy p "522401199308224418"
click at [73, 148] on button "Documentación" at bounding box center [55, 151] width 67 height 14
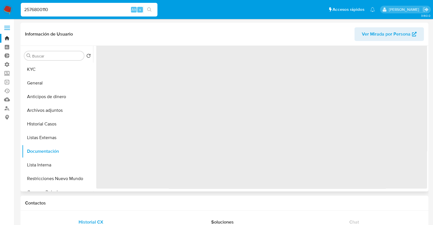
scroll to position [0, 0]
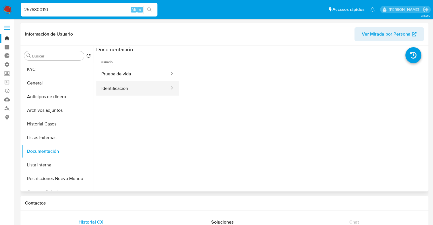
click at [152, 83] on button "Identificación" at bounding box center [133, 88] width 74 height 15
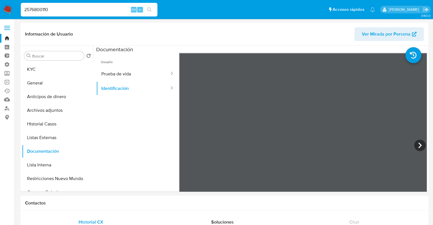
click at [106, 5] on div "2576800110 Alt s" at bounding box center [89, 10] width 137 height 14
click at [107, 9] on input "2576800110" at bounding box center [89, 9] width 137 height 7
paste input "054394994"
type input "2054394994"
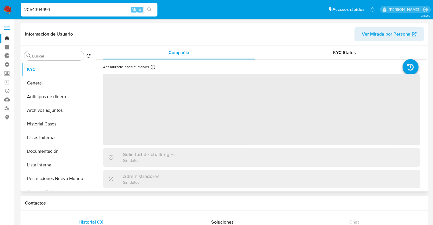
select select "10"
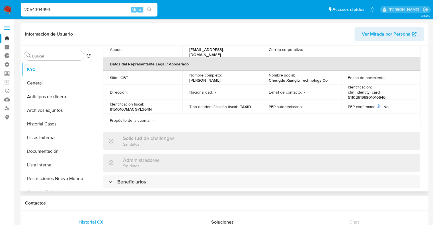
scroll to position [199, 0]
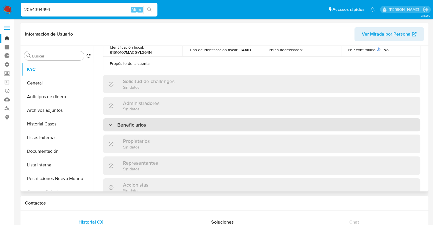
click at [160, 122] on div "Beneficiarios" at bounding box center [261, 124] width 317 height 13
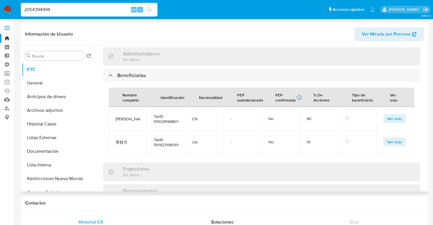
scroll to position [256, 0]
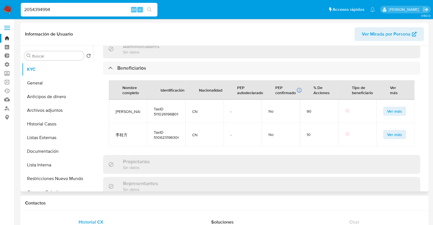
click at [384, 107] on button "Ver más" at bounding box center [394, 111] width 23 height 9
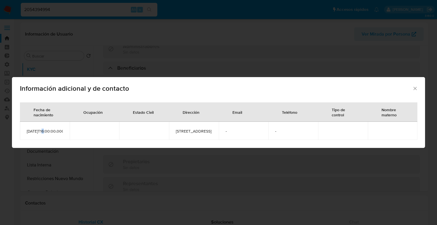
drag, startPoint x: 30, startPoint y: 134, endPoint x: 22, endPoint y: 132, distance: 7.4
click at [22, 132] on td "[DATE]T16:00:00.000Z" at bounding box center [45, 131] width 50 height 18
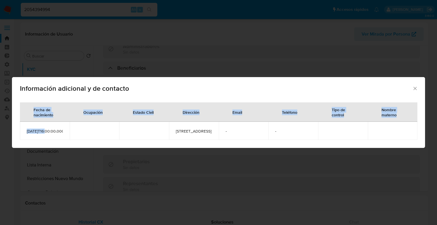
drag, startPoint x: 31, startPoint y: 133, endPoint x: 13, endPoint y: 126, distance: 19.0
click at [13, 126] on div "Fecha de nacimiento Ocupación Estado Civil Dirección Email Teléfono Tipo de con…" at bounding box center [218, 123] width 413 height 50
click at [22, 131] on td "[DATE]T16:00:00.000Z" at bounding box center [45, 131] width 50 height 18
drag, startPoint x: 31, startPoint y: 134, endPoint x: 24, endPoint y: 128, distance: 8.9
click at [24, 128] on td "[DATE]T16:00:00.000Z" at bounding box center [45, 131] width 50 height 18
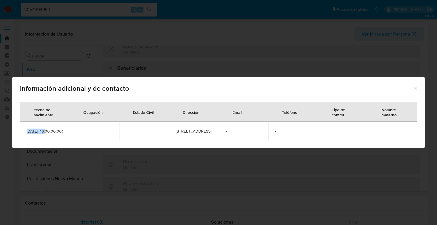
copy span "[DATE]"
click at [413, 86] on icon "Cerrar" at bounding box center [415, 89] width 6 height 6
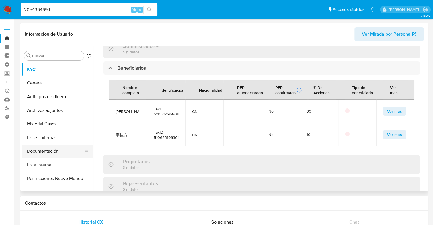
click at [69, 154] on button "Documentación" at bounding box center [55, 151] width 67 height 14
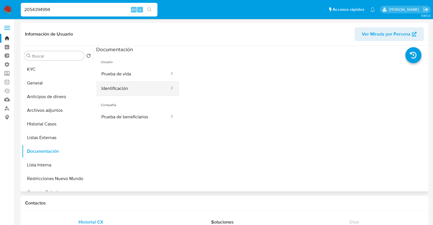
click at [146, 87] on button "Identificación" at bounding box center [133, 88] width 74 height 15
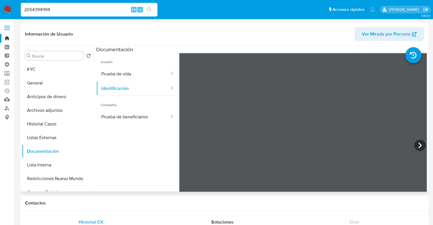
scroll to position [35, 0]
click at [44, 71] on button "KYC" at bounding box center [55, 70] width 67 height 14
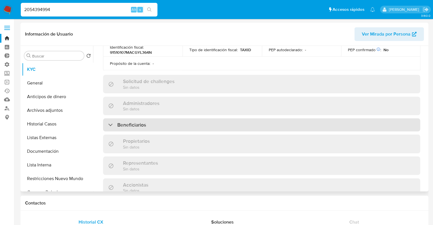
click at [189, 124] on div "Beneficiarios" at bounding box center [261, 124] width 317 height 13
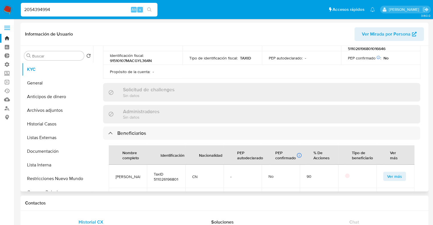
scroll to position [199, 0]
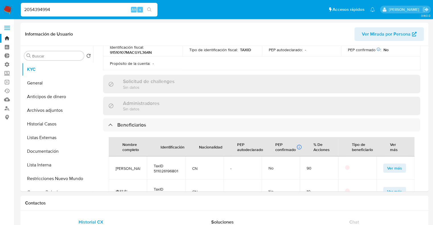
click at [300, 13] on ul "Pausado Ver notificaciones 2054394994 Alt s Accesos rápidos Presiona las siguie…" at bounding box center [198, 9] width 360 height 14
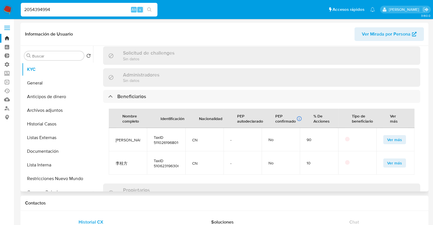
click at [387, 137] on span "Ver más" at bounding box center [394, 140] width 15 height 8
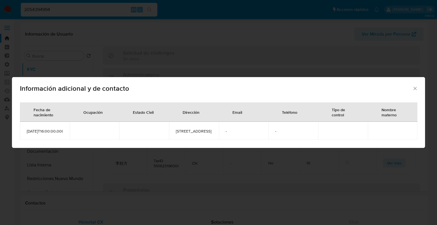
click at [416, 86] on icon "Cerrar" at bounding box center [415, 89] width 6 height 6
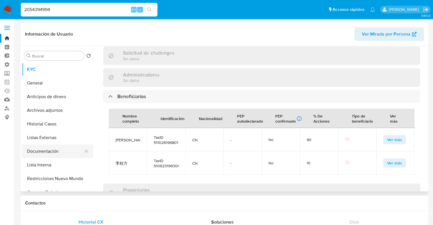
click at [67, 152] on button "Documentación" at bounding box center [55, 151] width 67 height 14
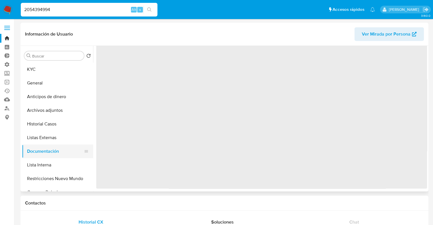
scroll to position [0, 0]
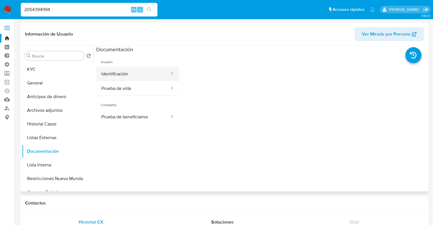
click at [148, 75] on button "Identificación" at bounding box center [133, 74] width 74 height 15
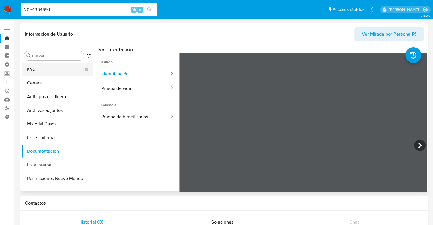
click at [63, 65] on button "KYC" at bounding box center [55, 70] width 67 height 14
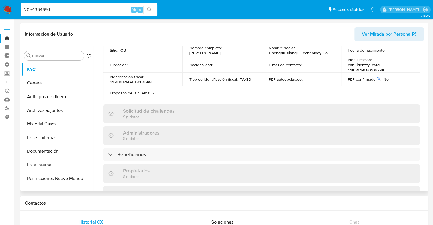
scroll to position [171, 0]
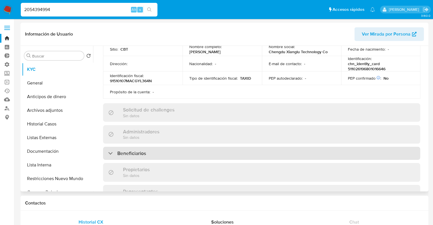
click at [166, 152] on div "Beneficiarios" at bounding box center [261, 153] width 317 height 13
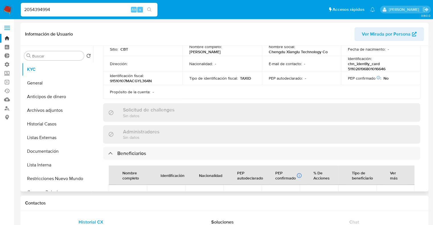
click at [348, 68] on p "chn_identity_card 511026196801016646" at bounding box center [379, 66] width 63 height 10
copy p "511026196801016646"
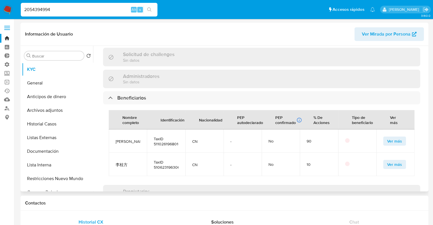
scroll to position [228, 0]
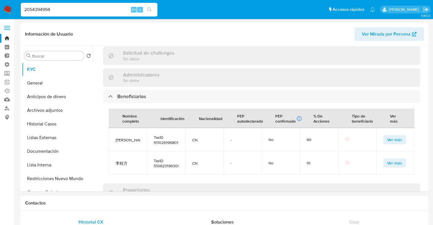
click at [89, 12] on input "2054394994" at bounding box center [89, 9] width 137 height 7
paste input "279828149"
type input "2279828149"
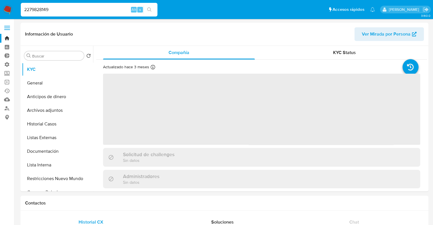
select select "10"
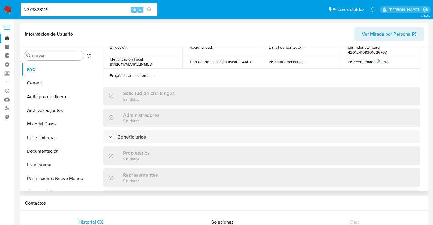
scroll to position [171, 0]
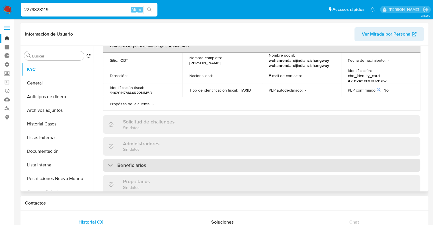
click at [172, 159] on div "Beneficiarios" at bounding box center [261, 165] width 317 height 13
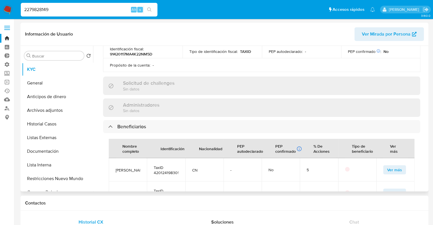
scroll to position [230, 0]
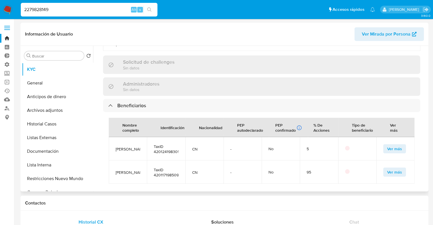
click at [384, 168] on button "Ver más" at bounding box center [394, 172] width 23 height 9
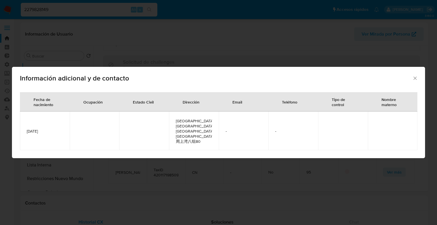
drag, startPoint x: 53, startPoint y: 131, endPoint x: 22, endPoint y: 131, distance: 31.3
click at [22, 131] on td "1985-09-01" at bounding box center [45, 130] width 50 height 39
copy span "1985-09-01"
click at [47, 136] on td "1985-09-01" at bounding box center [45, 130] width 50 height 39
drag, startPoint x: 49, startPoint y: 131, endPoint x: 24, endPoint y: 132, distance: 24.5
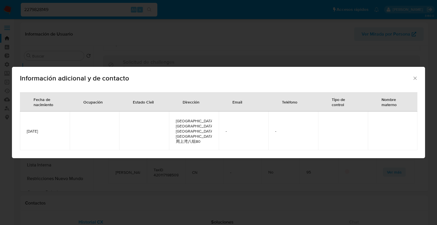
click at [24, 132] on td "1985-09-01" at bounding box center [45, 130] width 50 height 39
click at [415, 81] on icon "Cerrar" at bounding box center [415, 78] width 6 height 6
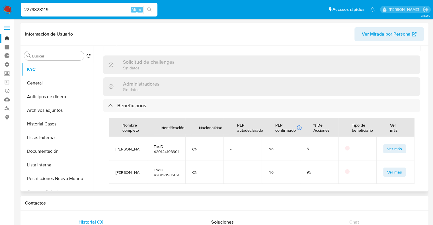
click at [159, 167] on span "TaxID 420117198509016724" at bounding box center [166, 172] width 24 height 10
click at [91, 11] on input "2279828149" at bounding box center [89, 9] width 137 height 7
paste input "1496465000"
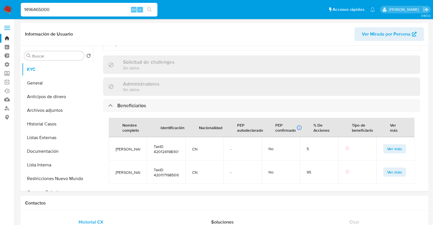
type input "1496465000"
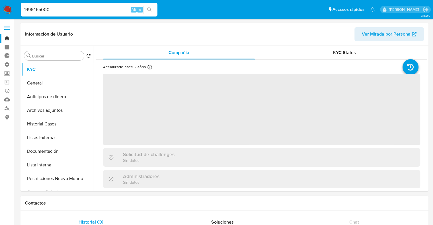
select select "10"
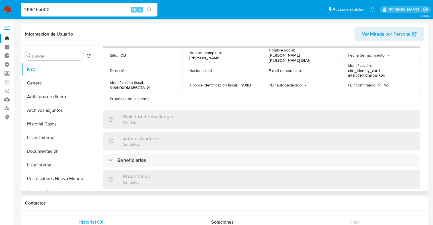
scroll to position [199, 0]
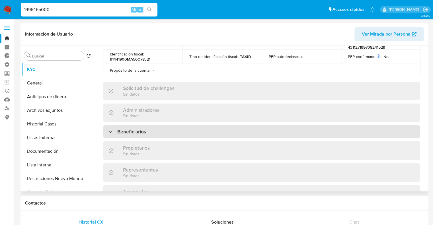
click at [154, 128] on div "Beneficiarios" at bounding box center [261, 131] width 317 height 13
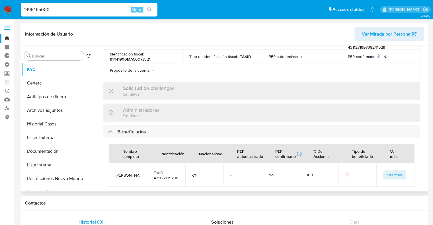
click at [384, 170] on button "Ver más" at bounding box center [394, 174] width 23 height 9
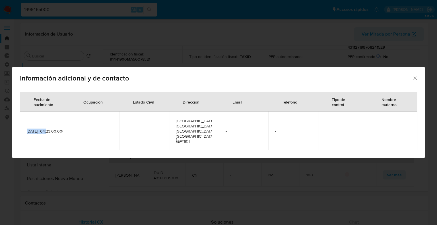
drag, startPoint x: 31, startPoint y: 134, endPoint x: 24, endPoint y: 130, distance: 7.5
click at [24, 130] on td "1997-08-24T04:23:00.000Z" at bounding box center [45, 130] width 50 height 39
click at [415, 81] on icon "Cerrar" at bounding box center [415, 78] width 6 height 6
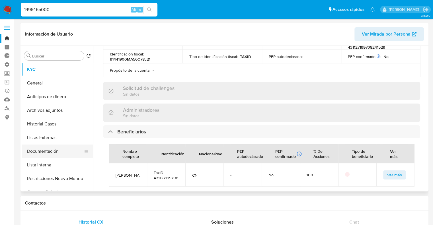
click at [66, 150] on button "Documentación" at bounding box center [55, 151] width 67 height 14
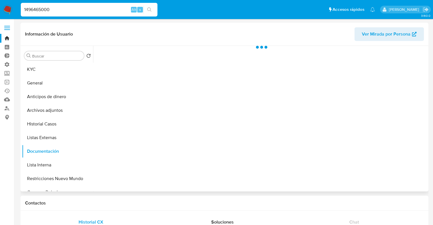
scroll to position [0, 0]
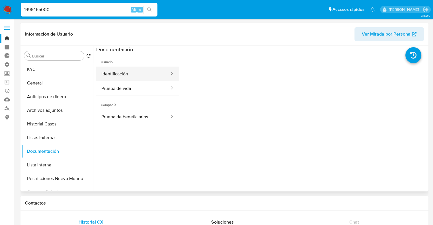
click at [148, 76] on button "Identificación" at bounding box center [133, 74] width 74 height 15
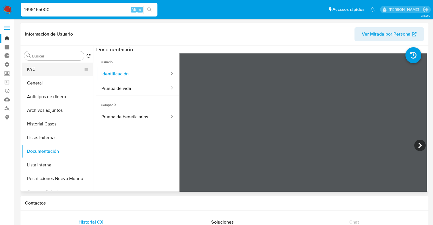
click at [64, 70] on button "KYC" at bounding box center [55, 70] width 67 height 14
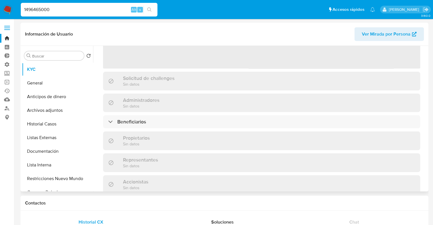
scroll to position [85, 0]
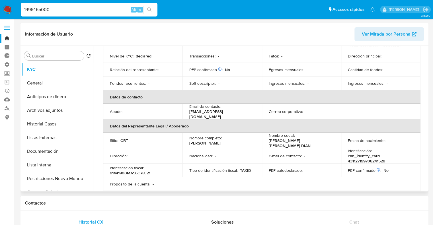
click at [348, 155] on p "chn_identity_card 431127199708241529" at bounding box center [379, 158] width 63 height 10
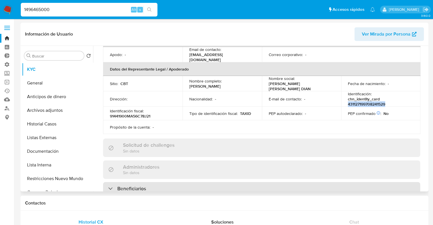
scroll to position [171, 0]
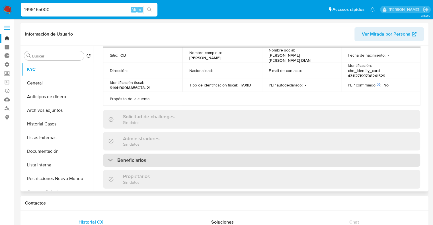
click at [168, 154] on div "Beneficiarios" at bounding box center [261, 160] width 317 height 13
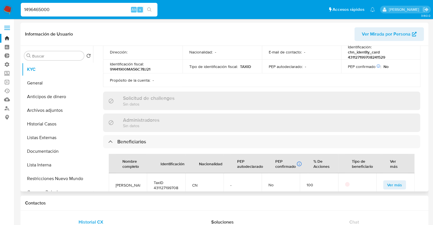
scroll to position [199, 0]
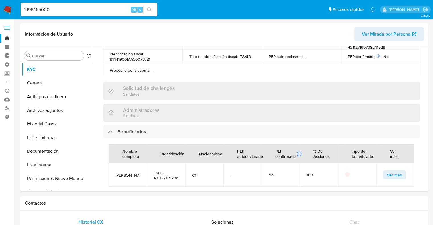
click at [100, 10] on input "1496465000" at bounding box center [89, 9] width 137 height 7
paste input "2569041282"
type input "2569041282"
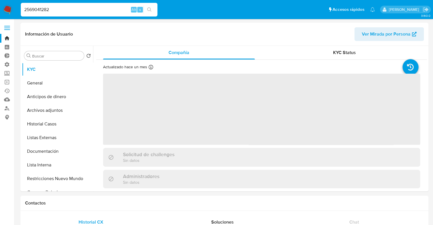
select select "10"
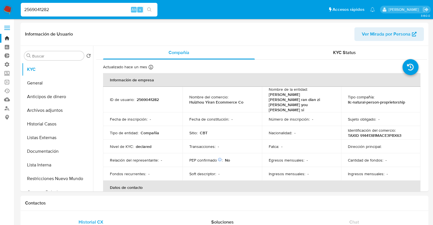
select select "10"
click at [68, 78] on button "General" at bounding box center [55, 83] width 67 height 14
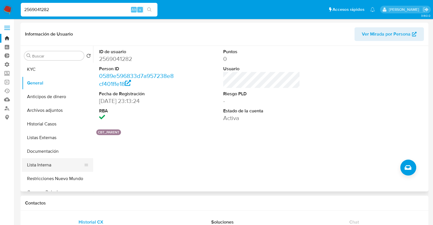
click at [63, 163] on button "Lista Interna" at bounding box center [55, 165] width 67 height 14
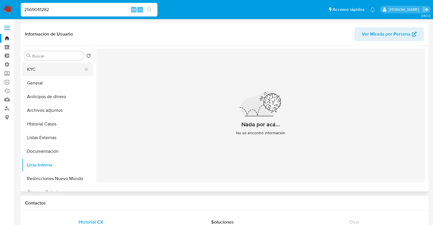
click at [69, 69] on button "KYC" at bounding box center [55, 70] width 67 height 14
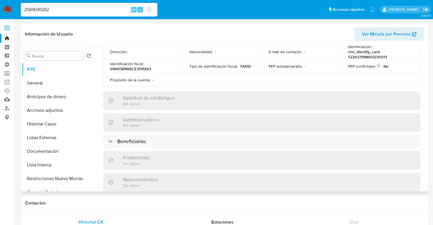
scroll to position [199, 0]
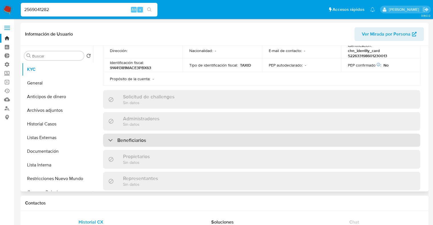
click at [264, 134] on div "Beneficiarios" at bounding box center [261, 140] width 317 height 13
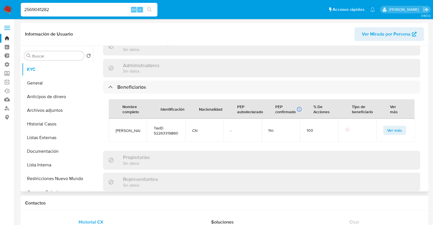
scroll to position [256, 0]
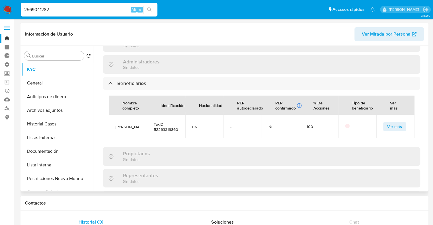
click at [383, 122] on button "Ver más" at bounding box center [394, 126] width 23 height 9
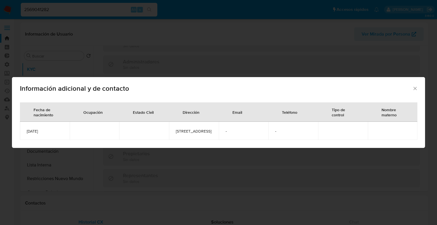
drag, startPoint x: 27, startPoint y: 131, endPoint x: 53, endPoint y: 128, distance: 26.3
click at [53, 129] on span "1986-01-23" at bounding box center [45, 131] width 36 height 5
click at [54, 131] on span "1986-01-23" at bounding box center [45, 131] width 36 height 5
drag, startPoint x: 53, startPoint y: 131, endPoint x: 25, endPoint y: 133, distance: 28.5
click at [25, 133] on td "1986-01-23" at bounding box center [45, 131] width 50 height 18
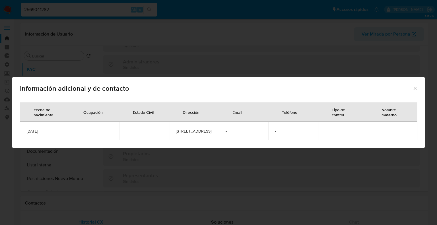
copy span "1986-01-23"
click at [414, 86] on icon "Cerrar" at bounding box center [415, 89] width 6 height 6
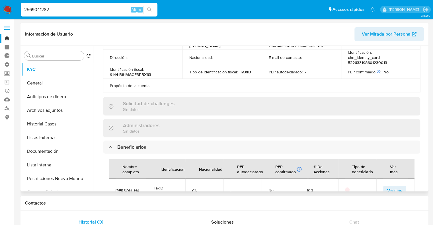
scroll to position [171, 0]
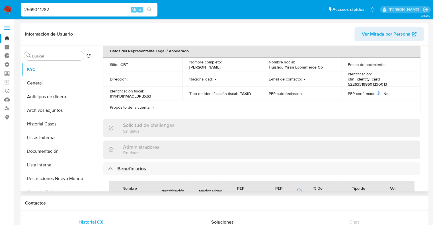
click at [348, 77] on p "chn_identity_card 522633198601230013" at bounding box center [379, 82] width 63 height 10
copy p "522633198601230013"
click at [106, 13] on input "2569041282" at bounding box center [89, 9] width 137 height 7
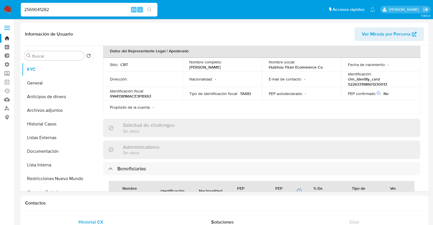
paste input "790957977"
type input "790957977"
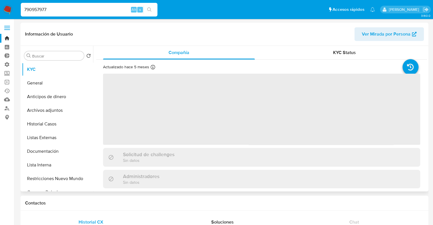
select select "10"
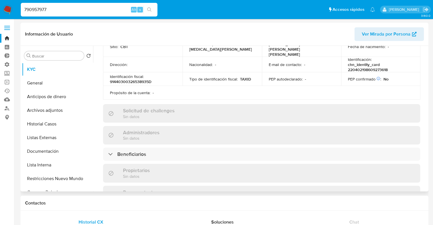
scroll to position [199, 0]
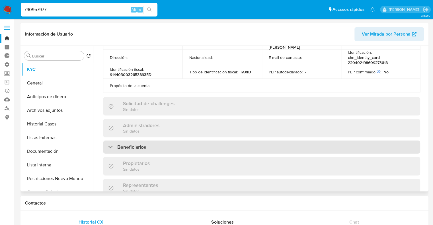
click at [157, 141] on div "Beneficiarios" at bounding box center [261, 147] width 317 height 13
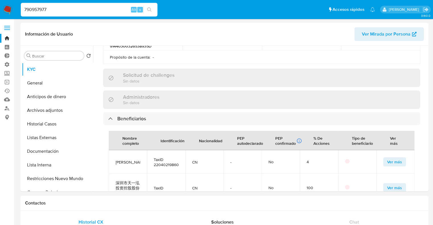
scroll to position [94, 0]
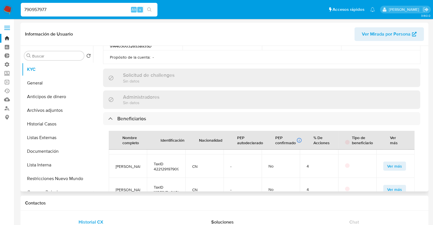
click at [383, 162] on button "Ver más" at bounding box center [394, 166] width 23 height 9
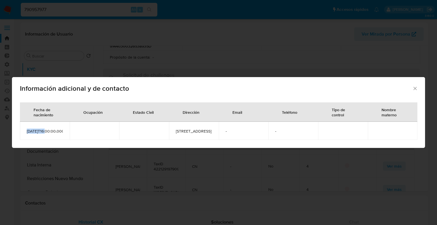
drag, startPoint x: 31, startPoint y: 133, endPoint x: 22, endPoint y: 128, distance: 9.9
click at [22, 128] on td "1979-09-01T16:00:00.000Z" at bounding box center [45, 131] width 50 height 18
copy span "1979-09-01"
click at [413, 86] on icon "Cerrar" at bounding box center [415, 89] width 6 height 6
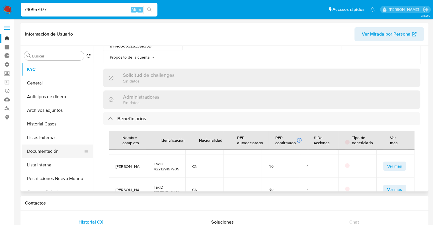
click at [60, 152] on button "Documentación" at bounding box center [55, 151] width 67 height 14
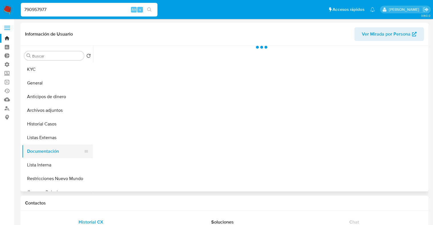
scroll to position [0, 0]
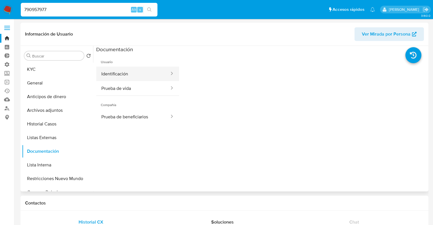
click at [142, 78] on button "Identificación" at bounding box center [133, 74] width 74 height 15
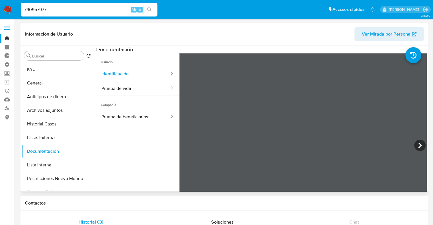
scroll to position [35, 0]
click at [48, 70] on button "KYC" at bounding box center [55, 70] width 67 height 14
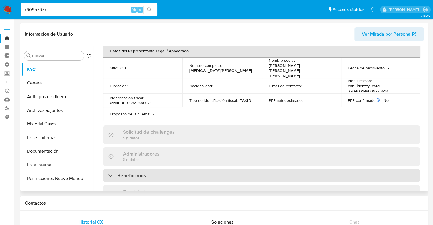
click at [171, 169] on div "Beneficiarios" at bounding box center [261, 175] width 317 height 13
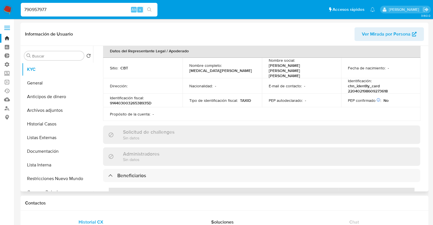
scroll to position [228, 0]
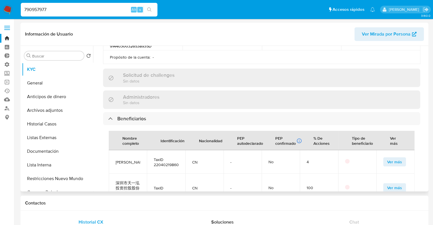
click at [387, 158] on span "Ver más" at bounding box center [394, 162] width 15 height 8
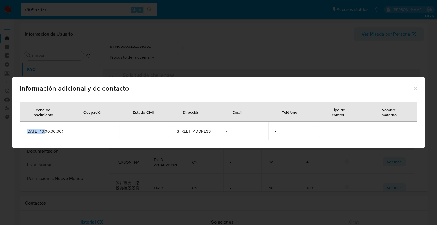
drag, startPoint x: 31, startPoint y: 134, endPoint x: 24, endPoint y: 129, distance: 8.6
click at [24, 129] on td "1986-09-26T16:00:00.000Z" at bounding box center [45, 131] width 50 height 18
copy span "1986-09-26"
click at [416, 86] on icon "Cerrar" at bounding box center [415, 89] width 6 height 6
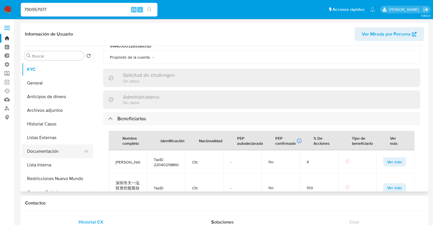
click at [65, 146] on button "Documentación" at bounding box center [55, 151] width 67 height 14
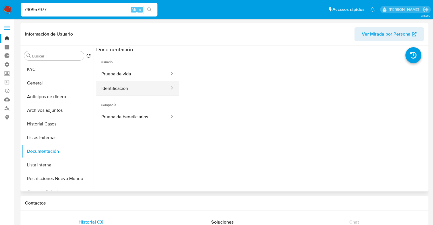
click at [140, 87] on button "Identificación" at bounding box center [133, 88] width 74 height 15
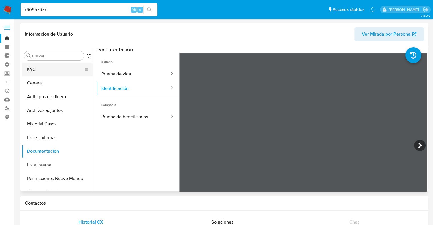
click at [46, 69] on button "KYC" at bounding box center [55, 70] width 67 height 14
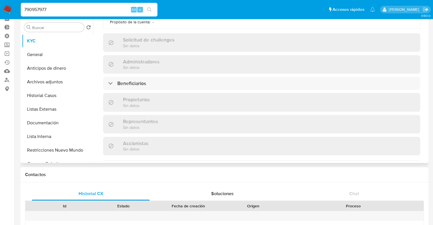
scroll to position [233, 0]
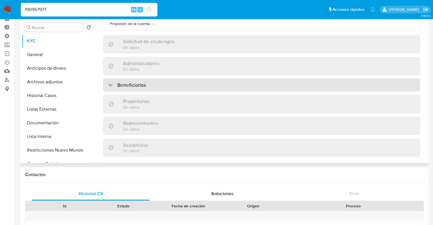
click at [161, 79] on div "Beneficiarios" at bounding box center [261, 85] width 317 height 13
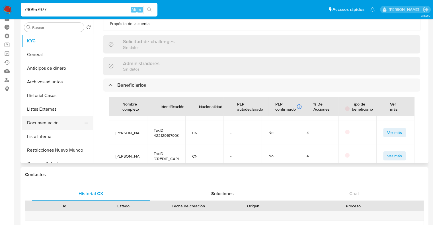
click at [64, 122] on button "Documentación" at bounding box center [55, 123] width 67 height 14
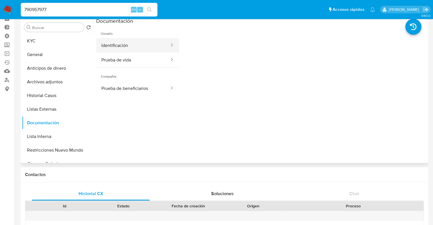
click at [131, 48] on button "Identificación" at bounding box center [133, 45] width 74 height 15
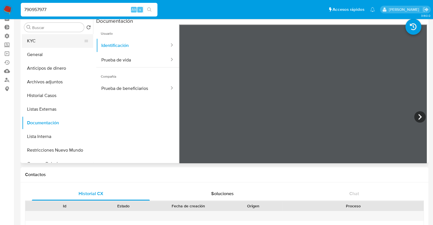
click at [74, 42] on button "KYC" at bounding box center [55, 41] width 67 height 14
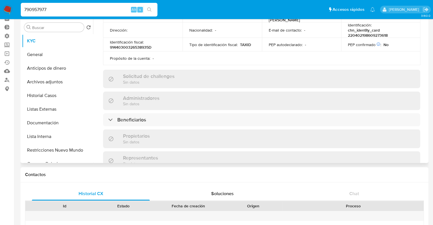
scroll to position [199, 0]
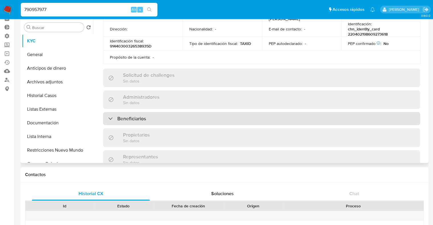
click at [197, 112] on div "Beneficiarios" at bounding box center [261, 118] width 317 height 13
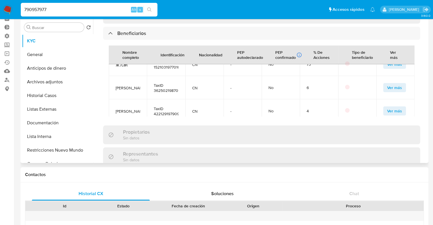
scroll to position [85, 0]
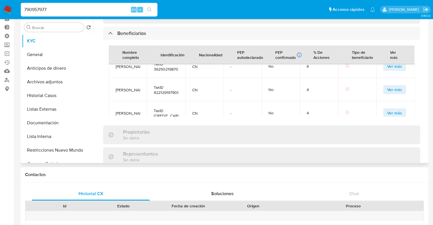
click at [383, 85] on button "Ver más" at bounding box center [394, 89] width 23 height 9
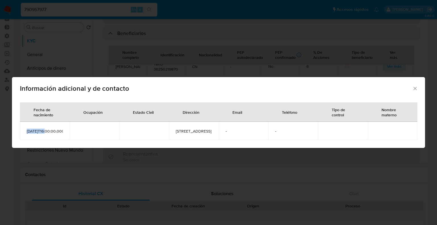
drag, startPoint x: 31, startPoint y: 133, endPoint x: 24, endPoint y: 129, distance: 7.4
click at [24, 129] on td "1979-09-01T16:00:00.000Z" at bounding box center [45, 131] width 50 height 18
copy span "1979-09-01"
click at [415, 86] on icon "Cerrar" at bounding box center [415, 89] width 6 height 6
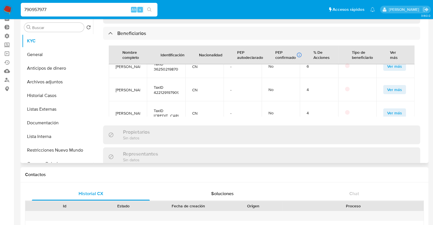
click at [155, 85] on span "TaxID 422129197909025526" at bounding box center [166, 90] width 24 height 10
copy span "422129197909025526"
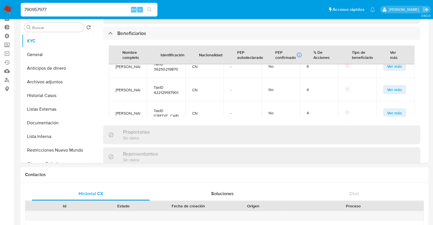
click at [86, 9] on input "790957977" at bounding box center [89, 9] width 137 height 7
paste input "2654902130"
type input "2654902130"
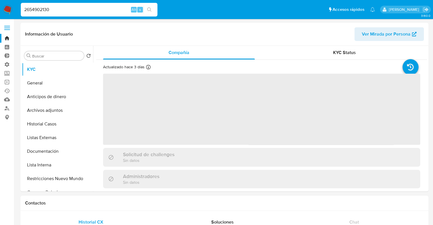
select select "10"
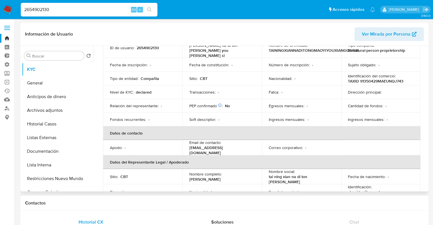
scroll to position [171, 0]
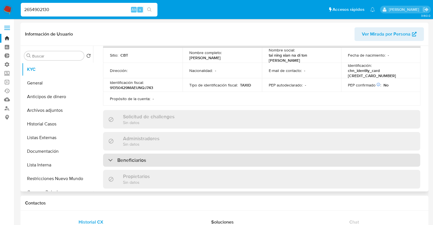
click at [164, 156] on div "Beneficiarios" at bounding box center [261, 160] width 317 height 13
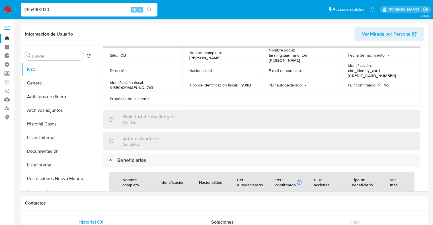
scroll to position [247, 0]
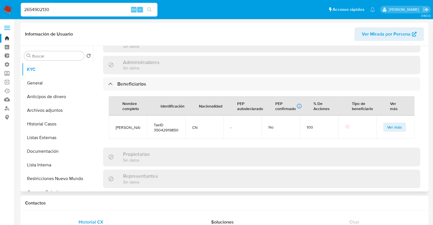
click at [387, 123] on span "Ver más" at bounding box center [394, 127] width 15 height 8
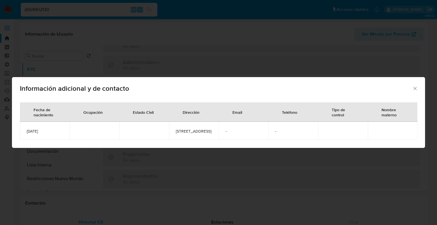
drag, startPoint x: 54, startPoint y: 133, endPoint x: 13, endPoint y: 131, distance: 41.0
click at [13, 131] on div "Fecha de nacimiento Ocupación Estado Civil Dirección Email Teléfono Tipo de con…" at bounding box center [218, 123] width 413 height 50
click at [46, 136] on td "1985-09-13" at bounding box center [45, 131] width 50 height 18
drag, startPoint x: 51, startPoint y: 133, endPoint x: 25, endPoint y: 132, distance: 26.2
click at [25, 132] on td "1985-09-13" at bounding box center [45, 131] width 50 height 18
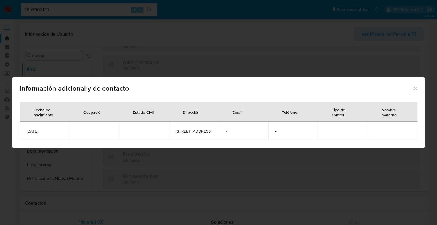
copy span "1985-09-13"
click at [415, 87] on icon "Cerrar" at bounding box center [415, 89] width 6 height 6
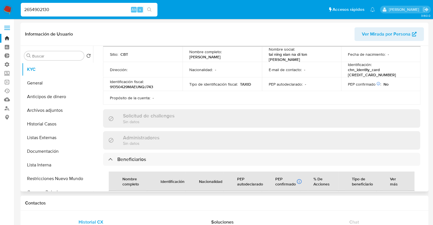
scroll to position [162, 0]
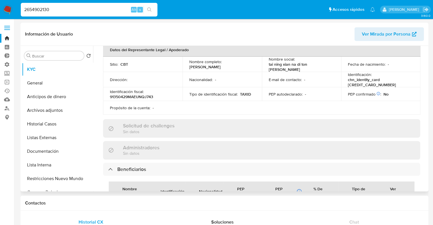
click at [351, 77] on p "chn_identity_card 350429198509130088" at bounding box center [379, 82] width 63 height 10
copy p "350429198509130088"
click at [119, 9] on input "2654902130" at bounding box center [89, 9] width 137 height 7
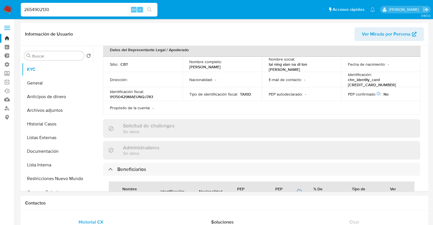
paste input "027728033"
type input "2027728033"
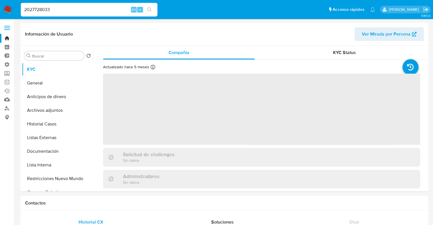
select select "10"
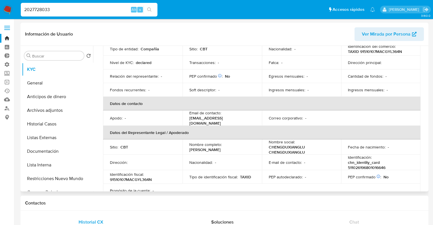
scroll to position [171, 0]
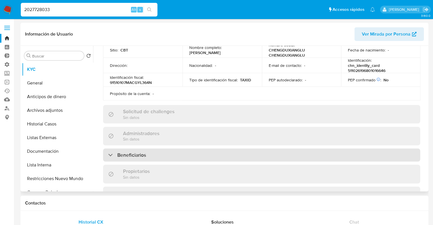
click at [179, 151] on div "Beneficiarios" at bounding box center [261, 154] width 317 height 13
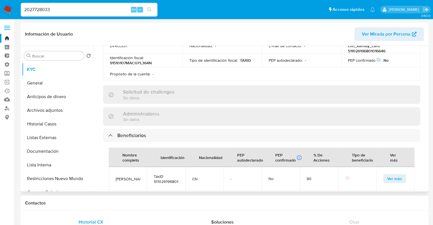
scroll to position [199, 0]
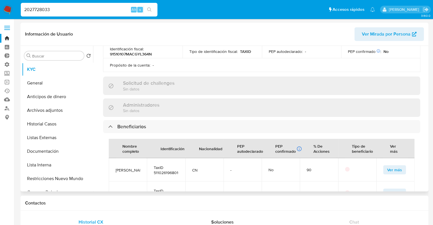
click at [384, 166] on button "Ver más" at bounding box center [394, 169] width 23 height 9
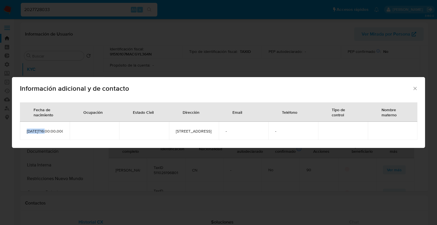
drag, startPoint x: 31, startPoint y: 135, endPoint x: 20, endPoint y: 129, distance: 12.6
click at [20, 129] on td "1967-12-31T16:00:00.000Z" at bounding box center [45, 131] width 50 height 18
copy span "1967-12-31"
click at [418, 82] on div "Información adicional y de contacto" at bounding box center [218, 87] width 413 height 21
click at [418, 85] on div "Información adicional y de contacto" at bounding box center [218, 87] width 413 height 21
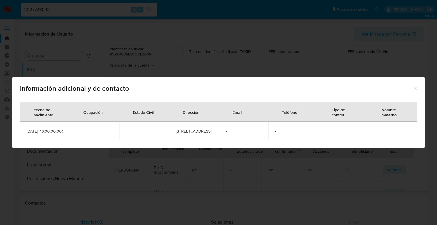
click at [412, 86] on icon "Cerrar" at bounding box center [415, 89] width 6 height 6
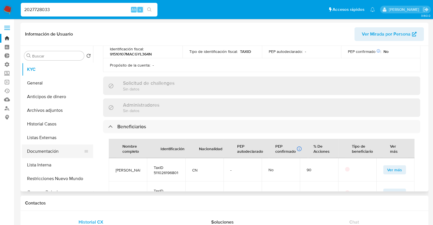
click at [66, 148] on button "Documentación" at bounding box center [55, 151] width 67 height 14
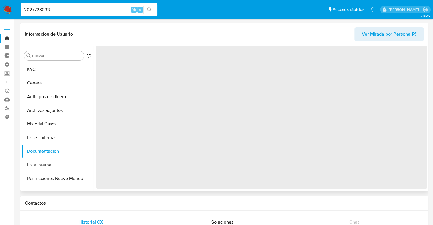
scroll to position [0, 0]
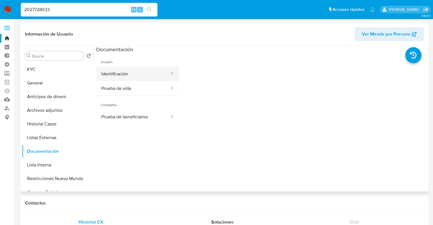
click at [143, 76] on button "Identificación" at bounding box center [133, 74] width 74 height 15
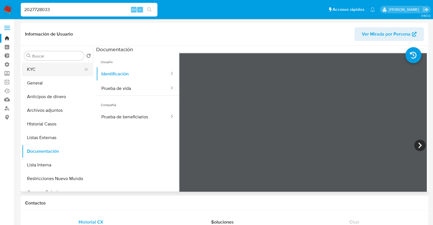
click at [65, 74] on button "KYC" at bounding box center [55, 70] width 67 height 14
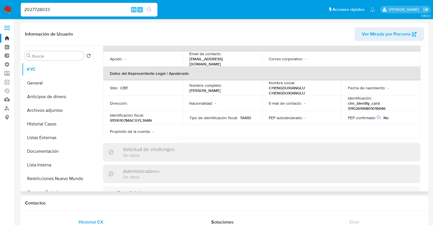
scroll to position [142, 0]
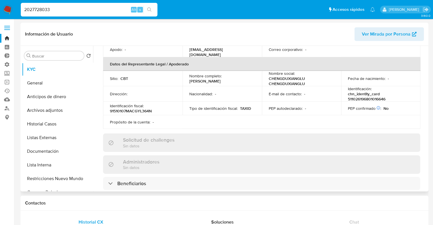
click at [348, 96] on p "chn_identity_card 511026196801016646" at bounding box center [379, 96] width 63 height 10
copy p "511026196801016646"
click at [113, 10] on input "2027728033" at bounding box center [89, 9] width 137 height 7
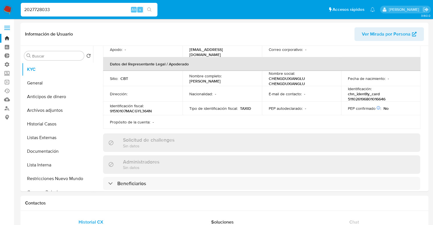
paste input "485699555"
type input "2485699555"
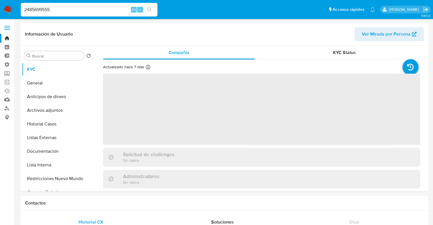
select select "10"
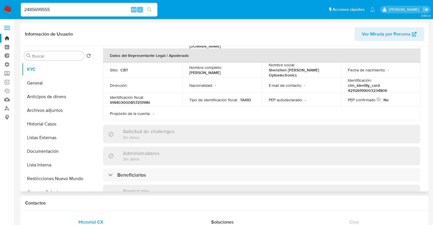
scroll to position [171, 0]
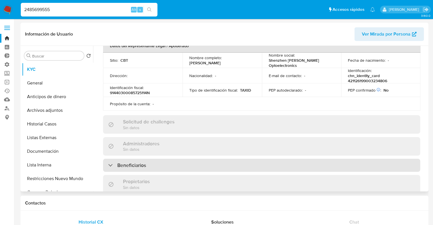
click at [172, 159] on div "Beneficiarios" at bounding box center [261, 165] width 317 height 13
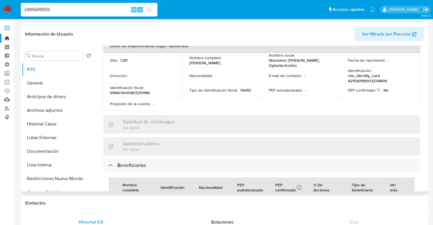
scroll to position [199, 0]
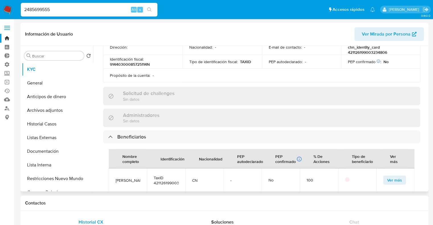
click at [387, 176] on span "Ver más" at bounding box center [394, 180] width 15 height 8
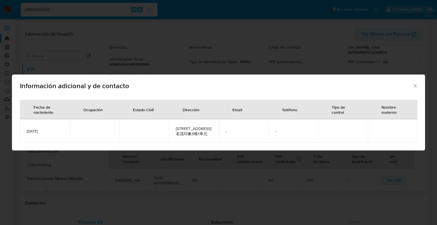
drag, startPoint x: 50, startPoint y: 133, endPoint x: 22, endPoint y: 134, distance: 27.9
click at [22, 134] on td "1990-03-23" at bounding box center [45, 130] width 50 height 23
click at [49, 132] on span "1990-03-23" at bounding box center [45, 131] width 36 height 5
drag, startPoint x: 49, startPoint y: 132, endPoint x: 20, endPoint y: 131, distance: 28.2
click at [20, 131] on td "1990-03-23" at bounding box center [45, 130] width 50 height 23
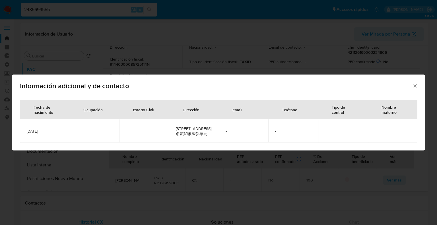
click at [416, 85] on icon "Cerrar" at bounding box center [415, 86] width 6 height 6
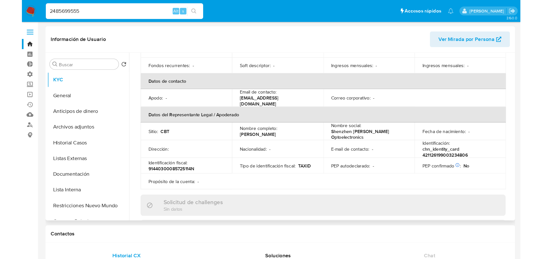
scroll to position [114, 0]
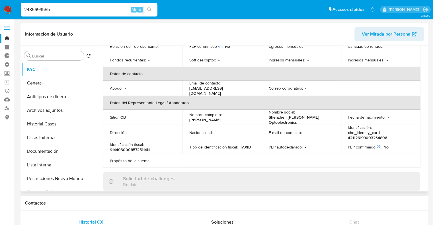
click at [349, 130] on p "chn_identity_card 421126199003234806" at bounding box center [379, 135] width 63 height 10
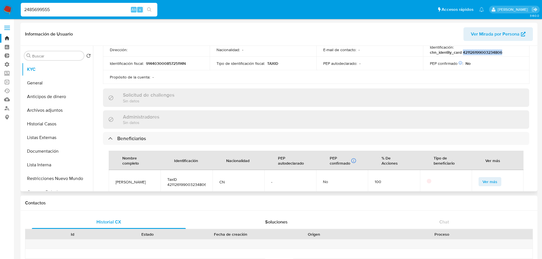
scroll to position [199, 0]
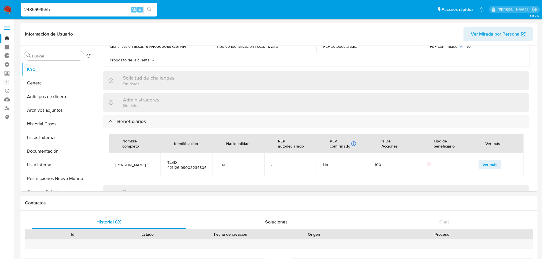
click at [116, 8] on input "2485699555" at bounding box center [89, 9] width 137 height 7
paste input "1517262218"
type input "1517262218"
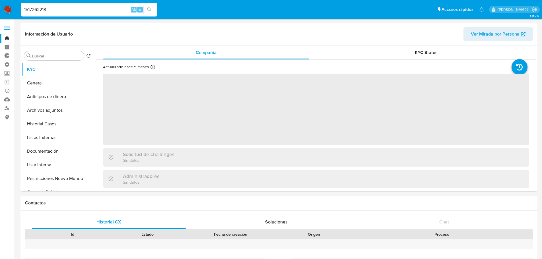
select select "10"
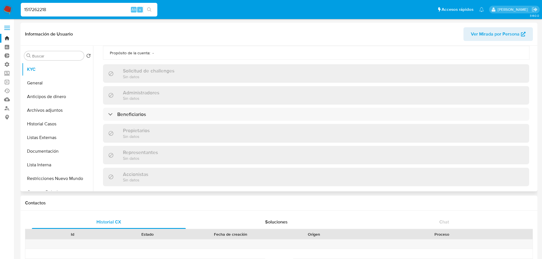
scroll to position [228, 0]
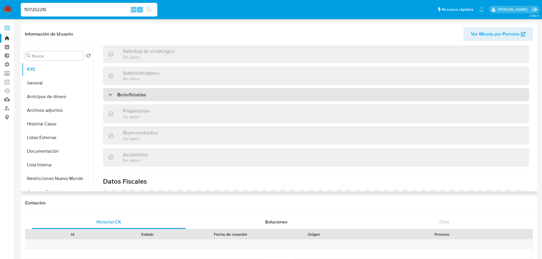
click at [181, 93] on div "Beneficiarios" at bounding box center [316, 94] width 426 height 13
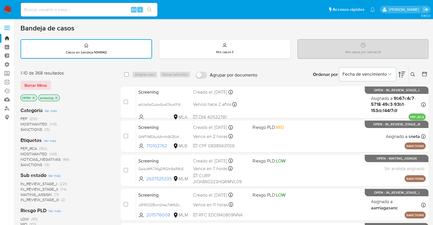
click at [67, 78] on div "1-10 de 368 resultados Borrar filtros OPEN screening" at bounding box center [65, 86] width 91 height 32
click at [53, 82] on div "Borrar filtros" at bounding box center [65, 85] width 91 height 9
click at [63, 79] on div "1-10 de 368 resultados Borrar filtros OPEN screening" at bounding box center [65, 86] width 91 height 32
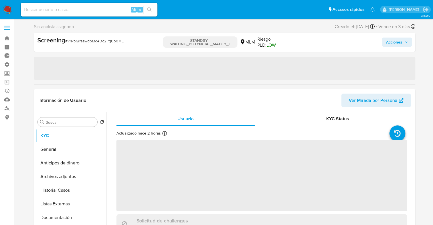
select select "10"
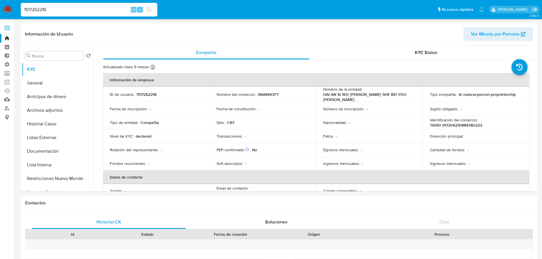
select select "10"
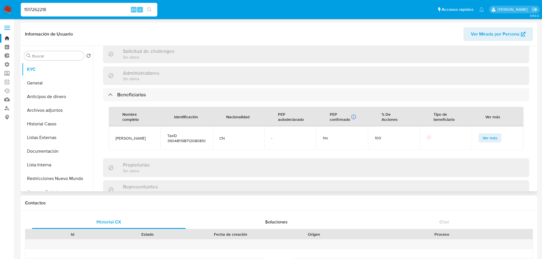
click at [478, 133] on button "Ver más" at bounding box center [489, 137] width 23 height 9
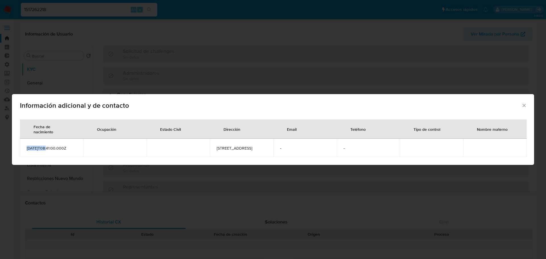
drag, startPoint x: 45, startPoint y: 147, endPoint x: 24, endPoint y: 150, distance: 21.8
click at [24, 150] on td "[DATE]T08:41:00.000Z" at bounding box center [51, 148] width 63 height 18
copy span "[DATE]"
click at [522, 103] on icon "Cerrar" at bounding box center [524, 106] width 6 height 6
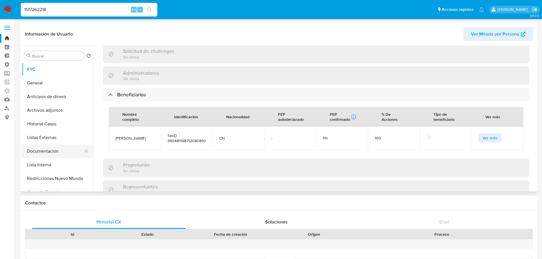
click at [63, 152] on button "Documentación" at bounding box center [55, 151] width 67 height 14
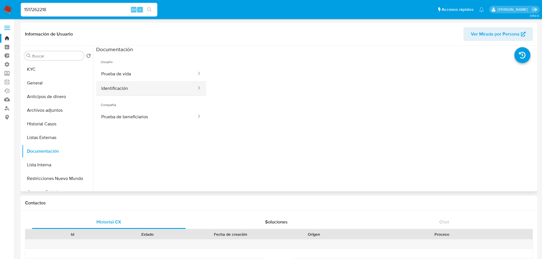
click at [156, 89] on button "Identificación" at bounding box center [146, 88] width 101 height 15
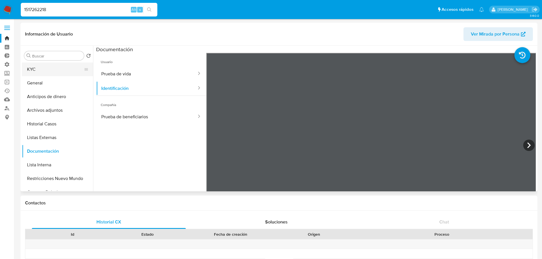
click at [64, 72] on button "KYC" at bounding box center [55, 70] width 67 height 14
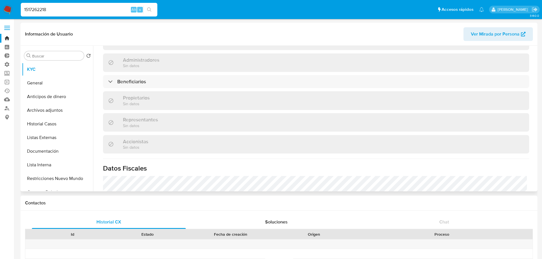
scroll to position [256, 0]
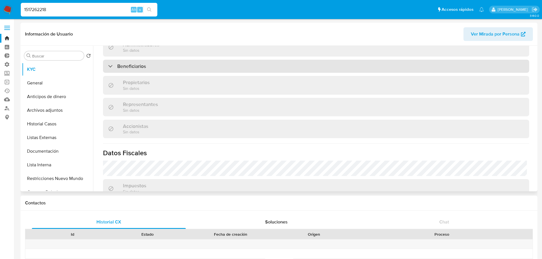
click at [191, 60] on div "Beneficiarios" at bounding box center [316, 66] width 426 height 13
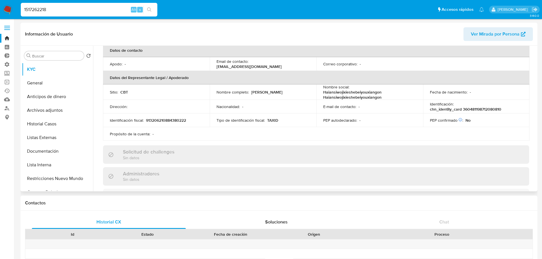
scroll to position [114, 0]
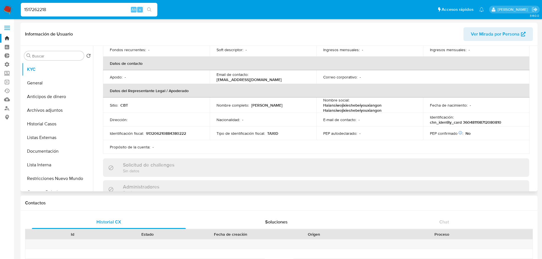
click at [462, 120] on p "chn_identity_card 360481198712080810" at bounding box center [465, 122] width 71 height 5
copy p "360481198712080810"
click at [99, 7] on input "1517262218" at bounding box center [89, 9] width 137 height 7
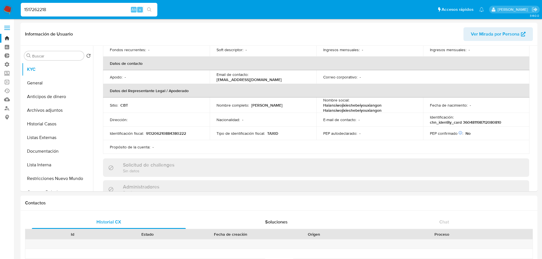
paste input "2474995221"
type input "2474995221"
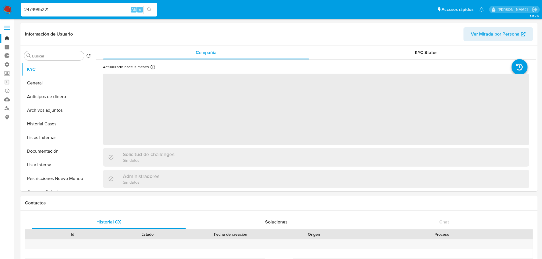
select select "10"
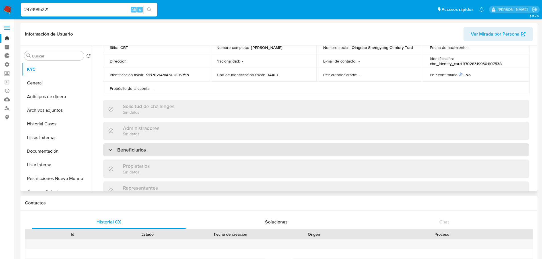
click at [176, 150] on div "Beneficiarios" at bounding box center [316, 149] width 426 height 13
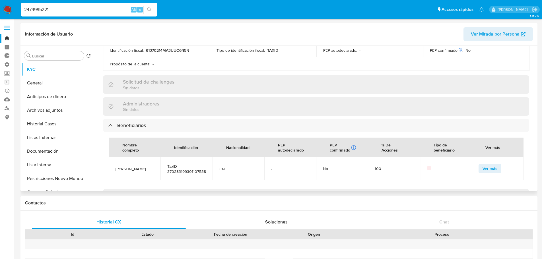
scroll to position [228, 0]
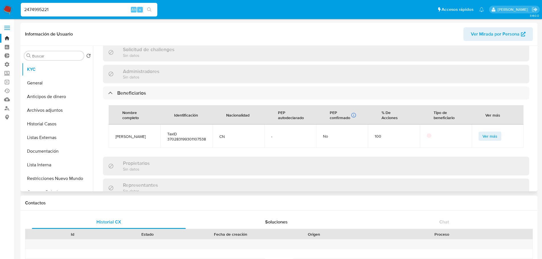
click at [478, 133] on button "Ver más" at bounding box center [489, 136] width 23 height 9
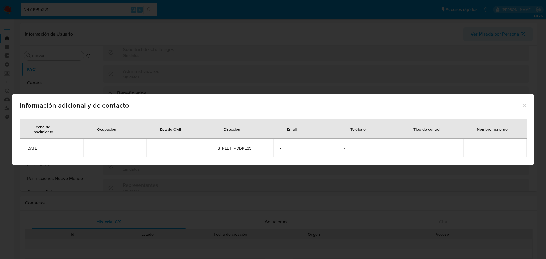
drag, startPoint x: 52, startPoint y: 149, endPoint x: 27, endPoint y: 150, distance: 24.8
click at [27, 150] on span "1993-01-10" at bounding box center [52, 148] width 50 height 5
copy span "1993-01-10"
click at [524, 104] on icon "Cerrar" at bounding box center [524, 106] width 6 height 6
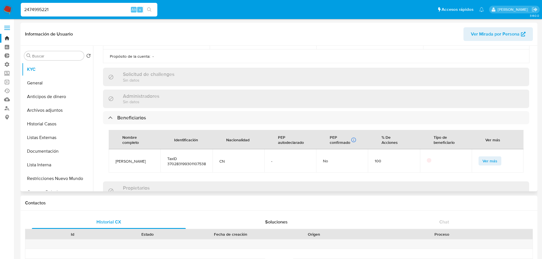
scroll to position [142, 0]
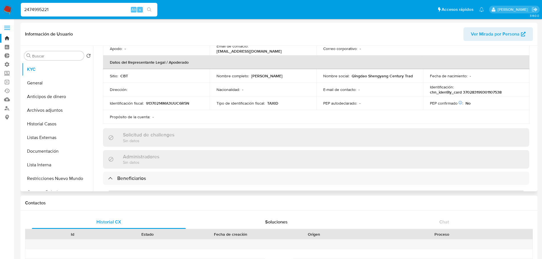
click at [464, 91] on p "chn_identity_card 370283199301107538" at bounding box center [466, 92] width 72 height 5
copy p "370283199301107538"
click at [108, 8] on input "2474995221" at bounding box center [89, 9] width 137 height 7
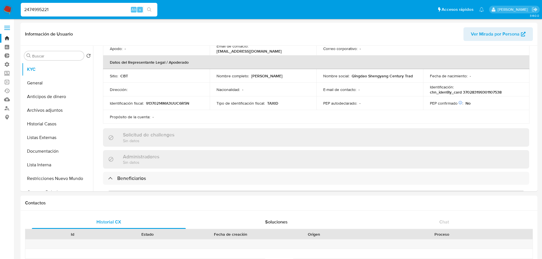
paste input "63301861"
type input "2633018611"
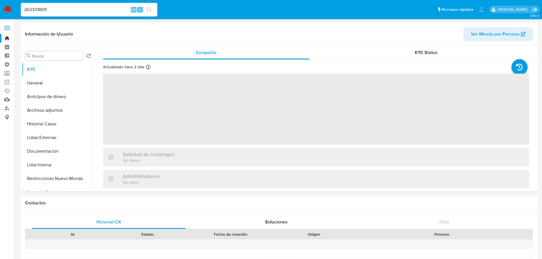
select select "10"
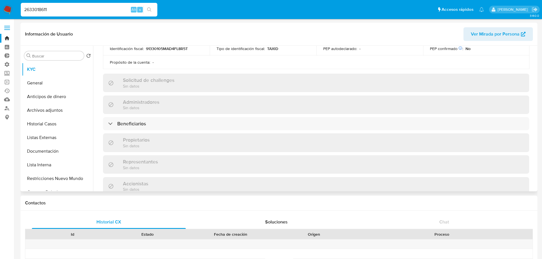
scroll to position [199, 0]
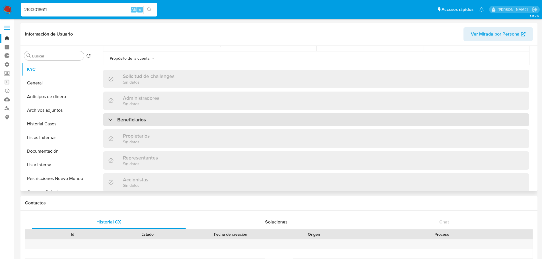
click at [181, 118] on div "Beneficiarios" at bounding box center [316, 119] width 426 height 13
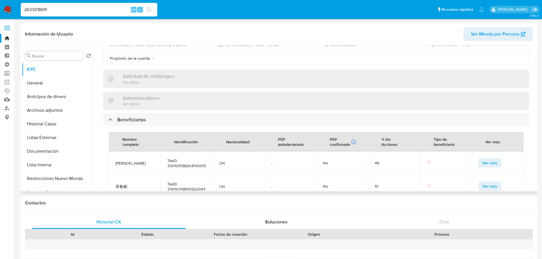
click at [479, 162] on button "Ver más" at bounding box center [489, 162] width 23 height 9
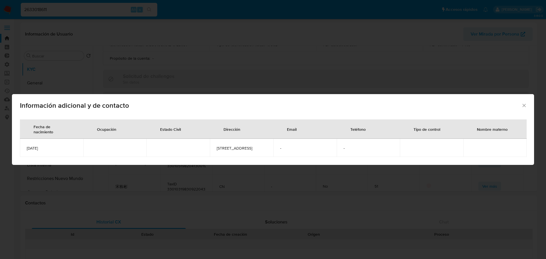
drag, startPoint x: 58, startPoint y: 150, endPoint x: 25, endPoint y: 151, distance: 33.0
click at [25, 151] on td "1982-04-13" at bounding box center [51, 148] width 63 height 18
copy span "1982-04-13"
click at [525, 104] on icon "Cerrar" at bounding box center [523, 105] width 3 height 3
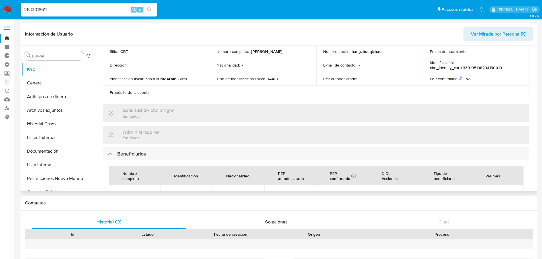
scroll to position [142, 0]
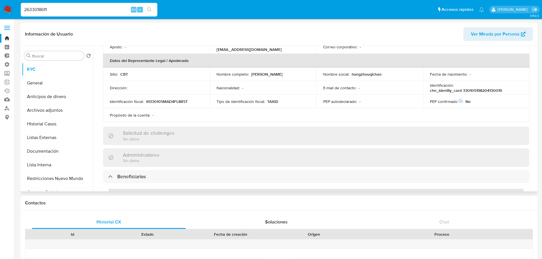
click at [464, 89] on p "chn_identity_card 330105198204130019" at bounding box center [466, 90] width 72 height 5
copy p "330105198204130019"
click at [98, 13] on input "2633018611" at bounding box center [89, 9] width 137 height 7
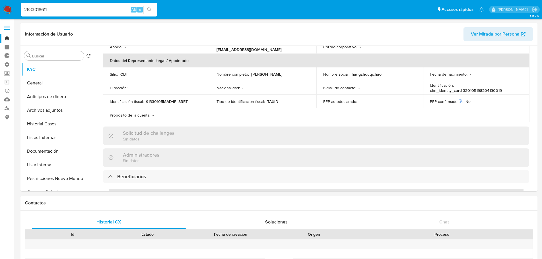
type input "v"
paste input "2583421606"
type input "2583421606"
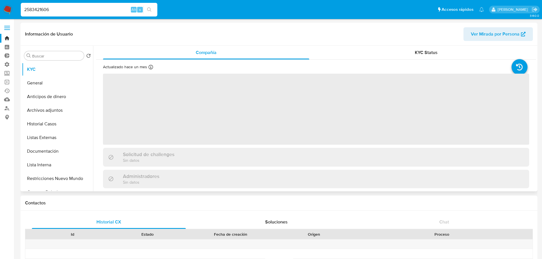
select select "10"
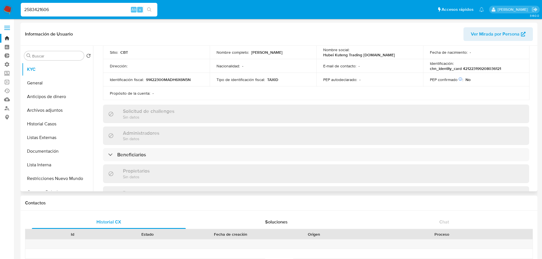
scroll to position [171, 0]
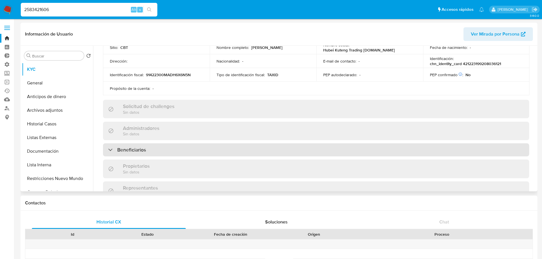
click at [179, 148] on div "Beneficiarios" at bounding box center [316, 149] width 426 height 13
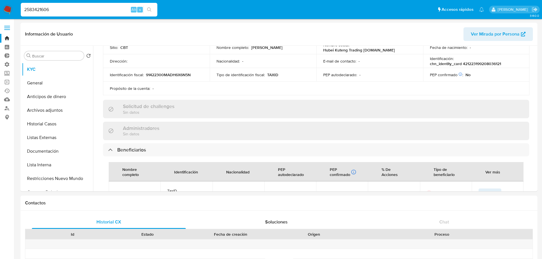
scroll to position [269, 0]
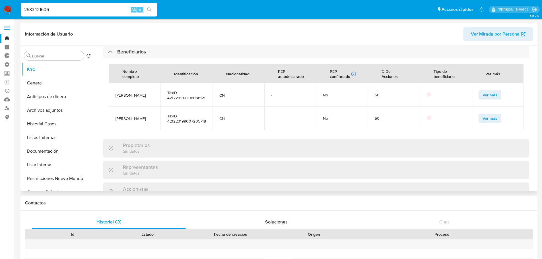
click at [479, 118] on button "Ver más" at bounding box center [489, 118] width 23 height 9
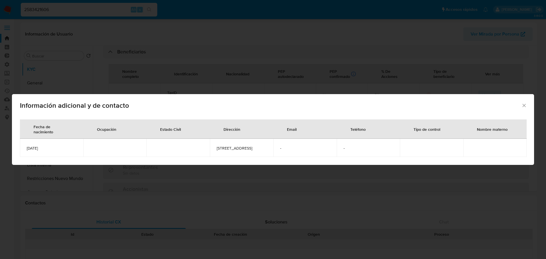
drag, startPoint x: 49, startPoint y: 149, endPoint x: 27, endPoint y: 150, distance: 21.9
click at [27, 150] on span "1990-07-20" at bounding box center [52, 148] width 50 height 5
copy span "1990-07-20"
click at [525, 103] on icon "Cerrar" at bounding box center [524, 106] width 6 height 6
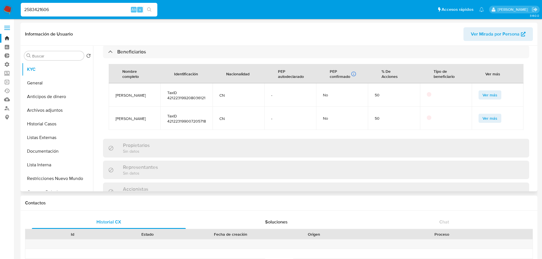
click at [169, 123] on span "TaxID 421223199007205718" at bounding box center [186, 118] width 38 height 10
copy span "421223199007205718"
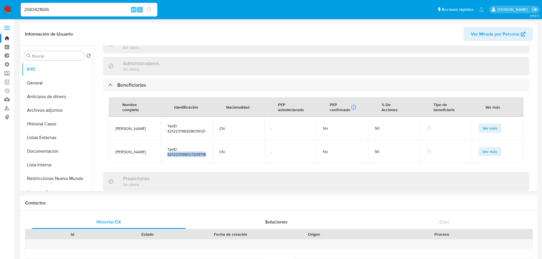
scroll to position [240, 0]
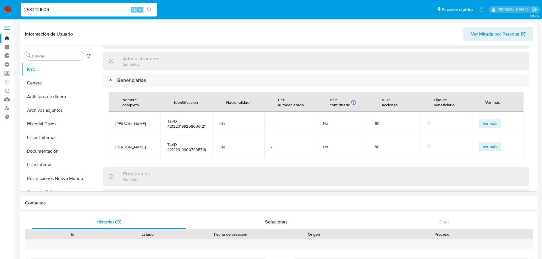
click at [89, 7] on input "2583421606" at bounding box center [89, 9] width 137 height 7
paste input "109281854"
type input "2109281854"
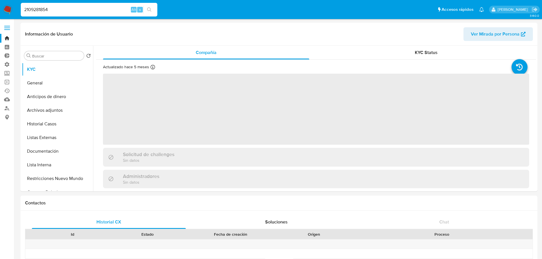
select select "10"
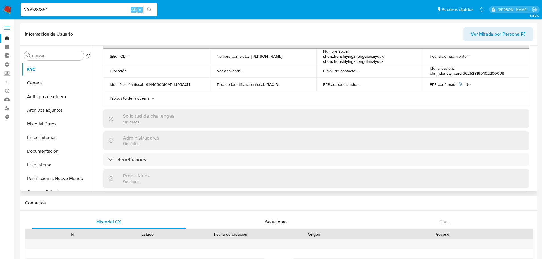
scroll to position [199, 0]
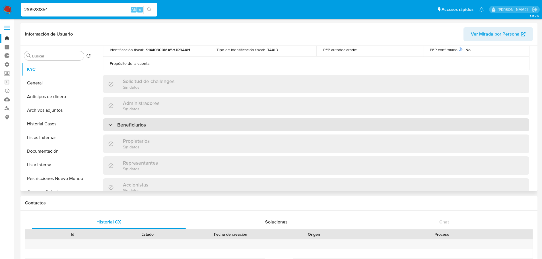
click at [162, 126] on div "Beneficiarios" at bounding box center [316, 124] width 426 height 13
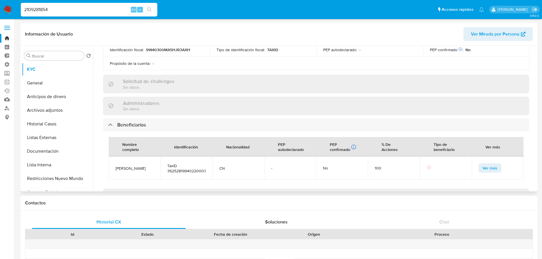
click at [482, 165] on span "Ver más" at bounding box center [489, 168] width 15 height 8
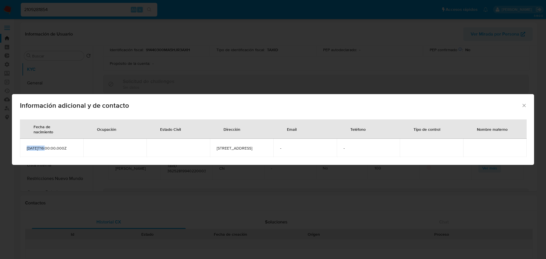
drag, startPoint x: 46, startPoint y: 149, endPoint x: 23, endPoint y: 149, distance: 23.3
click at [23, 149] on td "1994-02-19T16:00:00.000Z" at bounding box center [51, 148] width 63 height 18
copy span "1994-02-19"
click at [526, 103] on icon "Cerrar" at bounding box center [524, 106] width 6 height 6
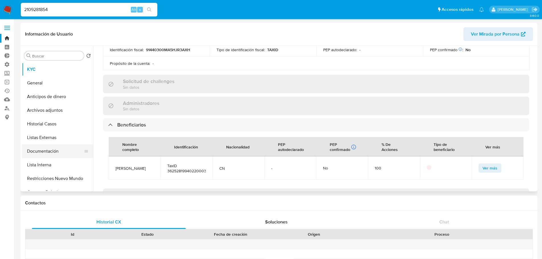
click at [65, 151] on button "Documentación" at bounding box center [55, 151] width 67 height 14
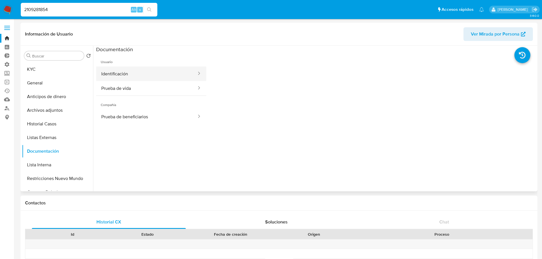
click at [163, 74] on button "Identificación" at bounding box center [146, 74] width 101 height 15
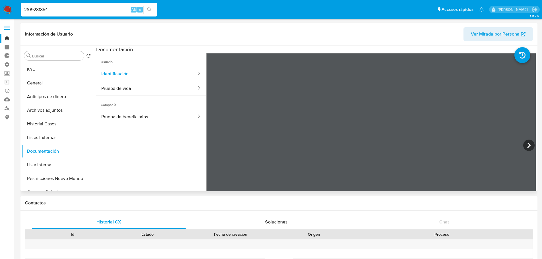
scroll to position [70, 0]
click at [63, 63] on button "KYC" at bounding box center [55, 70] width 67 height 14
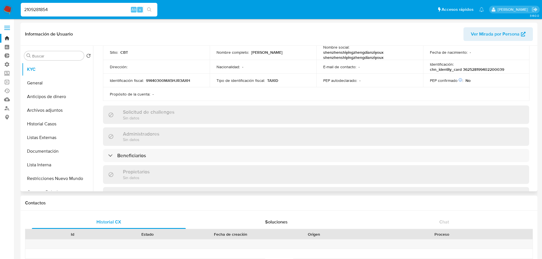
scroll to position [199, 0]
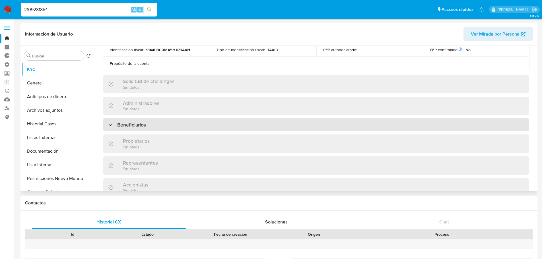
click at [183, 126] on div "Beneficiarios" at bounding box center [316, 124] width 426 height 13
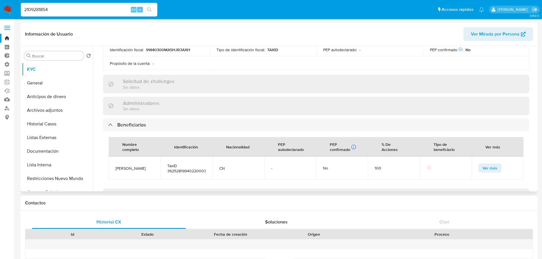
click at [483, 164] on span "Ver más" at bounding box center [489, 168] width 15 height 8
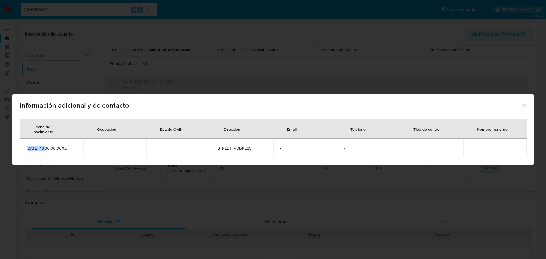
drag, startPoint x: 46, startPoint y: 149, endPoint x: 26, endPoint y: 150, distance: 19.6
click at [26, 150] on td "1994-02-19T16:00:00.000Z" at bounding box center [51, 148] width 63 height 18
copy span "1994-02-19"
click at [524, 103] on icon "Cerrar" at bounding box center [524, 106] width 6 height 6
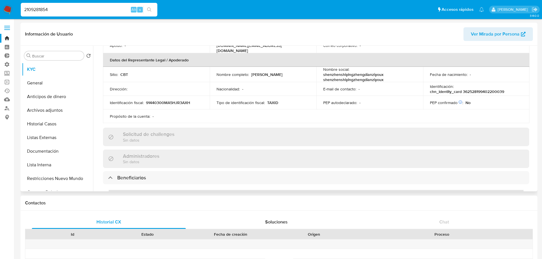
scroll to position [142, 0]
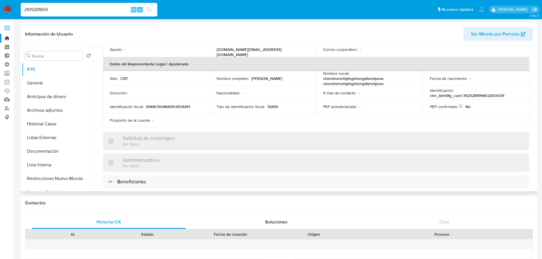
click at [463, 93] on p "chn_identity_card 362528199402200039" at bounding box center [467, 95] width 74 height 5
click at [110, 9] on input "2109281854" at bounding box center [89, 9] width 137 height 7
paste input "567074950"
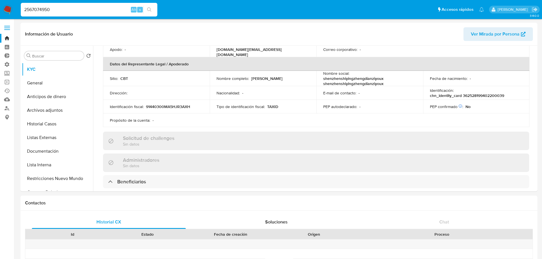
type input "2567074950"
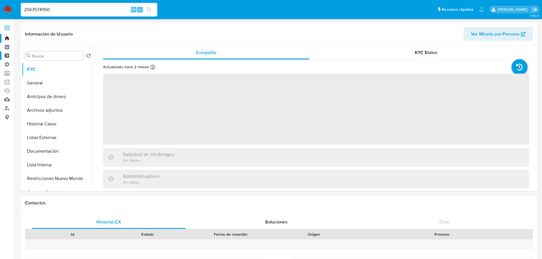
select select "10"
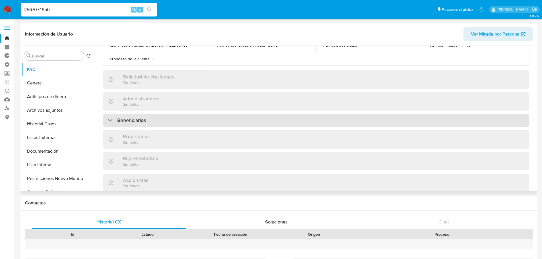
scroll to position [199, 0]
click at [195, 123] on div "Beneficiarios" at bounding box center [316, 119] width 426 height 13
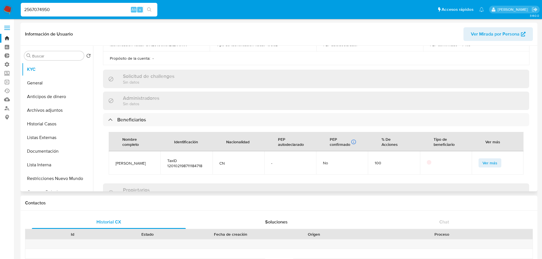
click at [479, 165] on button "Ver más" at bounding box center [489, 162] width 23 height 9
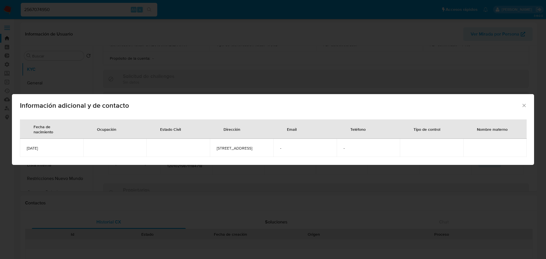
drag, startPoint x: 61, startPoint y: 149, endPoint x: 27, endPoint y: 150, distance: 33.9
click at [27, 150] on span "1987-11-18" at bounding box center [52, 148] width 50 height 5
click at [525, 103] on icon "Cerrar" at bounding box center [524, 106] width 6 height 6
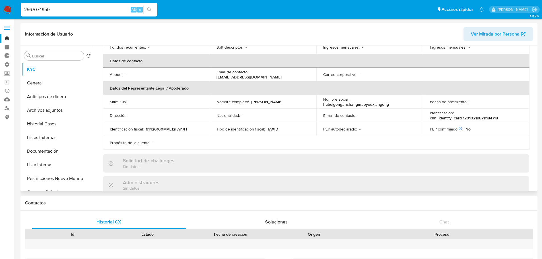
scroll to position [114, 0]
click at [463, 118] on p "chn_identity_card 120102198711184718" at bounding box center [464, 118] width 68 height 5
click at [107, 12] on input "2567074950" at bounding box center [89, 9] width 137 height 7
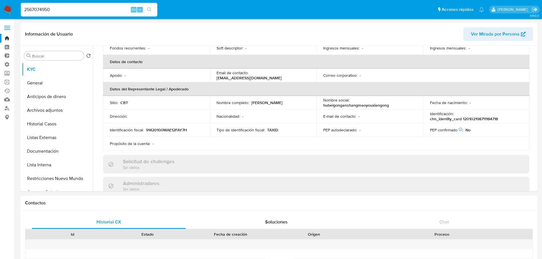
paste input "630684648"
type input "2630684648"
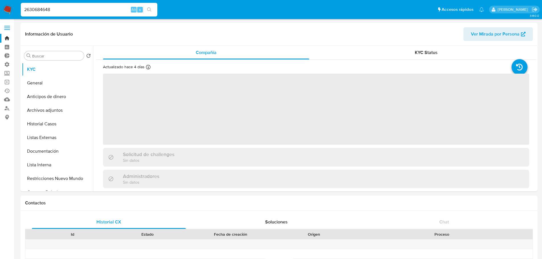
select select "10"
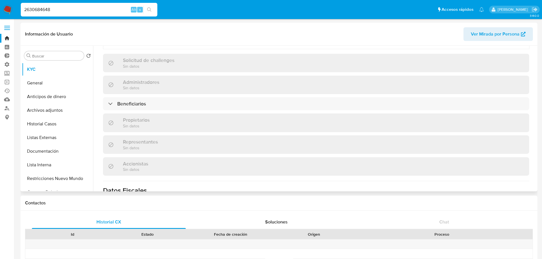
scroll to position [228, 0]
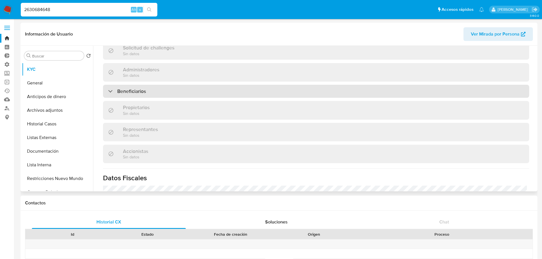
click at [166, 93] on div "Beneficiarios" at bounding box center [316, 91] width 426 height 13
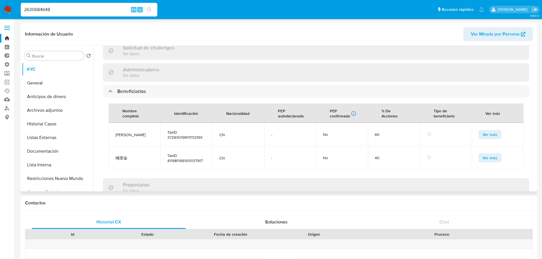
click at [479, 134] on button "Ver más" at bounding box center [489, 134] width 23 height 9
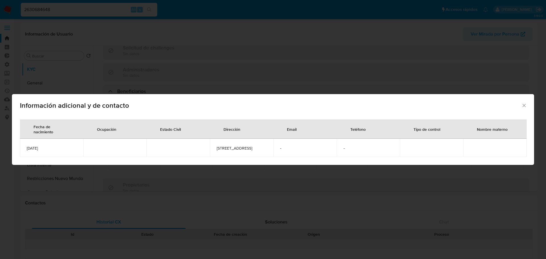
drag, startPoint x: 49, startPoint y: 149, endPoint x: 27, endPoint y: 150, distance: 22.5
click at [27, 150] on span "1991-11-11" at bounding box center [52, 148] width 50 height 5
click at [526, 104] on icon "Cerrar" at bounding box center [524, 106] width 6 height 6
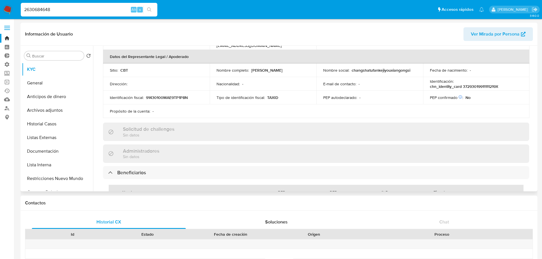
scroll to position [142, 0]
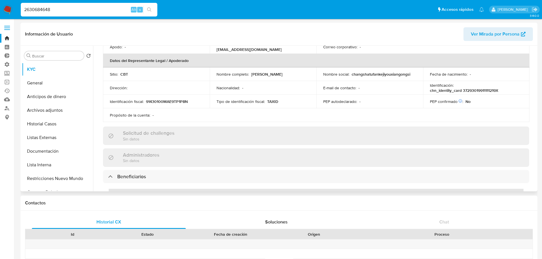
click at [463, 90] on p "chn_identity_card 37293019911111219X" at bounding box center [464, 90] width 68 height 5
click at [111, 8] on input "2630684648" at bounding box center [89, 9] width 137 height 7
paste input "45338403"
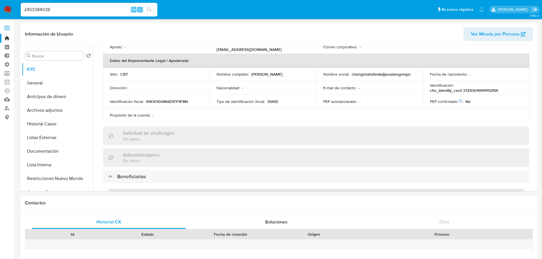
type input "2453384038"
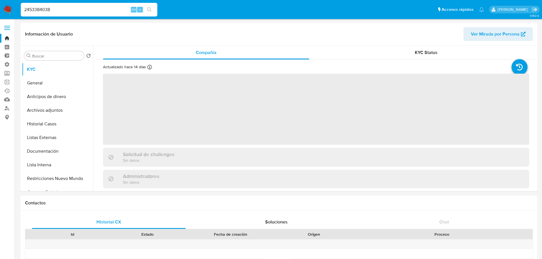
select select "10"
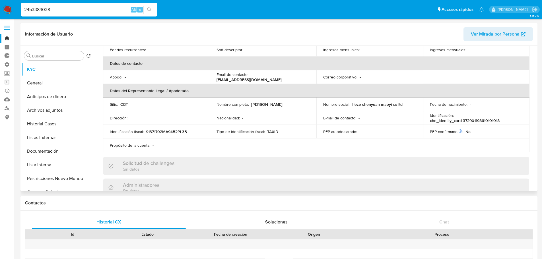
scroll to position [228, 0]
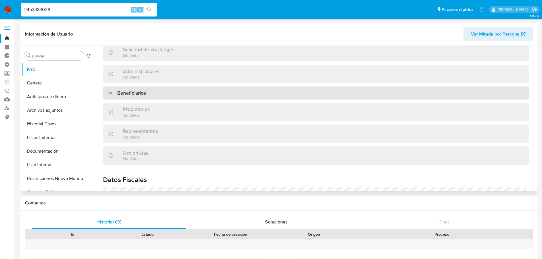
click at [193, 92] on div "Beneficiarios" at bounding box center [316, 92] width 426 height 13
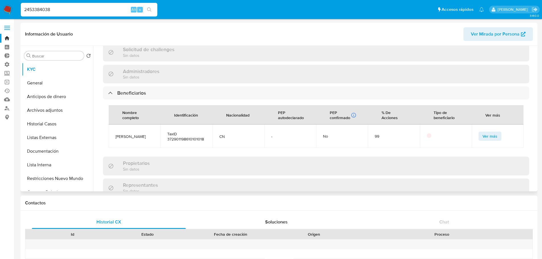
click at [479, 134] on button "Ver más" at bounding box center [489, 136] width 23 height 9
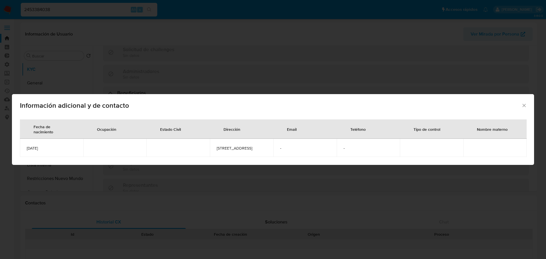
drag, startPoint x: 54, startPoint y: 151, endPoint x: 27, endPoint y: 150, distance: 27.0
click at [27, 150] on td "1986-10-10" at bounding box center [51, 148] width 63 height 18
click at [526, 106] on icon "Cerrar" at bounding box center [524, 106] width 6 height 6
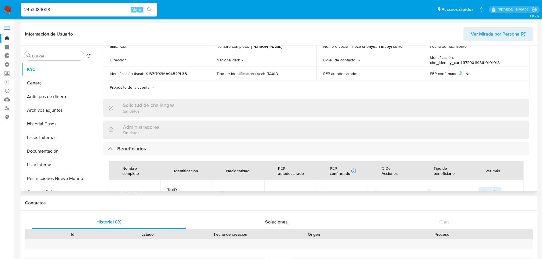
scroll to position [171, 0]
click at [465, 62] on p "chn_identity_card 372901198610101018" at bounding box center [465, 63] width 70 height 5
click at [462, 62] on p "chn_identity_card 372901198610101018" at bounding box center [465, 63] width 70 height 5
click at [103, 7] on input "2453384038" at bounding box center [89, 9] width 137 height 7
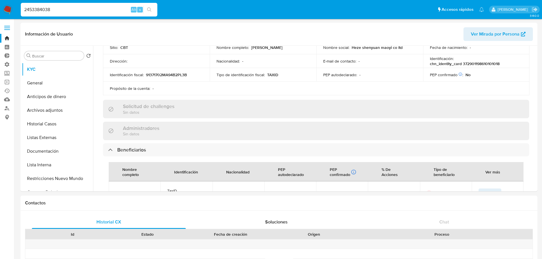
click at [103, 7] on input "2453384038" at bounding box center [89, 9] width 137 height 7
paste input "576586550"
type input "2576586550"
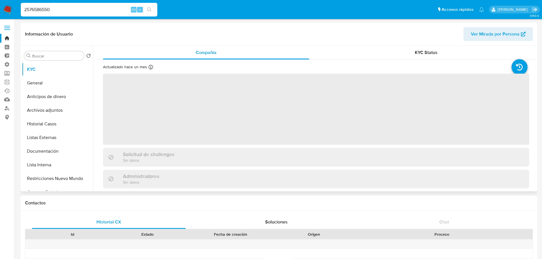
select select "10"
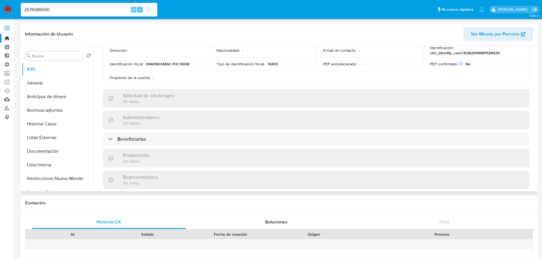
scroll to position [199, 0]
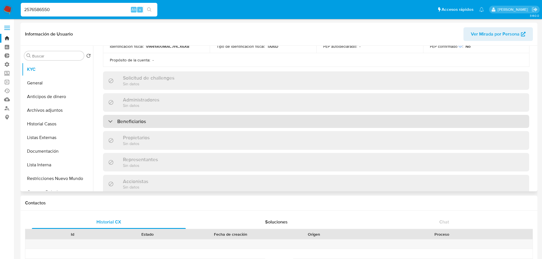
click at [156, 121] on div "Beneficiarios" at bounding box center [316, 121] width 426 height 13
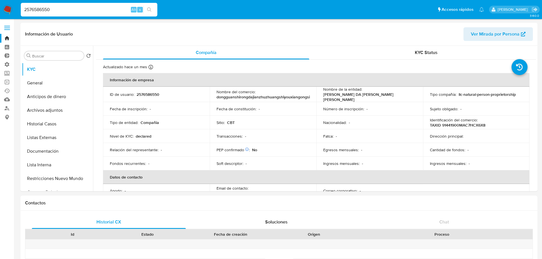
select select "10"
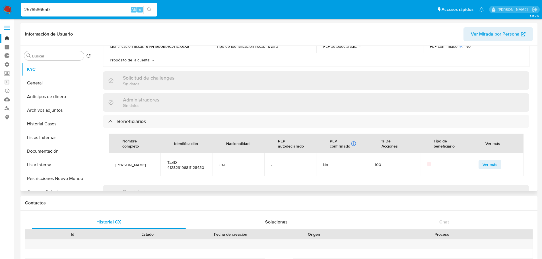
click at [478, 160] on button "Ver más" at bounding box center [489, 164] width 23 height 9
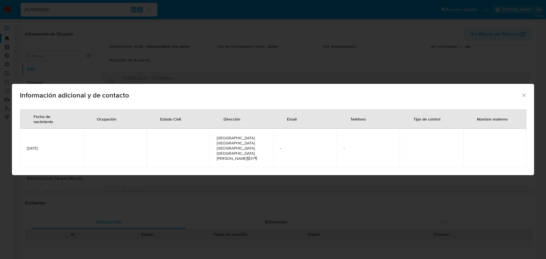
drag, startPoint x: 60, startPoint y: 151, endPoint x: 27, endPoint y: 150, distance: 33.0
click at [27, 150] on td "[DATE]" at bounding box center [51, 148] width 63 height 39
copy span "[DATE]"
click at [524, 98] on icon "Cerrar" at bounding box center [524, 95] width 6 height 6
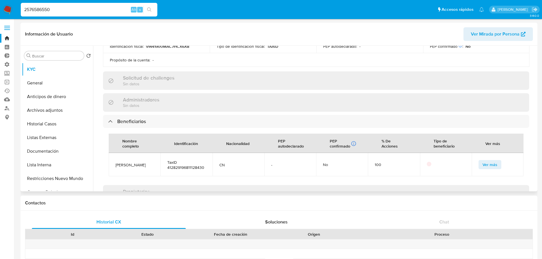
scroll to position [171, 0]
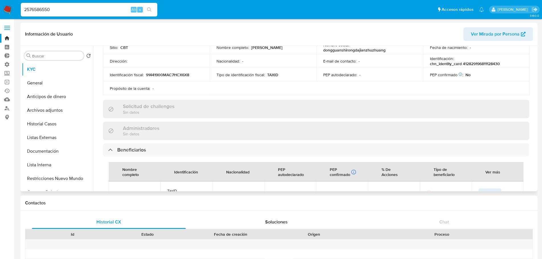
click at [462, 65] on p "chn_identity_card 412829196811128430" at bounding box center [465, 63] width 70 height 5
copy p "412829196811128430"
click at [80, 9] on input "2576586550" at bounding box center [89, 9] width 137 height 7
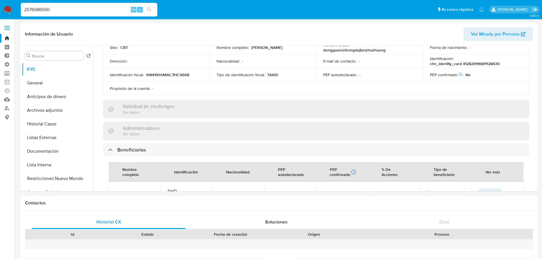
paste input "45149754"
type input "2451497540"
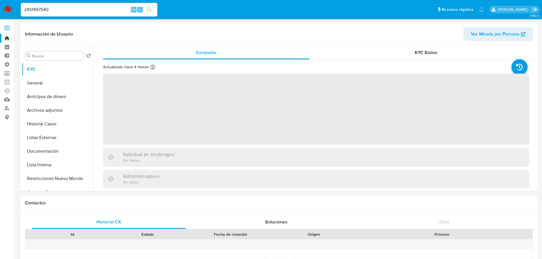
select select "10"
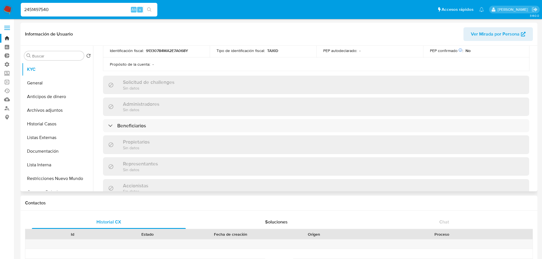
scroll to position [228, 0]
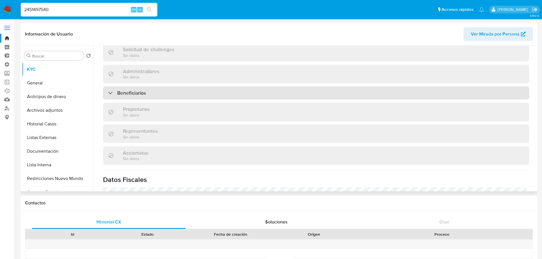
click at [181, 91] on div "Beneficiarios" at bounding box center [316, 92] width 426 height 13
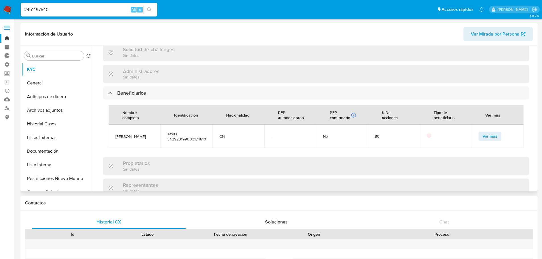
click at [482, 137] on span "Ver más" at bounding box center [489, 136] width 15 height 8
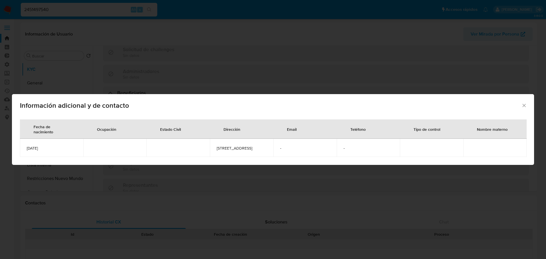
drag, startPoint x: 63, startPoint y: 152, endPoint x: 27, endPoint y: 151, distance: 35.8
click at [27, 151] on td "[DATE]" at bounding box center [51, 148] width 63 height 18
copy span "[DATE]"
click at [526, 103] on icon "Cerrar" at bounding box center [524, 106] width 6 height 6
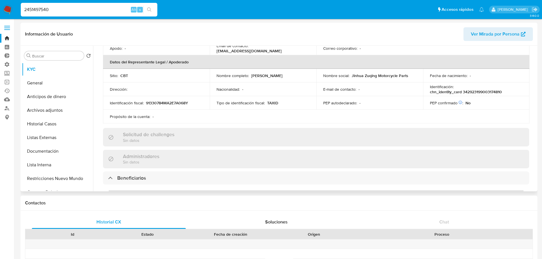
scroll to position [142, 0]
click at [463, 92] on p "chn_identity_card 342923199003174810" at bounding box center [466, 92] width 72 height 5
copy p "342923199003174810"
click at [116, 7] on input "2451497540" at bounding box center [89, 9] width 137 height 7
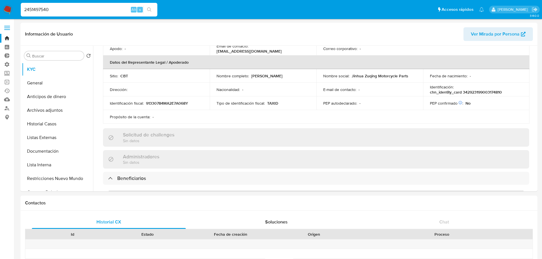
click at [116, 7] on input "2451497540" at bounding box center [89, 9] width 137 height 7
paste input "350433306"
type input "2350433306"
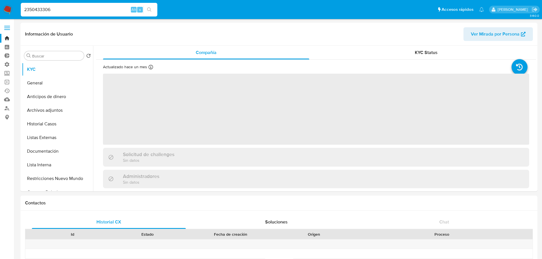
select select "10"
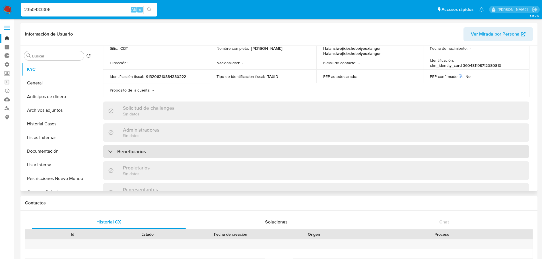
click at [197, 152] on div "Beneficiarios" at bounding box center [316, 151] width 426 height 13
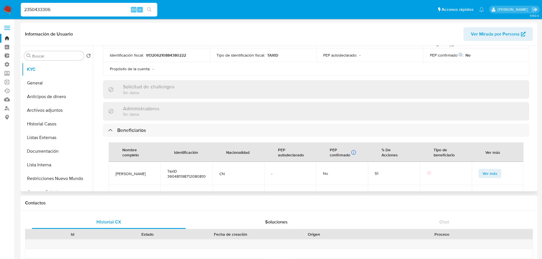
scroll to position [228, 0]
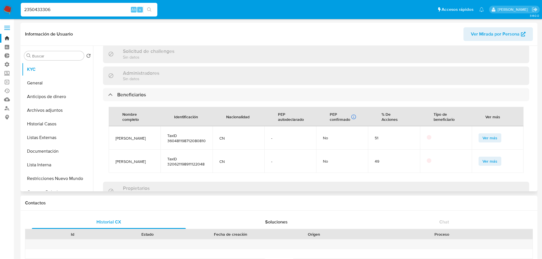
click at [480, 135] on button "Ver más" at bounding box center [489, 137] width 23 height 9
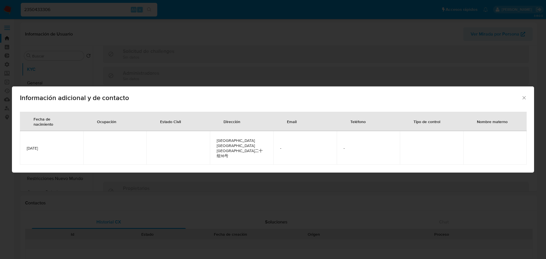
drag, startPoint x: 58, startPoint y: 148, endPoint x: 24, endPoint y: 150, distance: 33.9
click at [24, 150] on td "[DATE]" at bounding box center [51, 148] width 63 height 34
copy span "[DATE]"
click at [524, 99] on icon "Cerrar" at bounding box center [523, 97] width 3 height 3
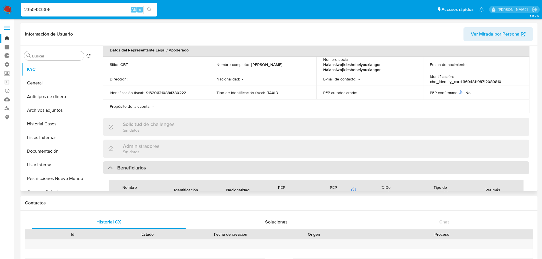
scroll to position [142, 0]
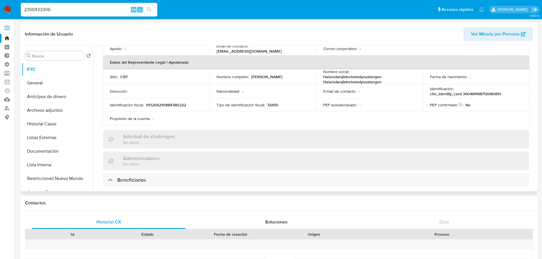
click at [463, 92] on p "chn_identity_card 360481198712080810" at bounding box center [465, 93] width 71 height 5
copy p "360481198712080810"
click at [90, 9] on input "2350433306" at bounding box center [89, 9] width 137 height 7
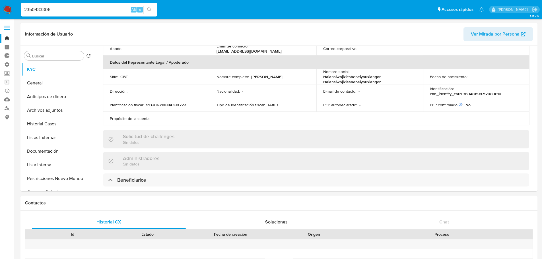
paste input "730621974"
type input "730621974"
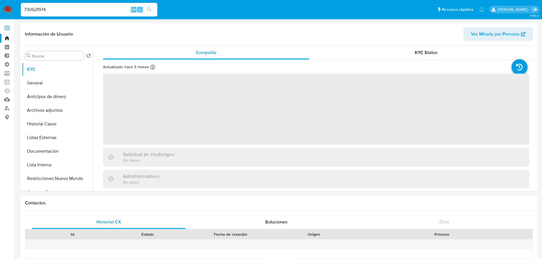
select select "10"
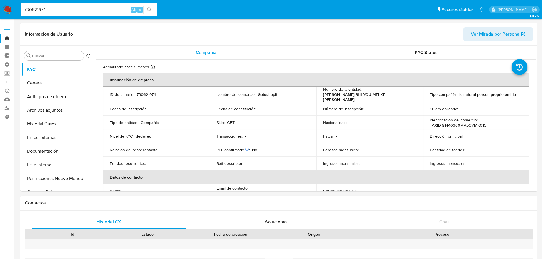
click at [419, 13] on ul "Pausado Ver notificaciones 730621974 Alt s Accesos rápidos Presiona las siguien…" at bounding box center [252, 9] width 469 height 14
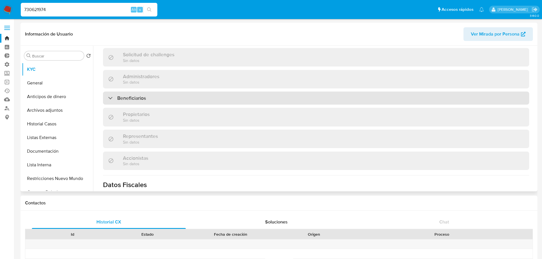
scroll to position [228, 0]
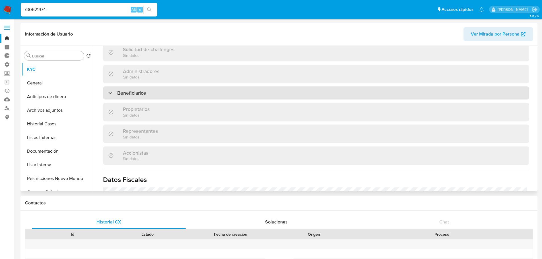
click at [176, 96] on div "Beneficiarios" at bounding box center [316, 92] width 426 height 13
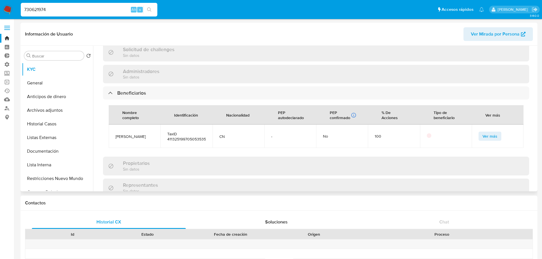
click at [479, 137] on button "Ver más" at bounding box center [489, 136] width 23 height 9
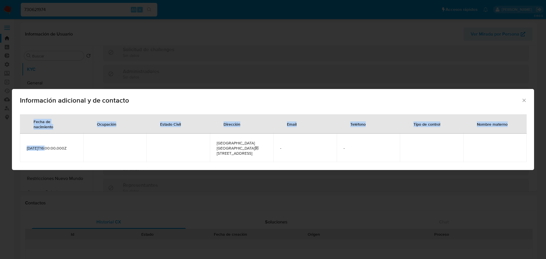
drag, startPoint x: 46, startPoint y: 149, endPoint x: 18, endPoint y: 150, distance: 27.9
click at [18, 150] on div "Fecha de nacimiento Ocupación Estado Civil Dirección Email Teléfono Tipo de con…" at bounding box center [273, 140] width 522 height 60
copy table "Fecha de nacimiento Ocupación Estado Civil Dirección Email Teléfono Tipo de con…"
click at [58, 146] on span "[DATE]T16:00:00.000Z" at bounding box center [52, 148] width 50 height 5
drag, startPoint x: 46, startPoint y: 148, endPoint x: 22, endPoint y: 149, distance: 24.2
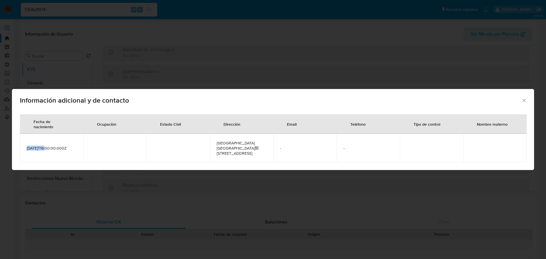
click at [22, 149] on td "[DATE]T16:00:00.000Z" at bounding box center [51, 148] width 63 height 28
copy span "[DATE]"
click at [524, 103] on icon "Cerrar" at bounding box center [524, 101] width 6 height 6
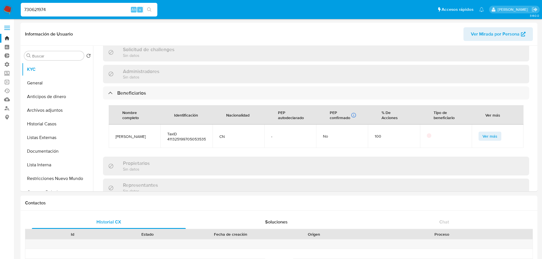
click at [90, 12] on input "730621974" at bounding box center [89, 9] width 137 height 7
paste input "1505732229"
type input "1505732229"
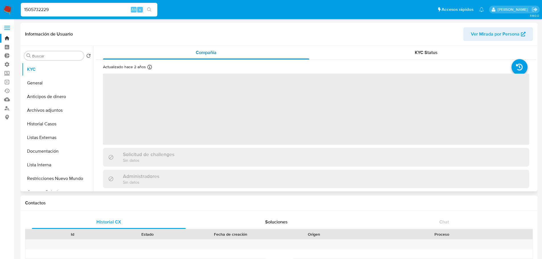
select select "10"
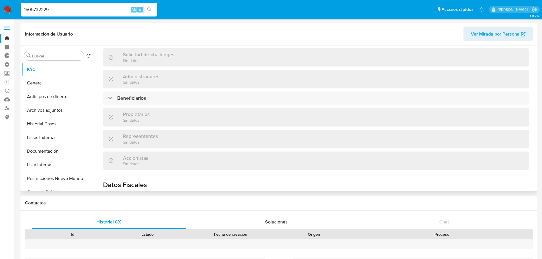
scroll to position [228, 0]
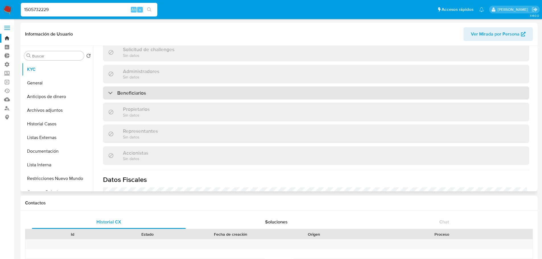
click at [172, 100] on div "Beneficiarios" at bounding box center [316, 92] width 426 height 13
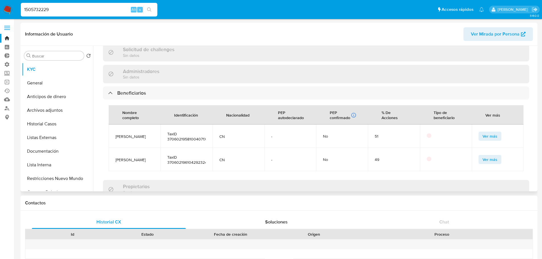
click at [480, 139] on button "Ver más" at bounding box center [489, 136] width 23 height 9
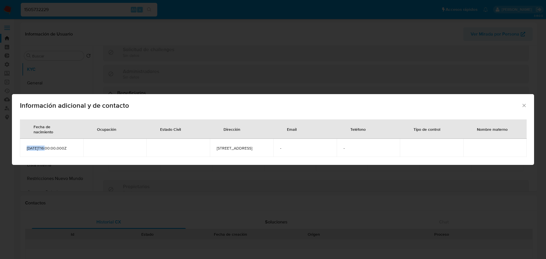
drag, startPoint x: 46, startPoint y: 148, endPoint x: 24, endPoint y: 149, distance: 21.6
click at [24, 149] on td "[DATE]T16:00:00.000Z" at bounding box center [51, 148] width 63 height 18
copy span "[DATE]"
click at [111, 8] on div "Información adicional y de contacto Fecha de nacimiento Ocupación Estado Civil …" at bounding box center [273, 129] width 546 height 259
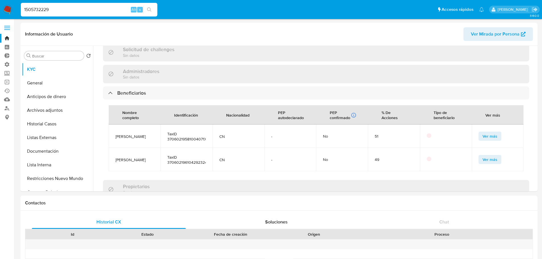
click at [111, 8] on input "1505732229" at bounding box center [89, 9] width 137 height 7
paste input "656862534"
type input "656862534"
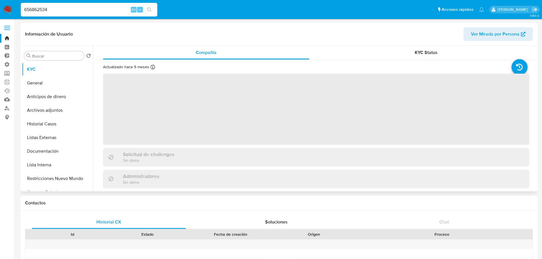
select select "10"
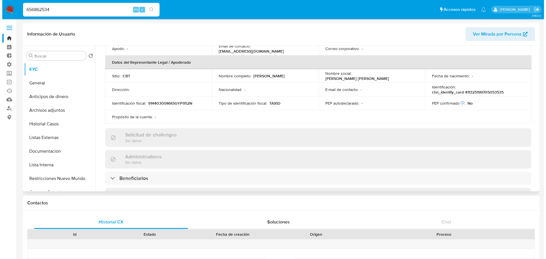
scroll to position [199, 0]
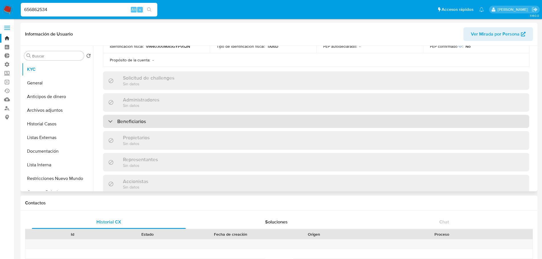
click at [178, 122] on div "Beneficiarios" at bounding box center [316, 121] width 426 height 13
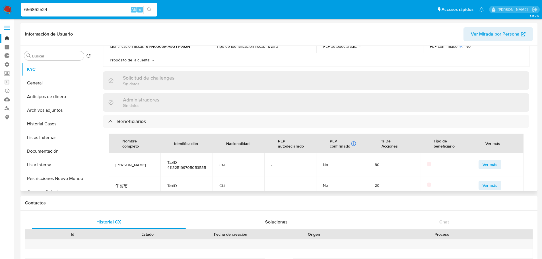
click at [480, 167] on button "Ver más" at bounding box center [489, 164] width 23 height 9
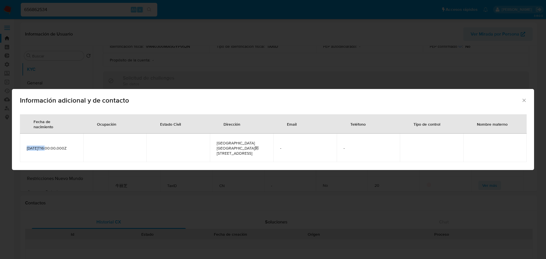
drag, startPoint x: 46, startPoint y: 147, endPoint x: 26, endPoint y: 147, distance: 19.9
click at [26, 147] on td "[DATE]T16:00:00.000Z" at bounding box center [51, 148] width 63 height 28
copy span "[DATE]"
